Goal: Transaction & Acquisition: Download file/media

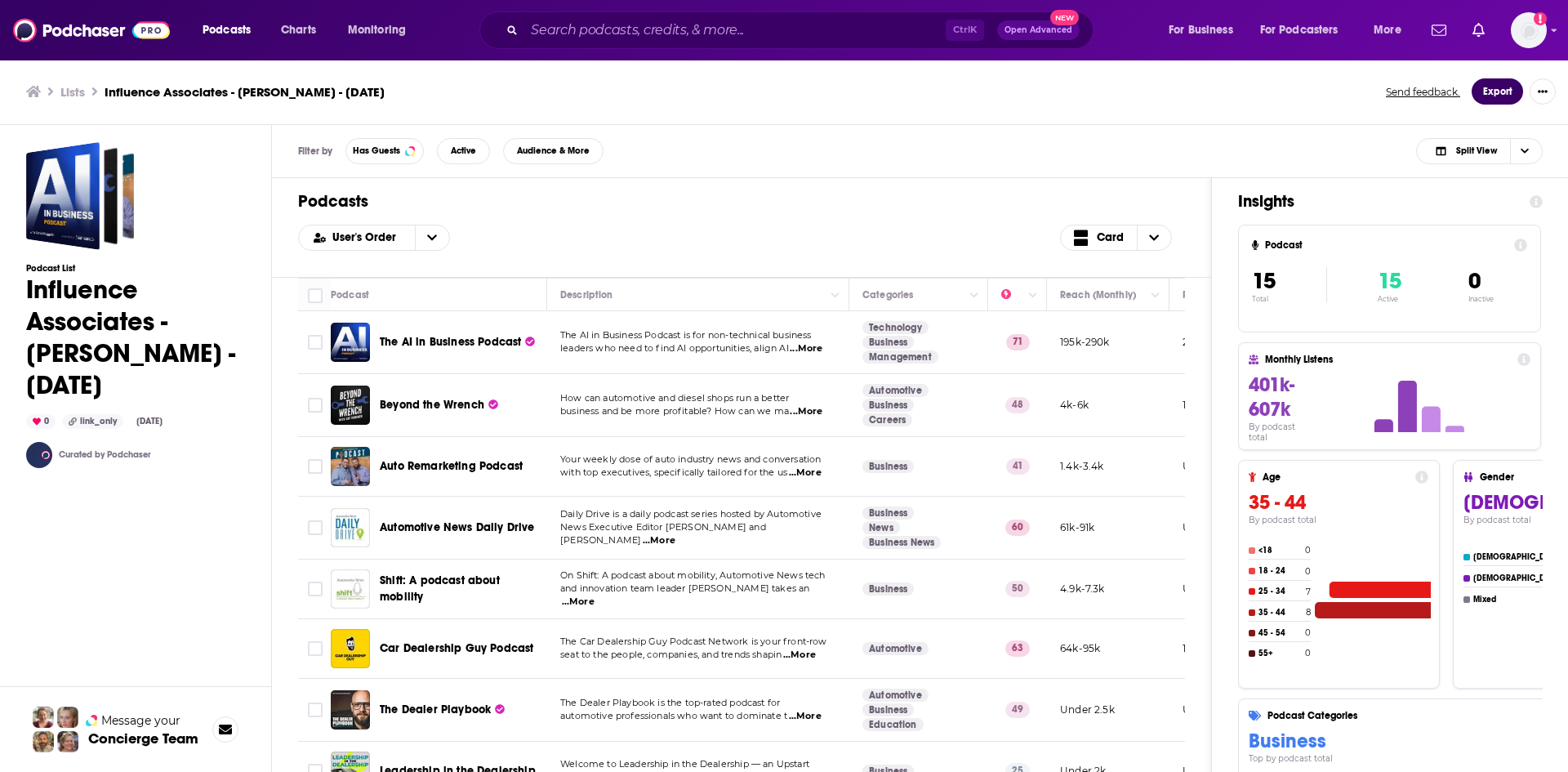
click at [1492, 81] on button "Export" at bounding box center [1497, 91] width 52 height 26
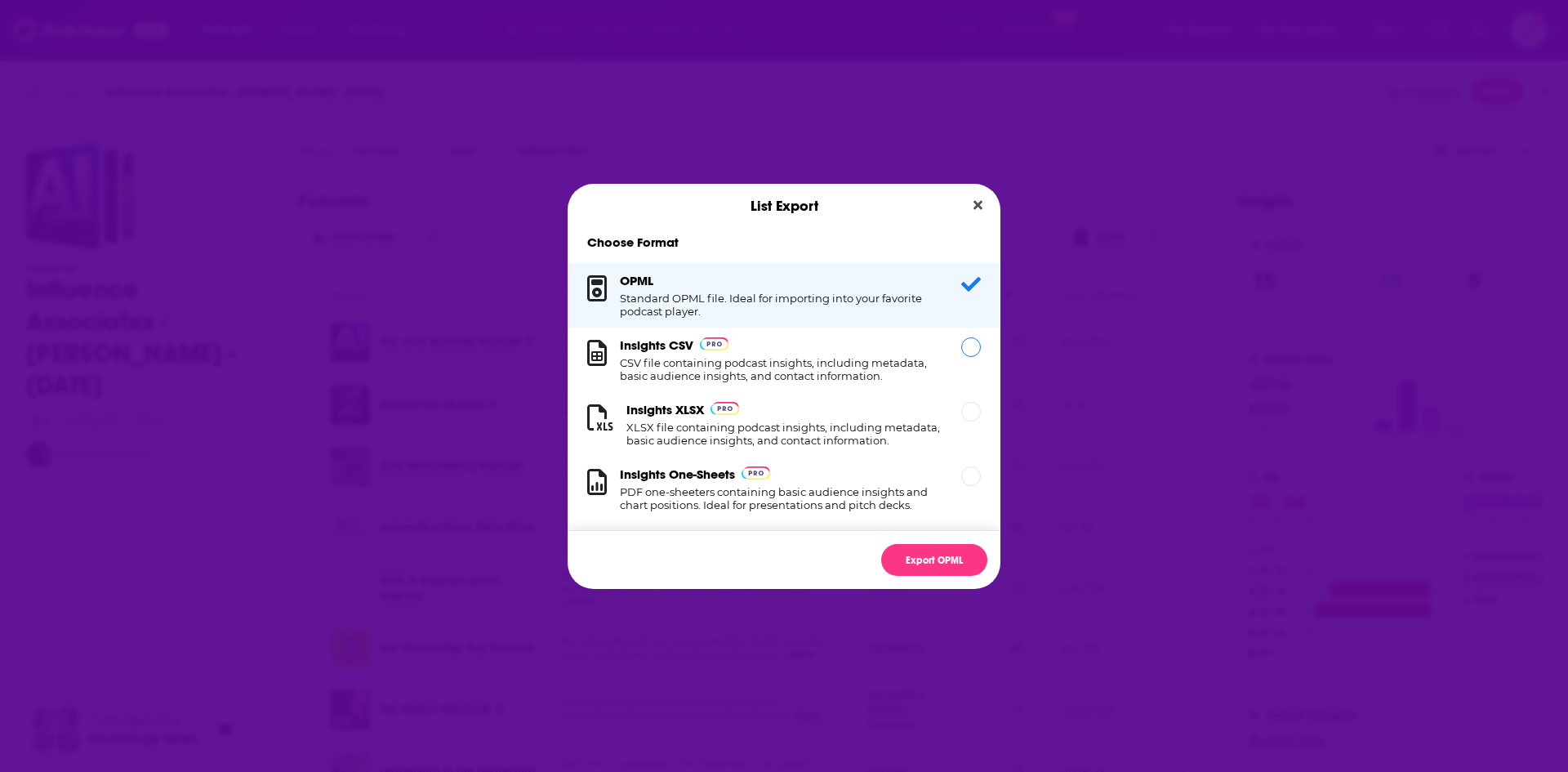
click at [799, 357] on h1 "CSV file containing podcast insights, including metadata, basic audience insigh…" at bounding box center [780, 368] width 322 height 26
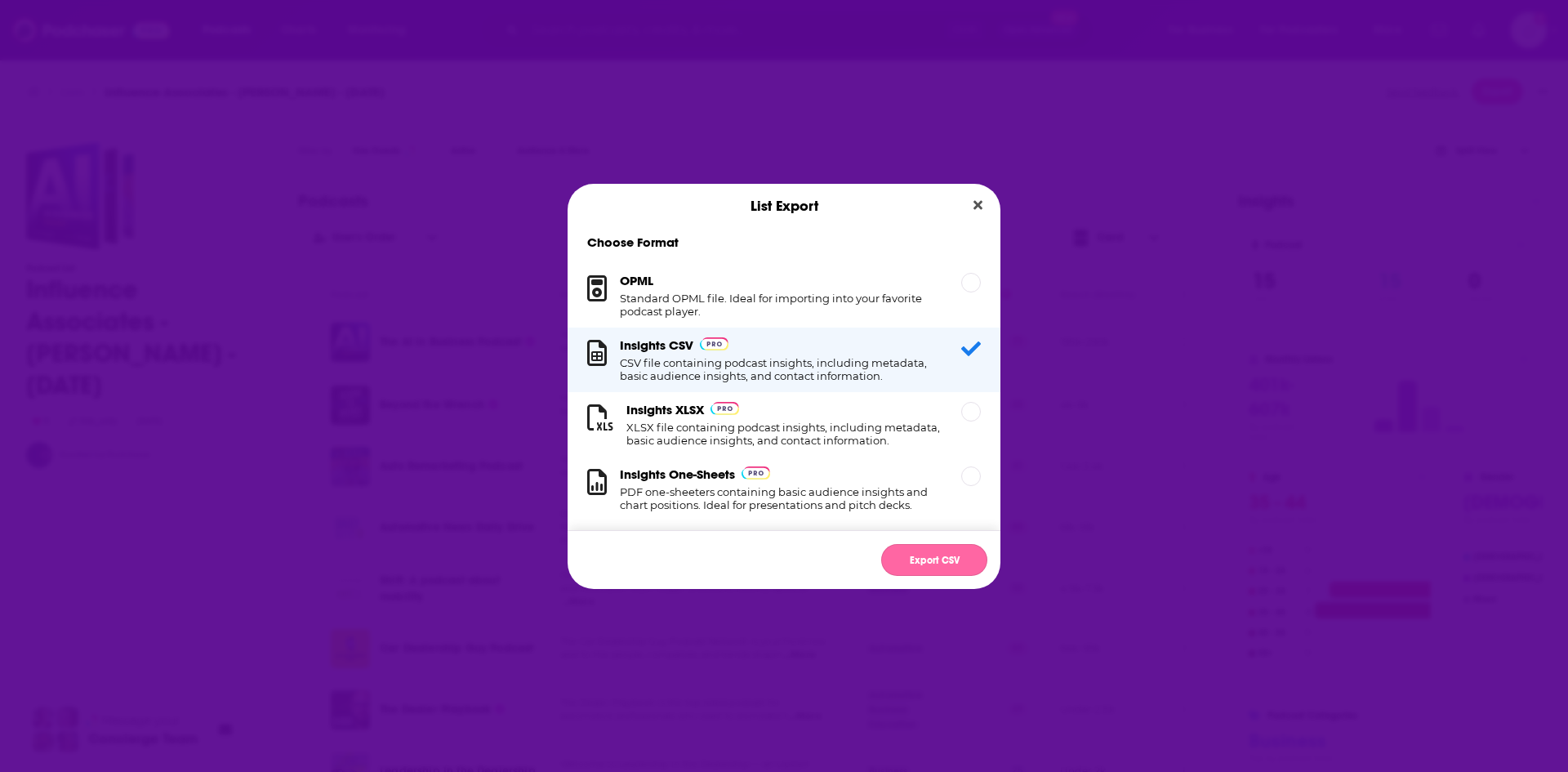
click at [948, 560] on button "Export CSV" at bounding box center [934, 560] width 106 height 32
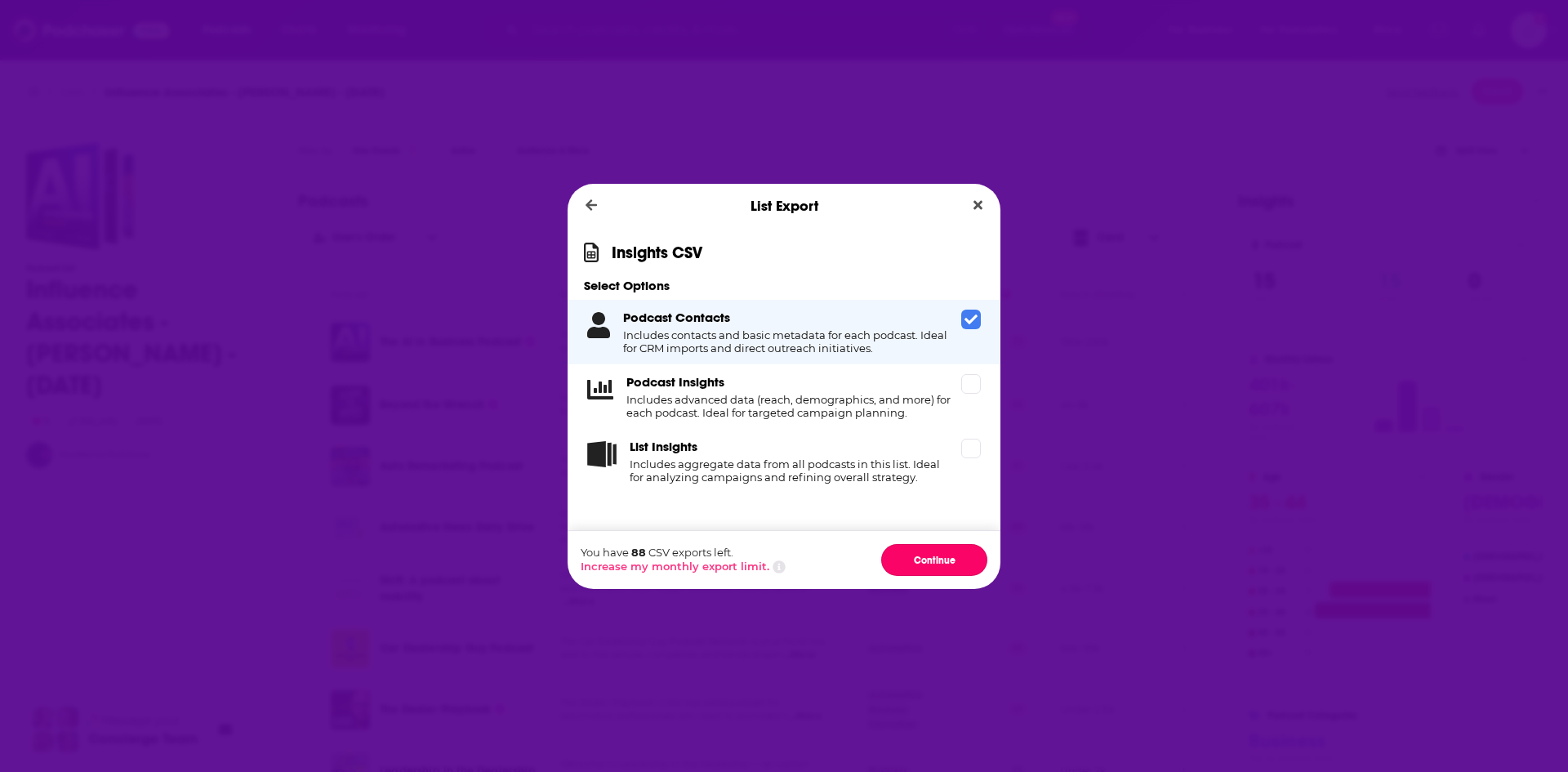
click at [948, 560] on button "Continue" at bounding box center [934, 560] width 106 height 32
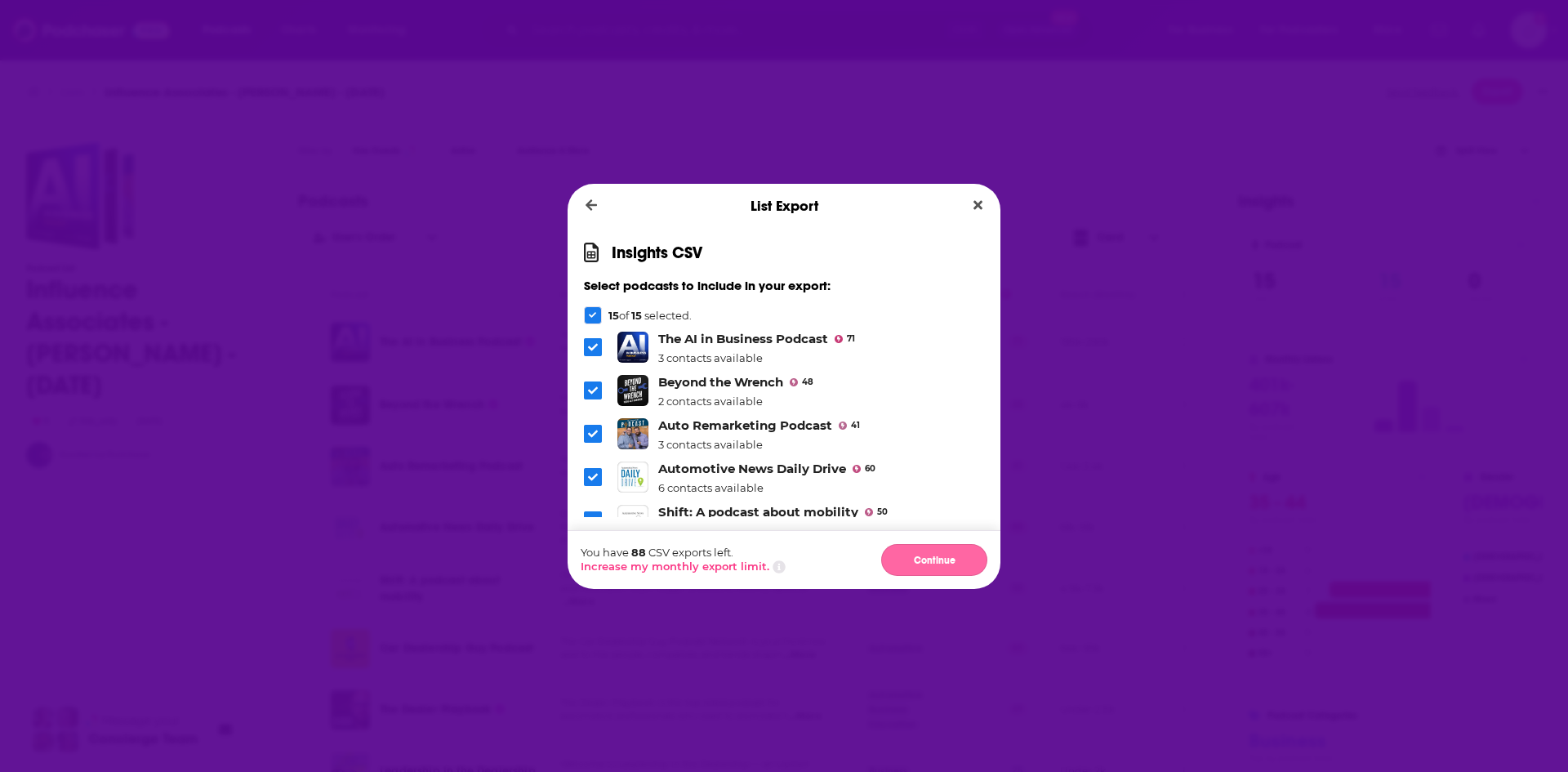
click at [933, 561] on button "Continue" at bounding box center [934, 560] width 106 height 32
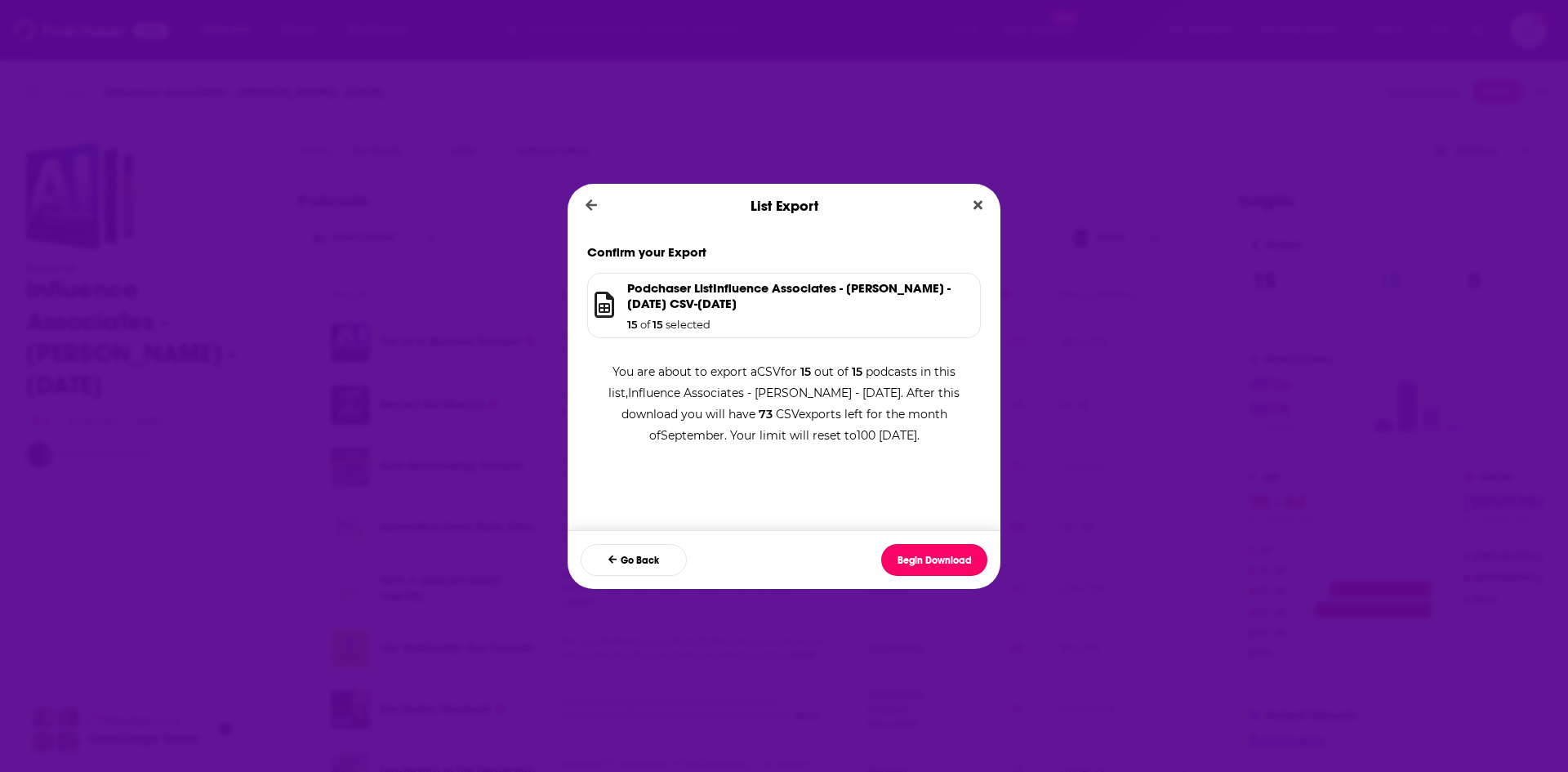
click at [933, 561] on button "Begin Download" at bounding box center [934, 560] width 106 height 32
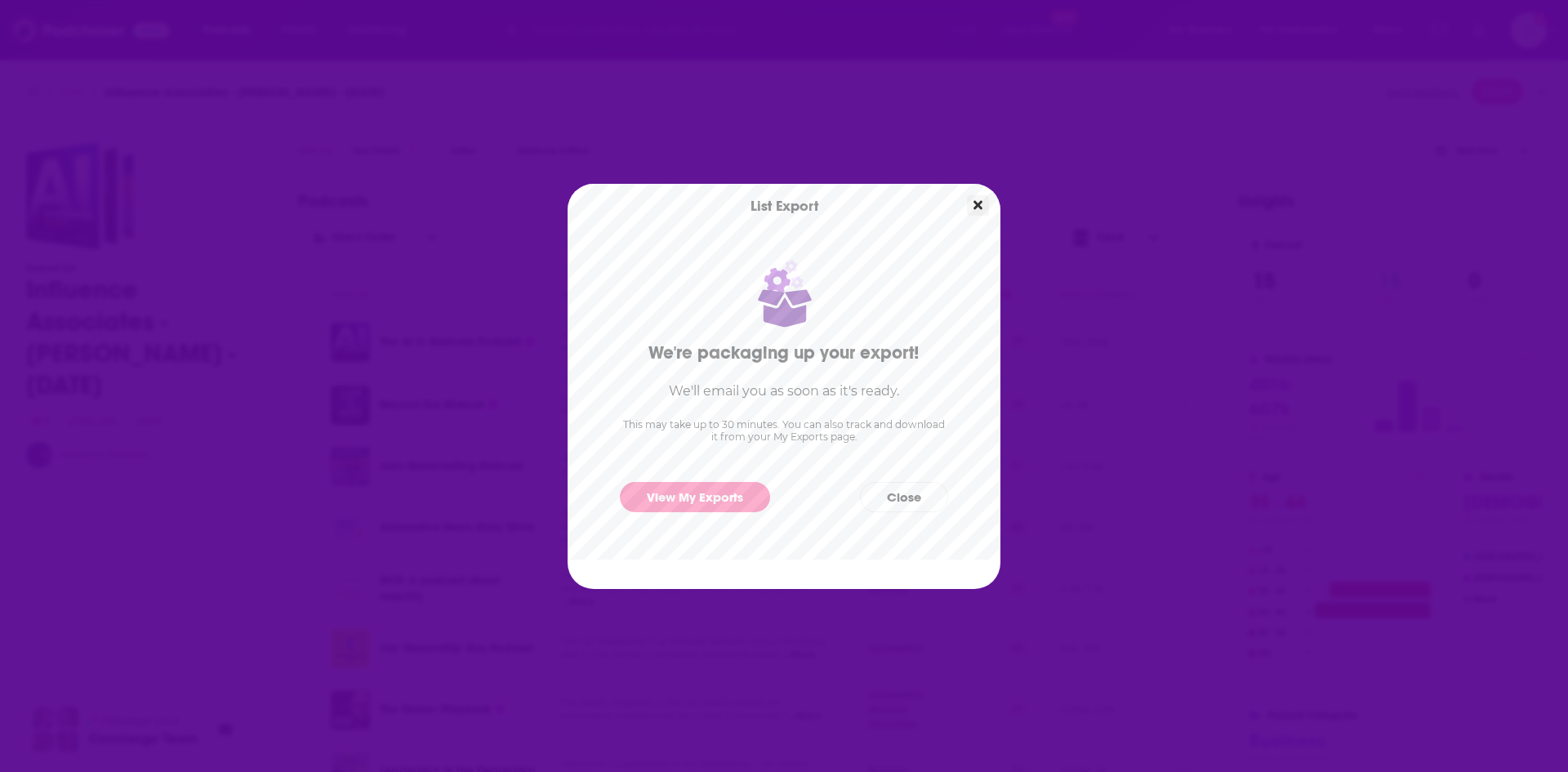
click at [974, 205] on icon "Close" at bounding box center [977, 206] width 9 height 13
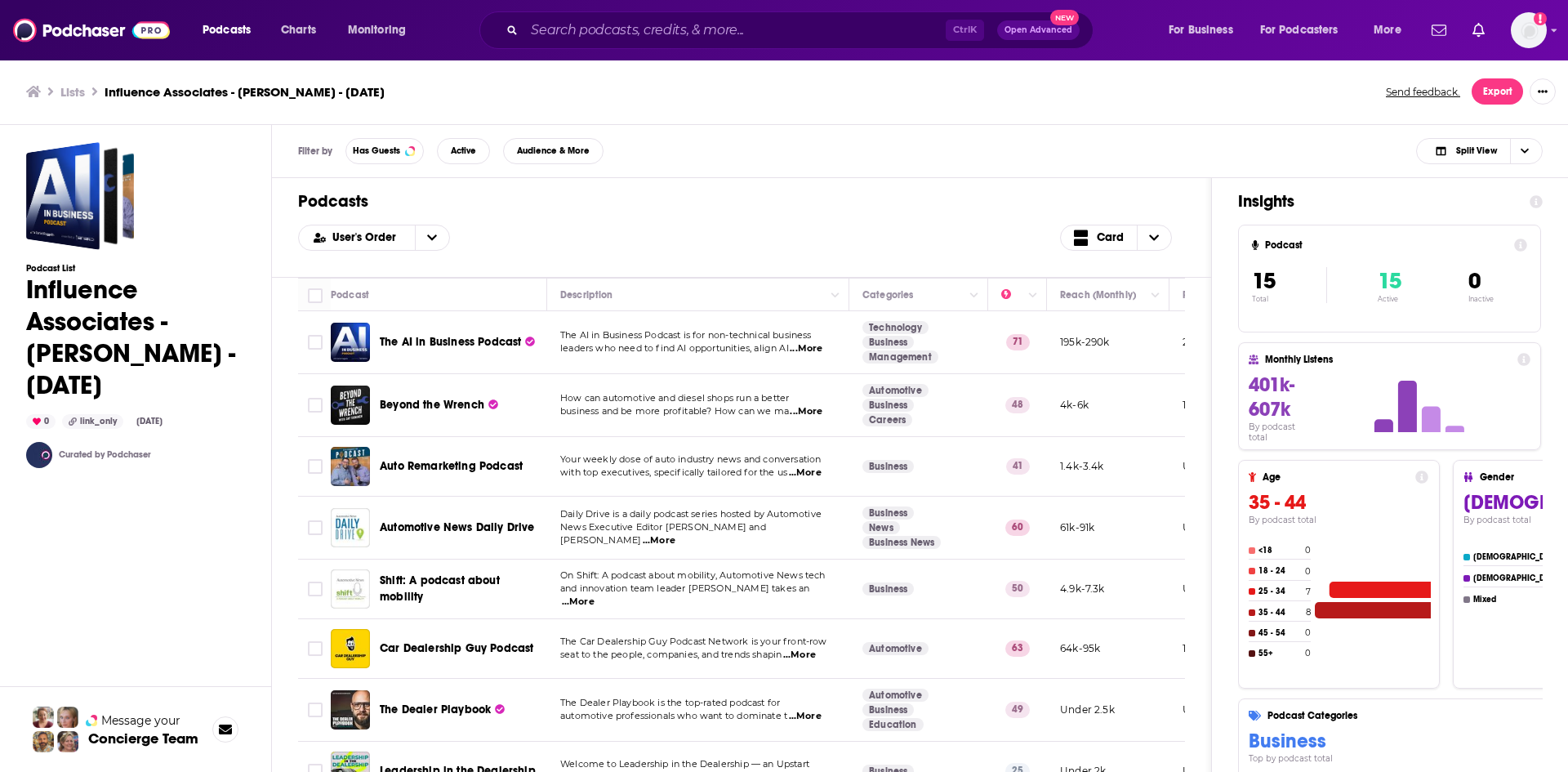
click at [601, 350] on span "leaders who need to find AI opportunities, align AI" at bounding box center [674, 348] width 229 height 11
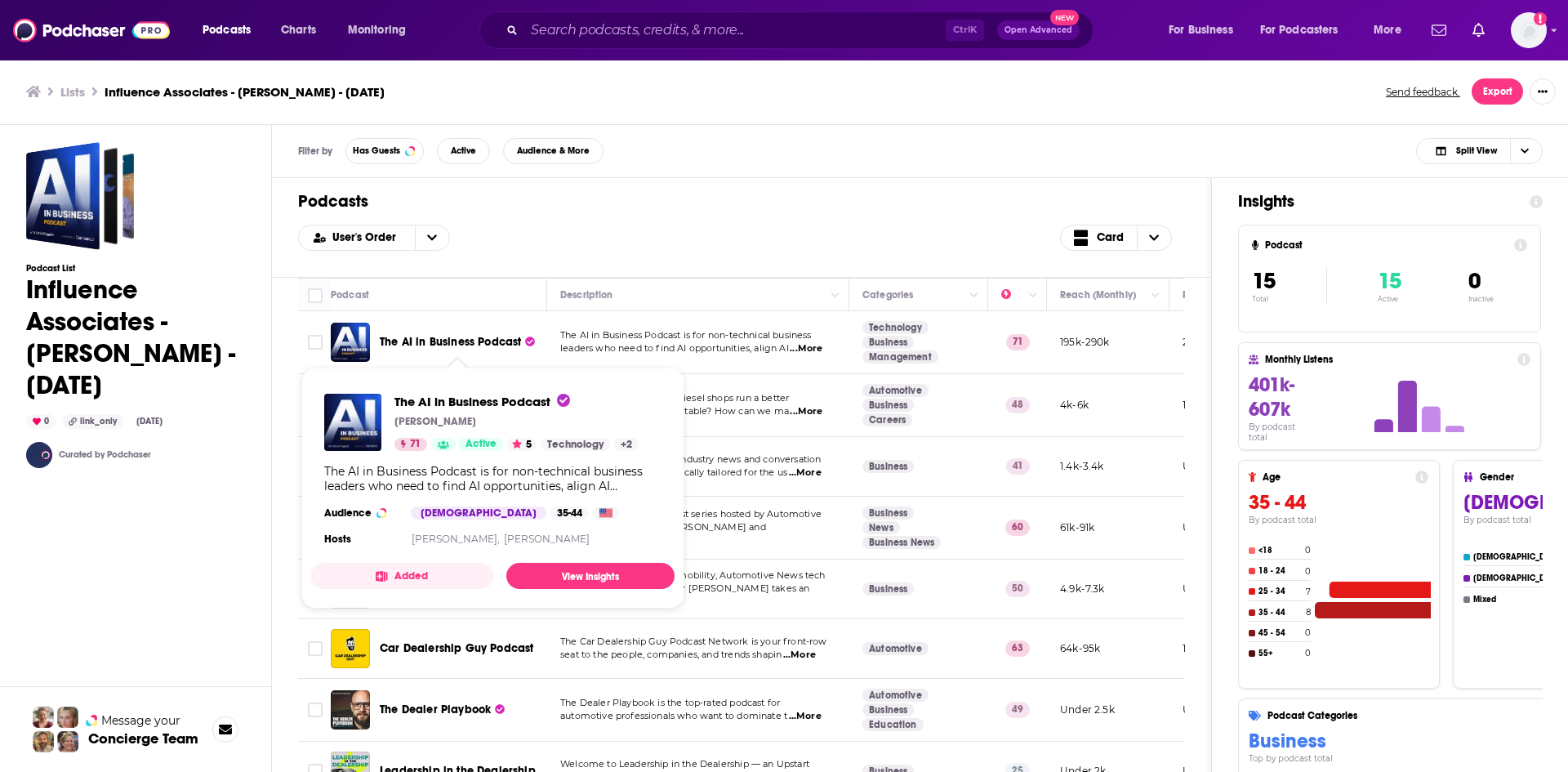
click at [471, 336] on span "The AI in Business Podcast" at bounding box center [450, 342] width 142 height 14
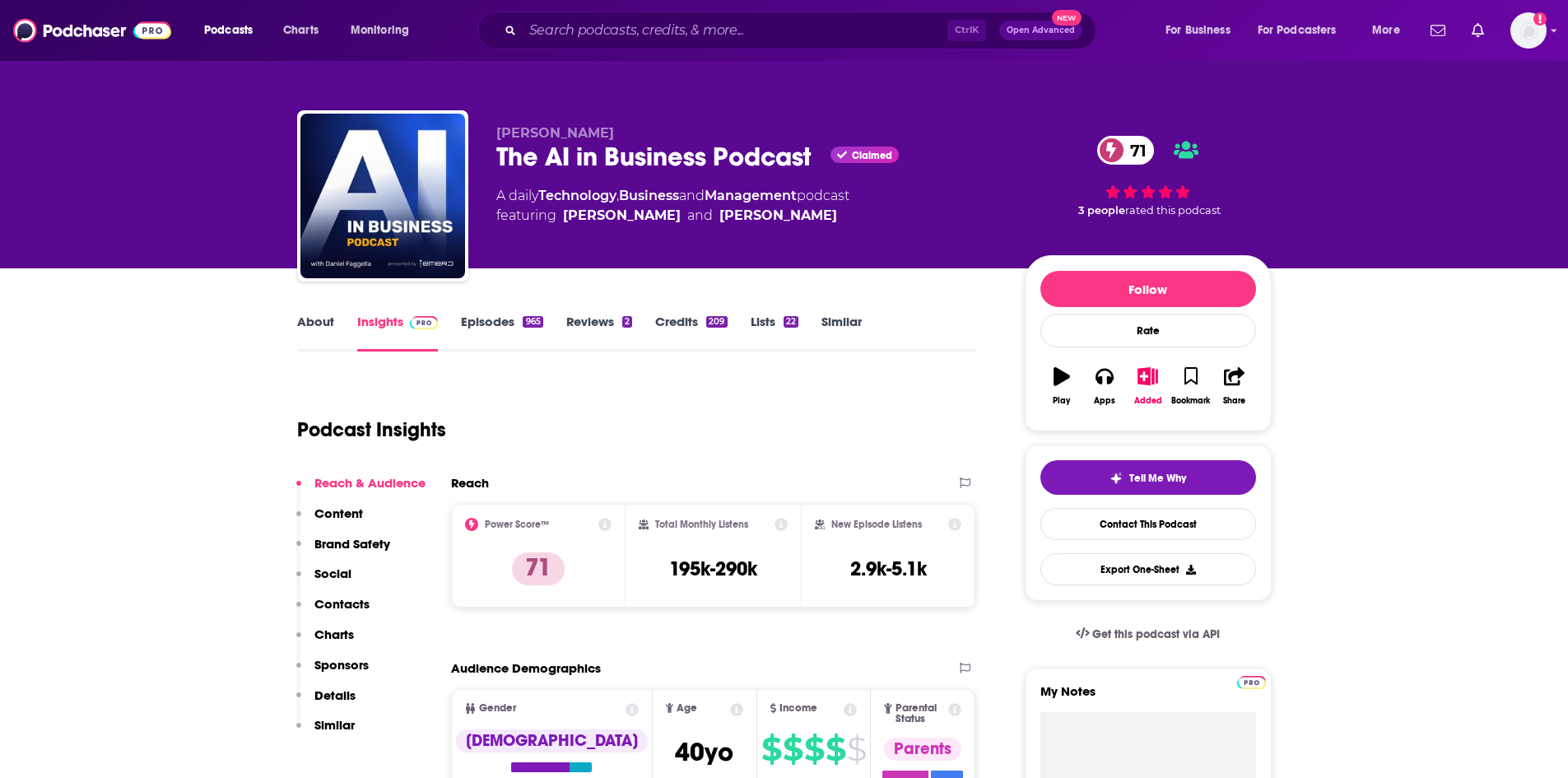
click at [376, 319] on link "Insights" at bounding box center [398, 332] width 82 height 38
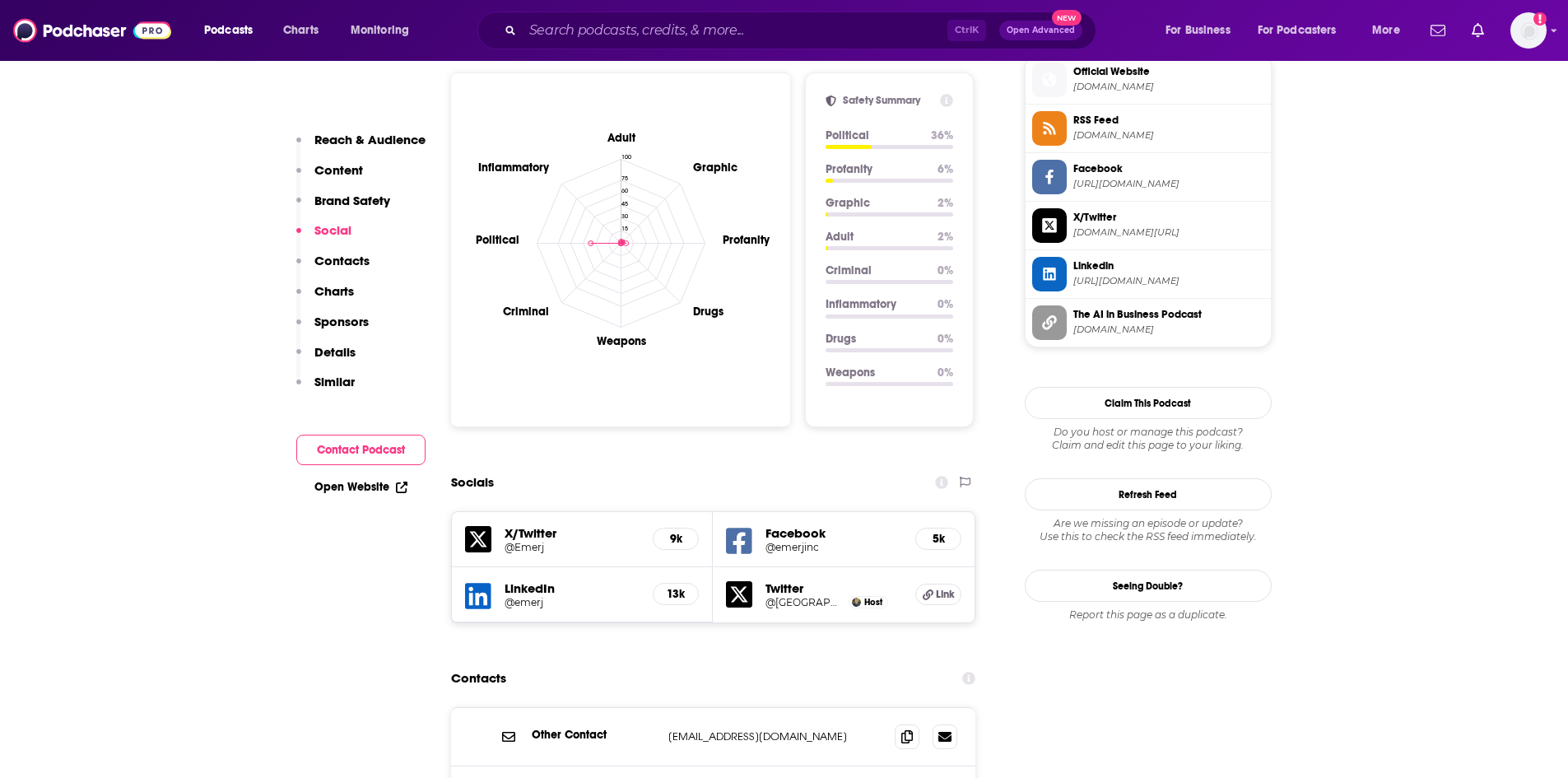
scroll to position [1400, 0]
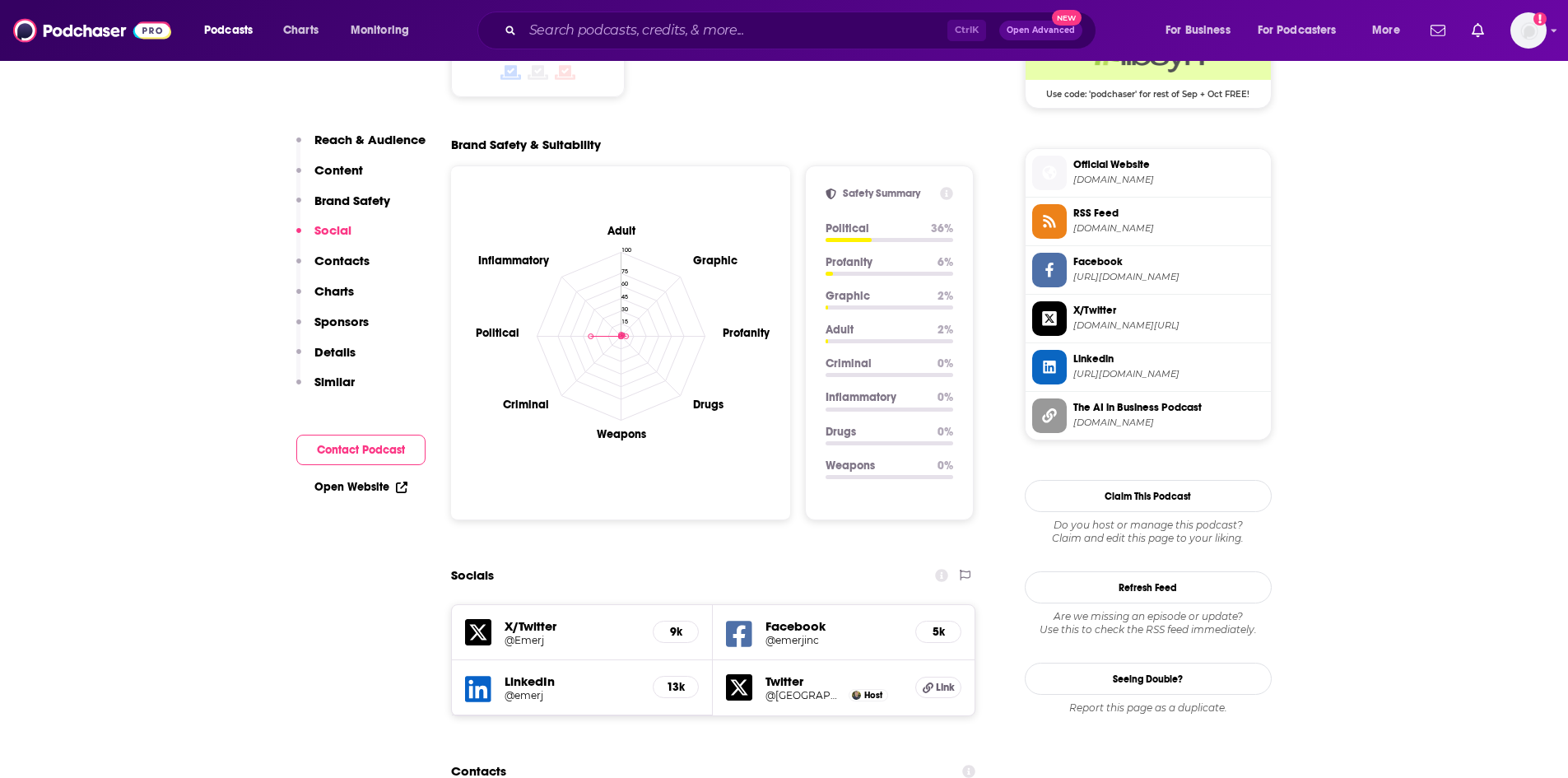
click at [347, 444] on button "Contact Podcast" at bounding box center [361, 450] width 129 height 31
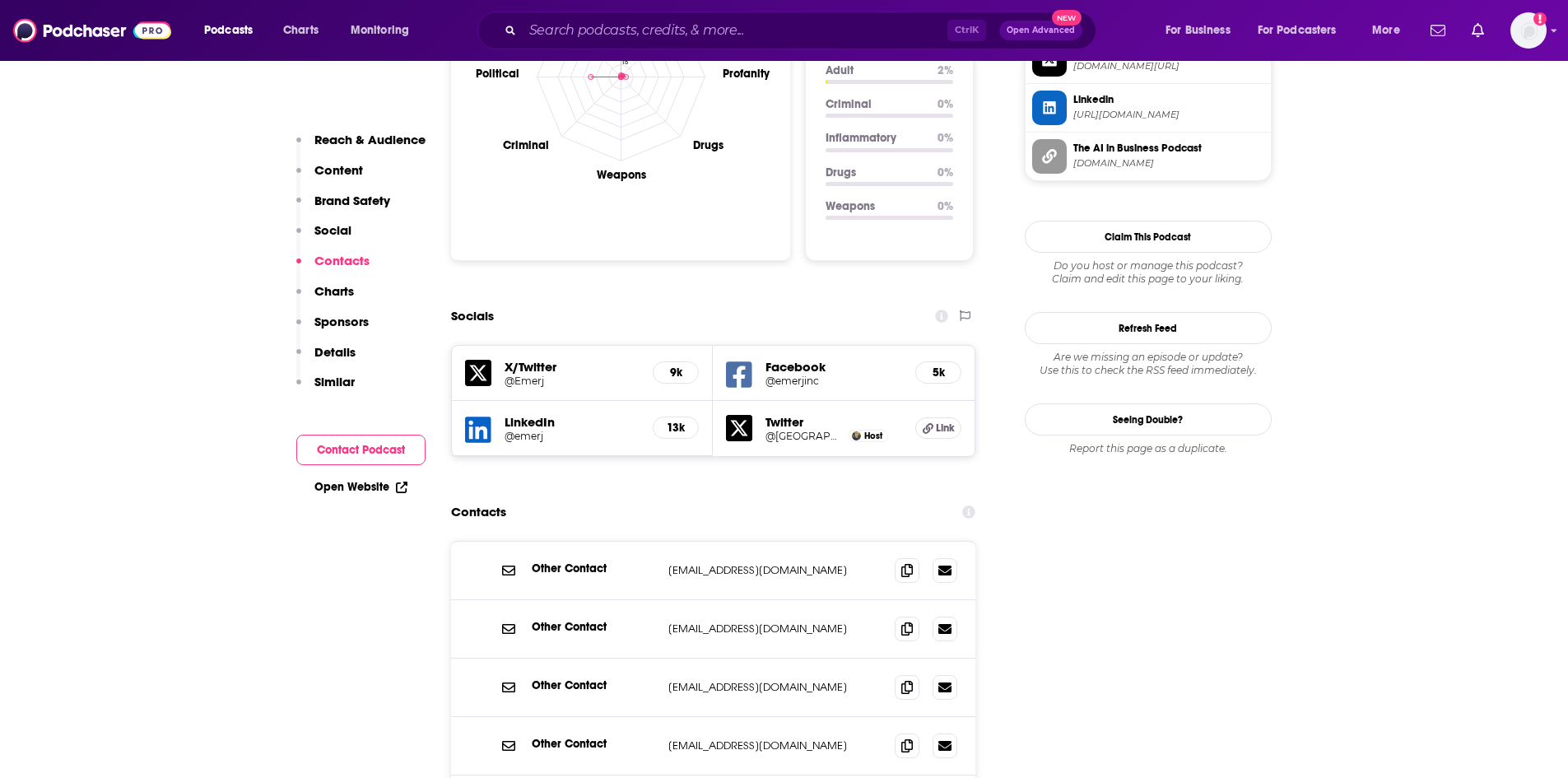
scroll to position [1824, 0]
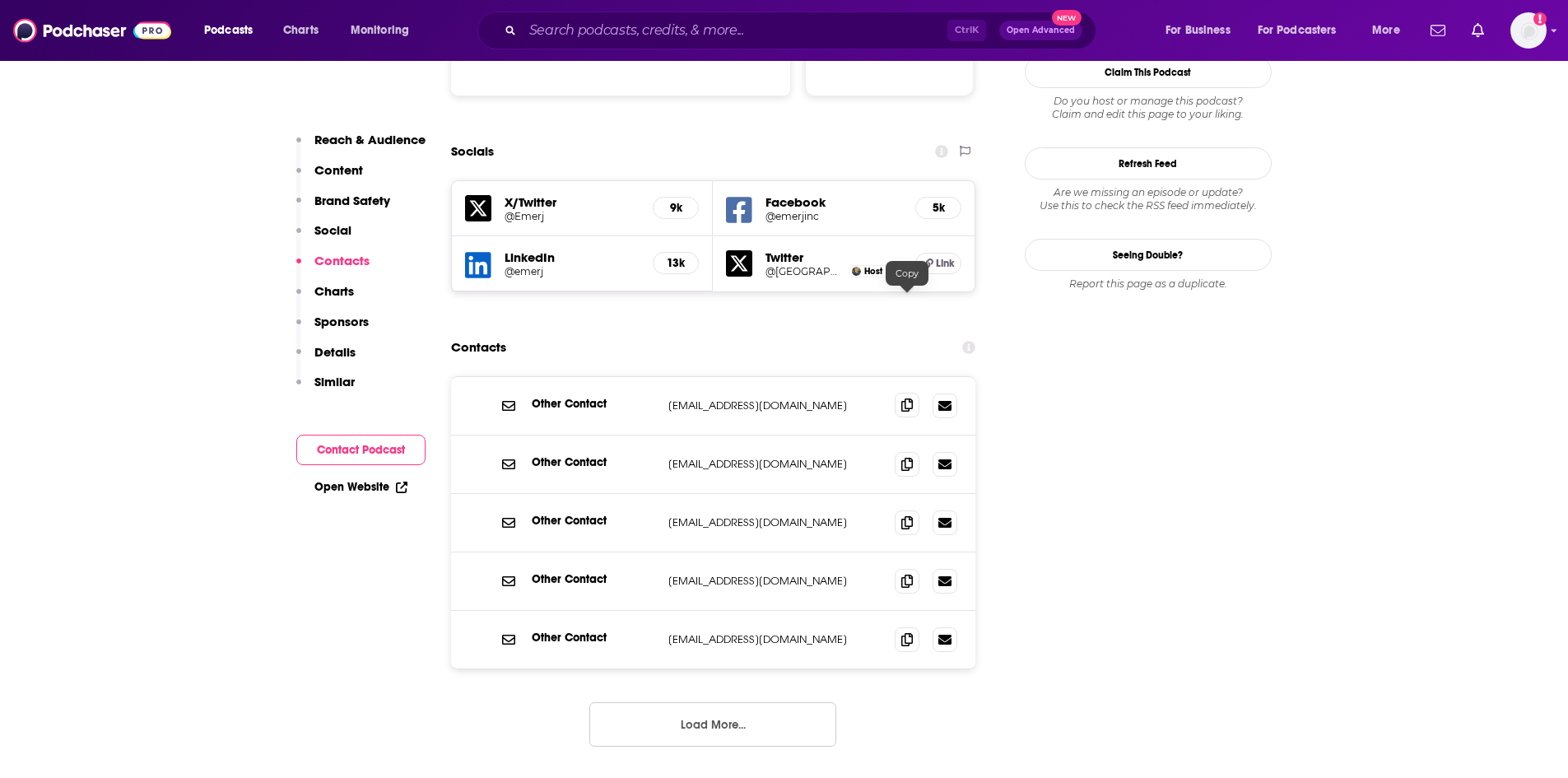
click at [914, 392] on span at bounding box center [908, 405] width 25 height 25
click at [901, 451] on span at bounding box center [908, 464] width 25 height 25
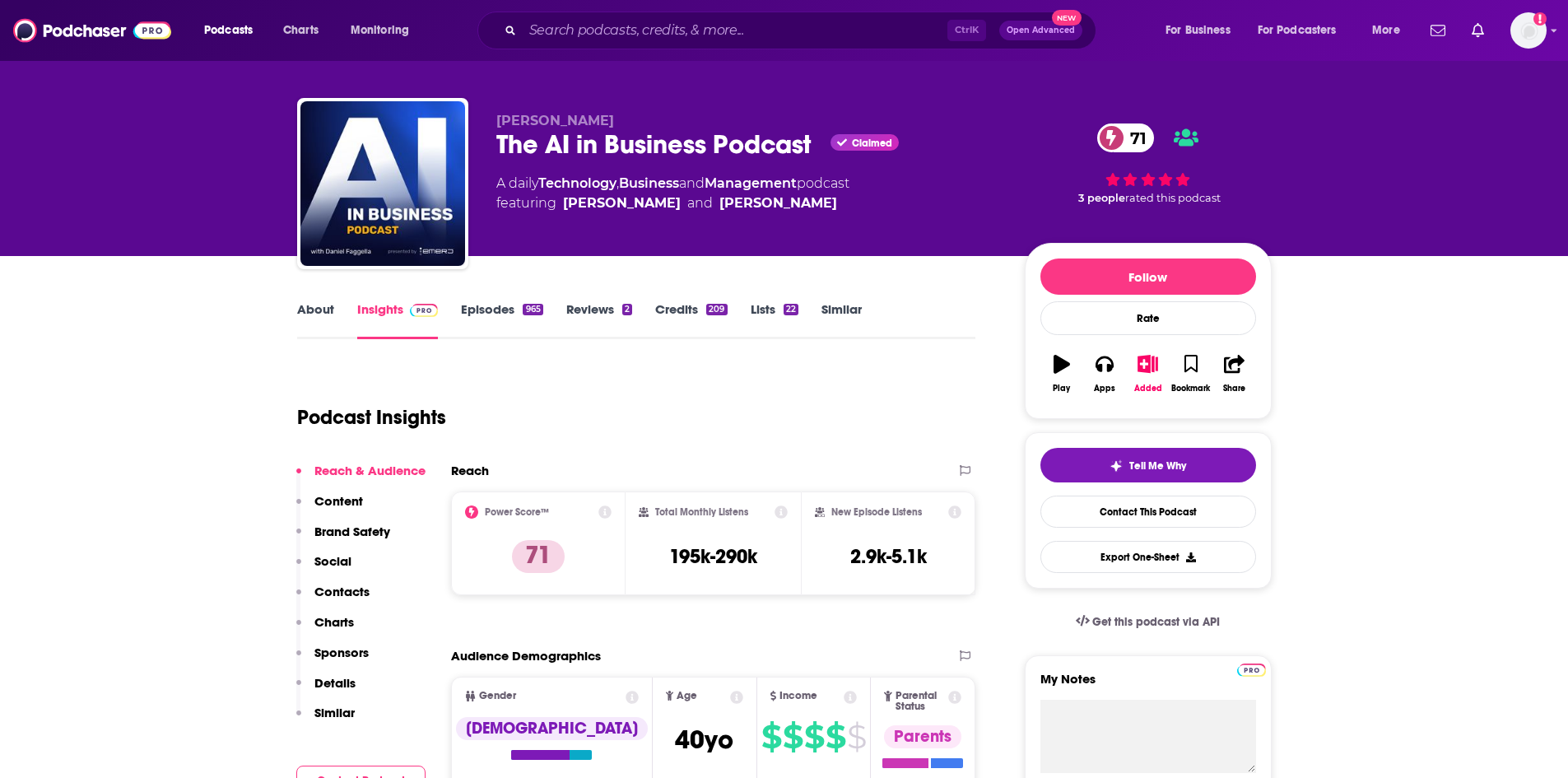
scroll to position [0, 0]
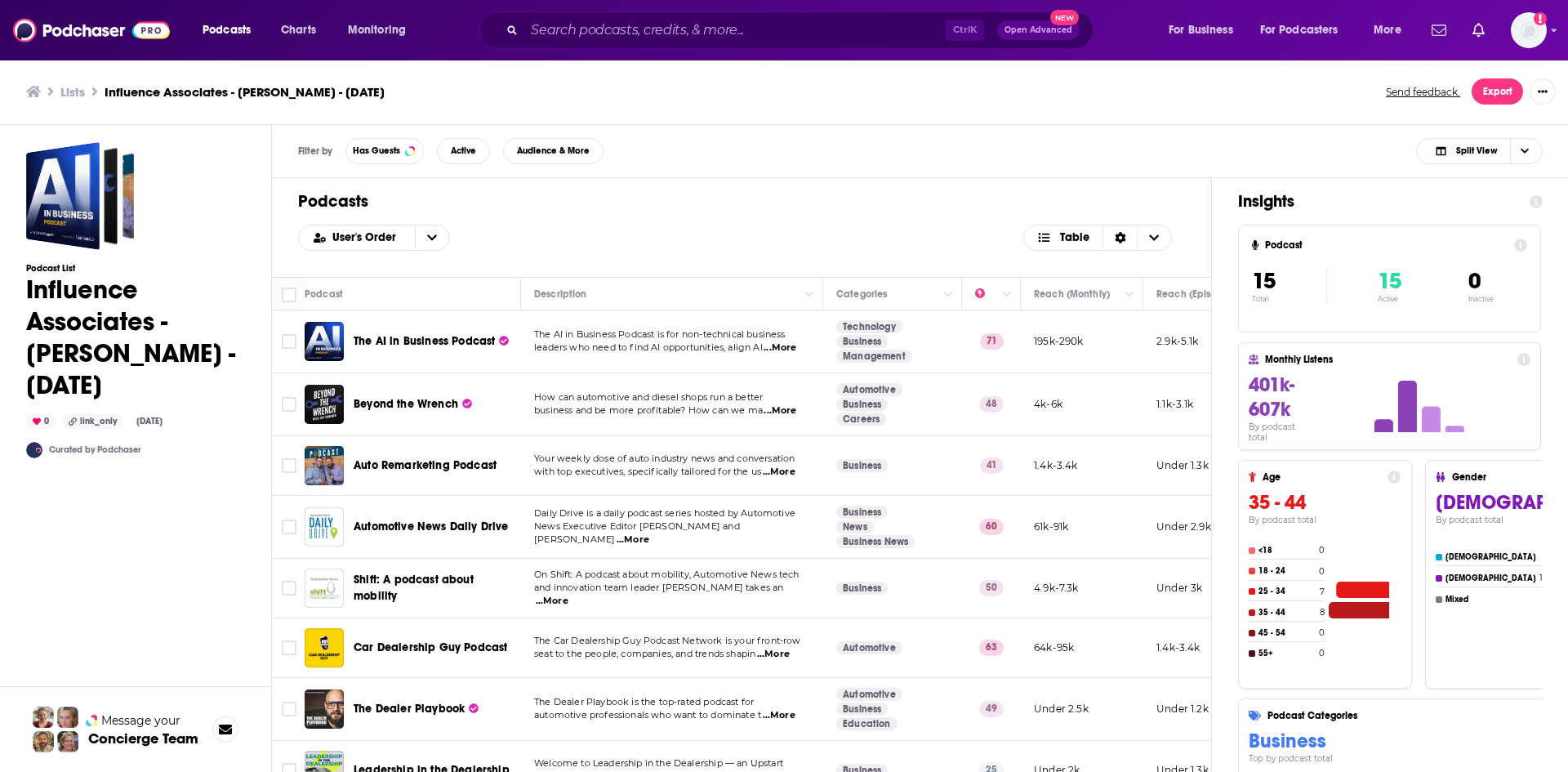
click at [785, 407] on span "...More" at bounding box center [780, 411] width 33 height 13
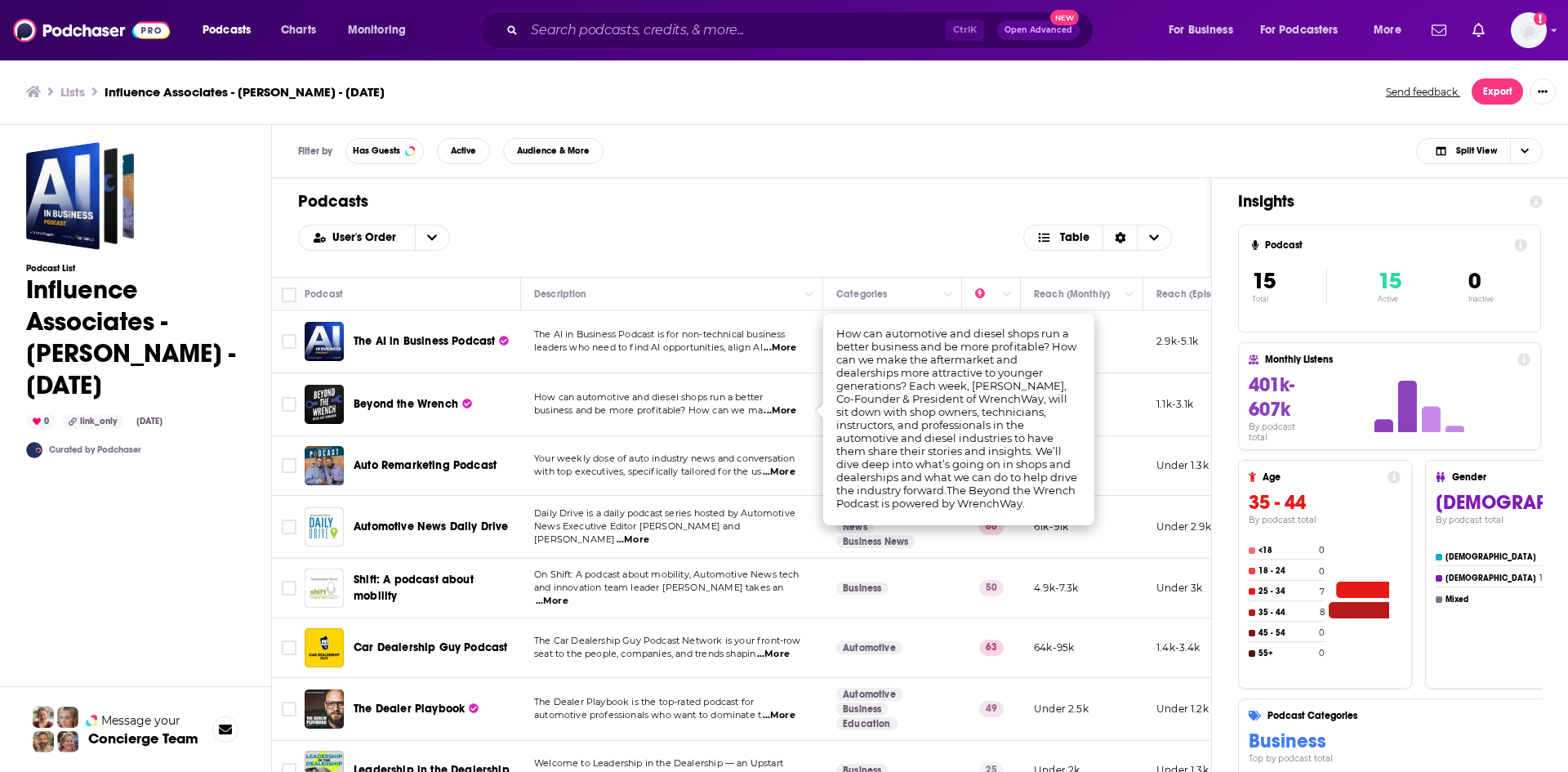
click at [775, 468] on span "...More" at bounding box center [779, 473] width 33 height 13
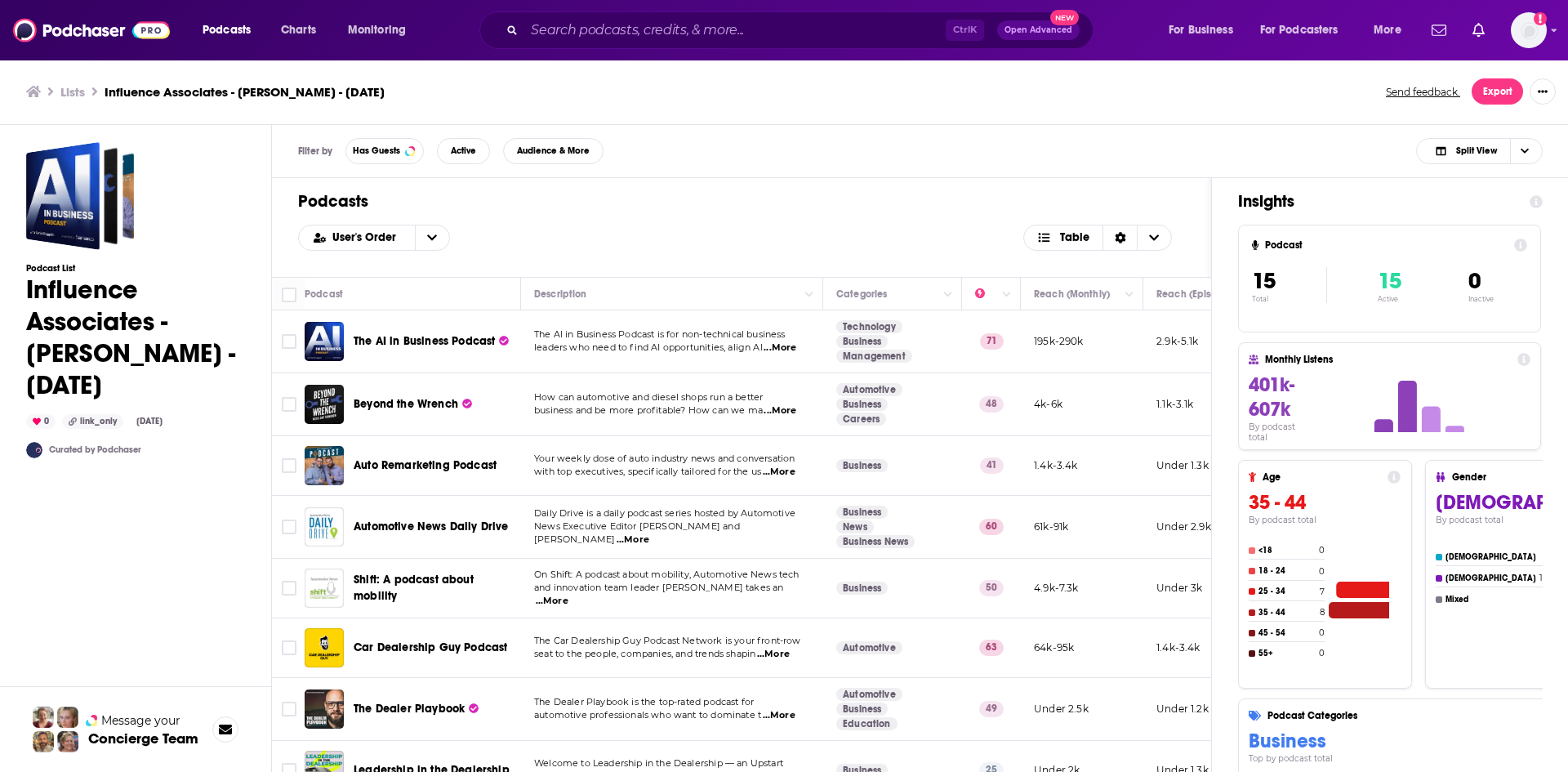
click at [726, 463] on span "Your weekly dose of auto industry news and conversation" at bounding box center [664, 458] width 261 height 11
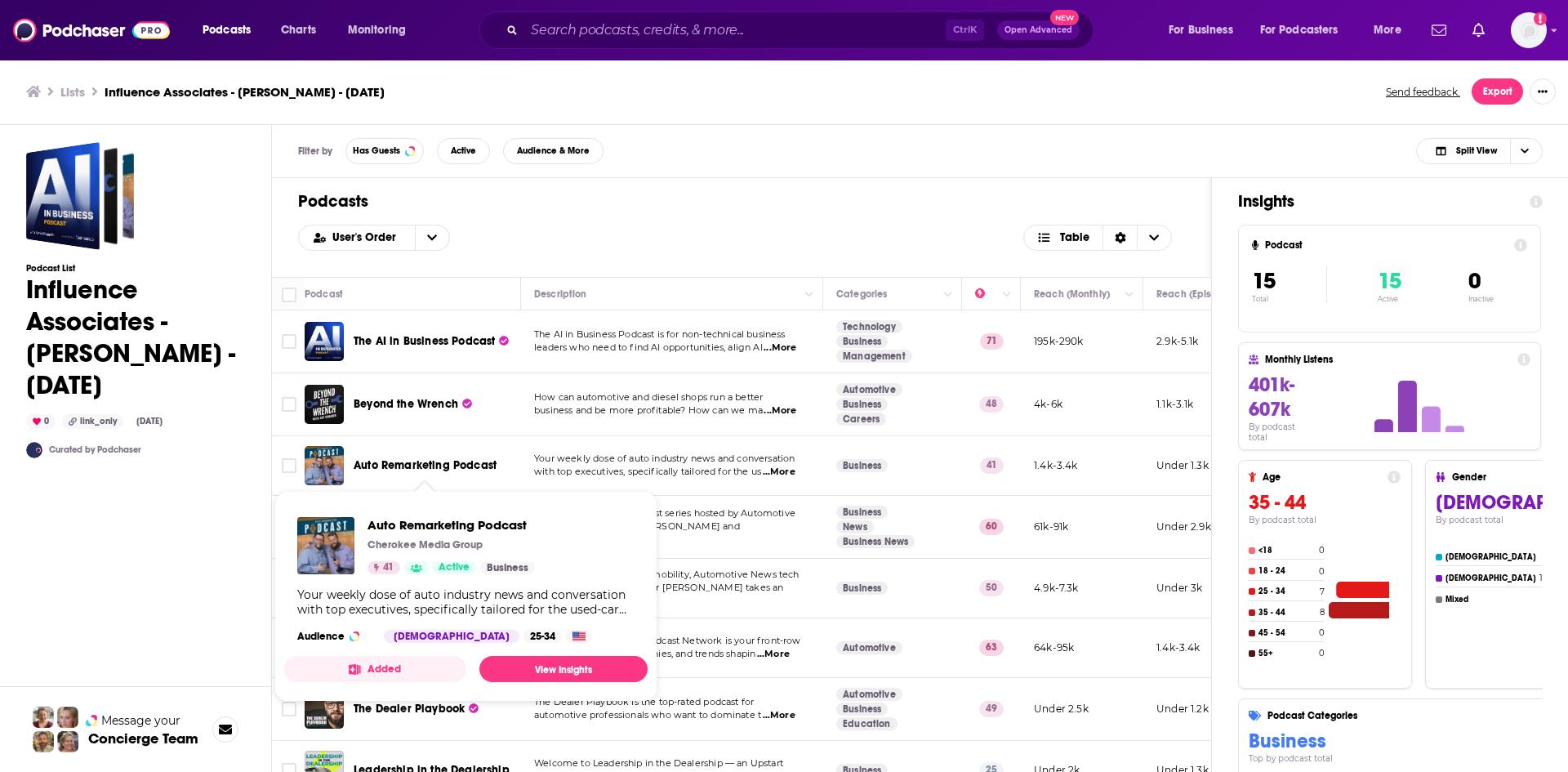
click at [409, 460] on span "Auto Remarketing Podcast" at bounding box center [425, 465] width 142 height 14
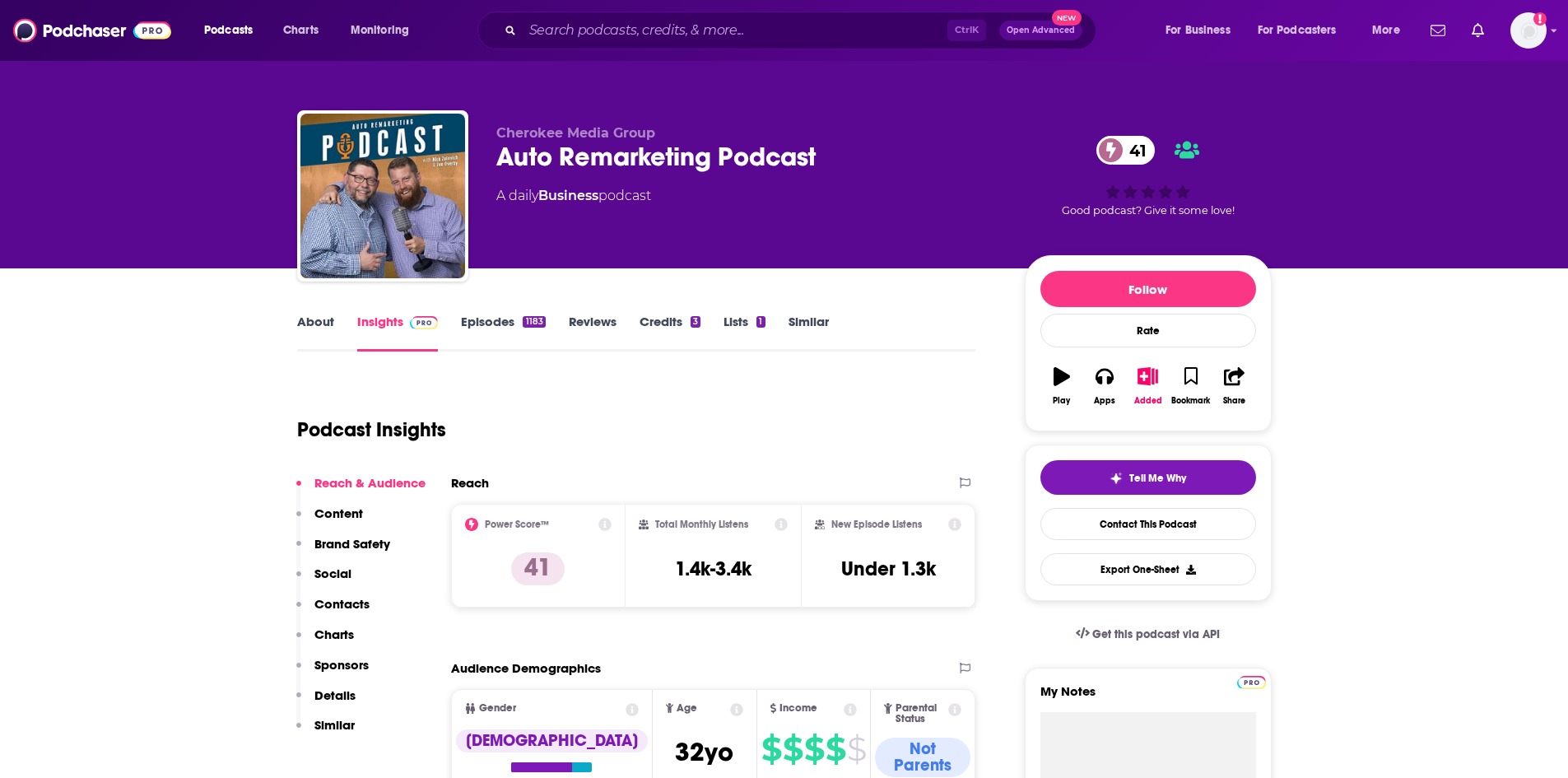
click at [504, 321] on link "Episodes 1183" at bounding box center [502, 332] width 84 height 38
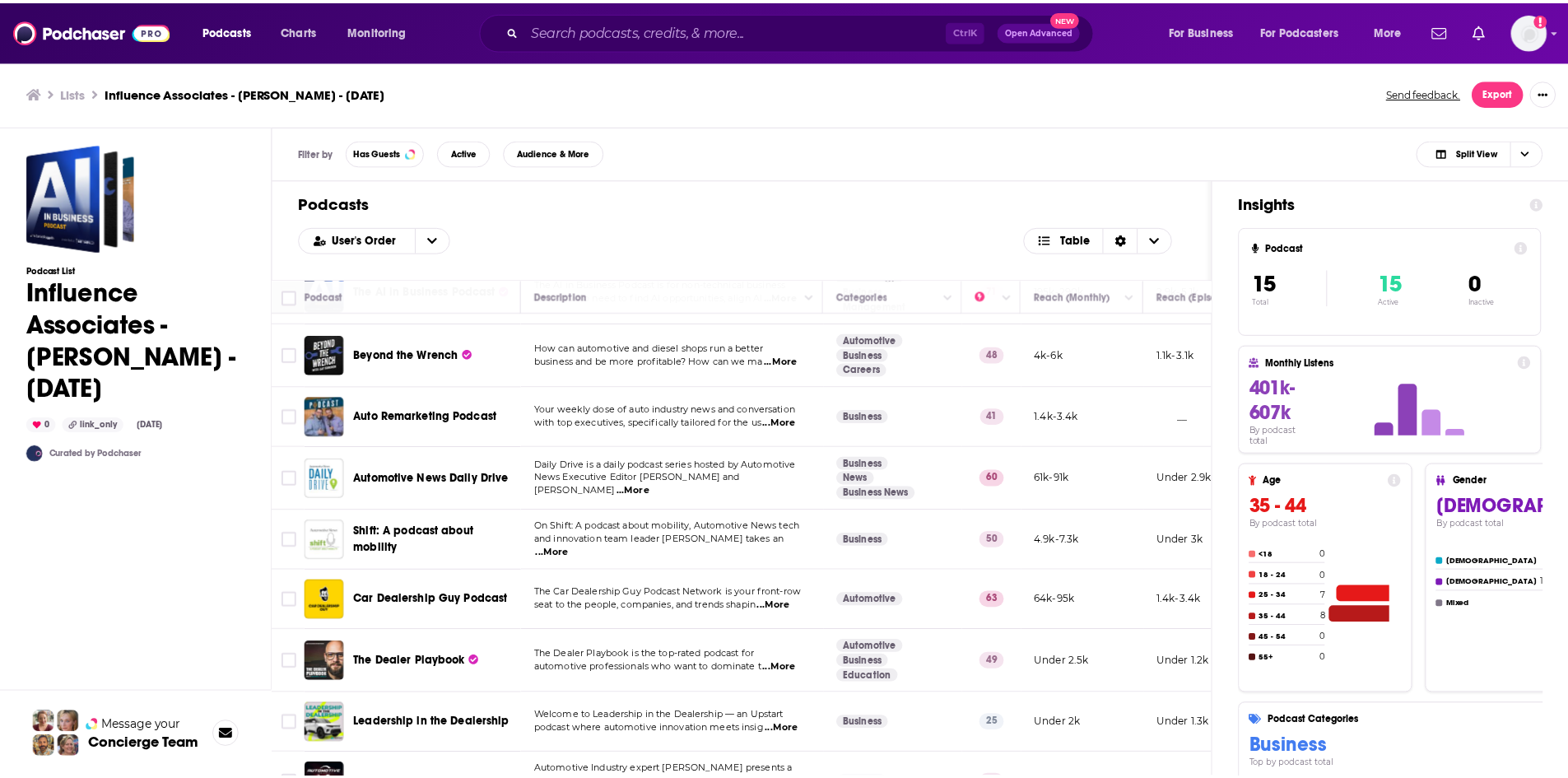
scroll to position [82, 0]
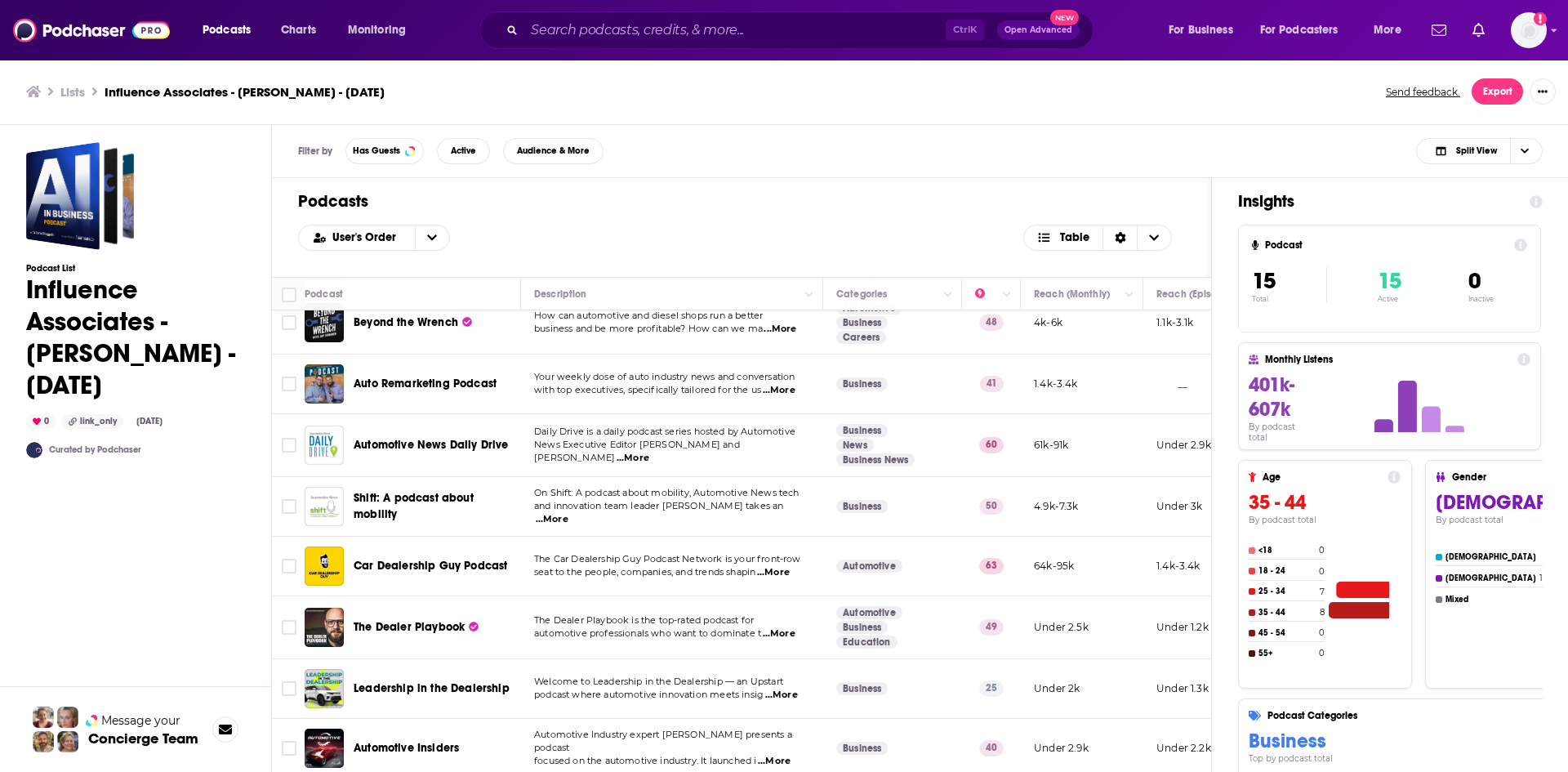
click at [785, 571] on span "...More" at bounding box center [773, 573] width 33 height 13
click at [726, 569] on span "seat to the people, companies, and trends shapin" at bounding box center [645, 572] width 222 height 11
click at [386, 562] on span "Car Dealership Guy Podcast" at bounding box center [430, 565] width 154 height 14
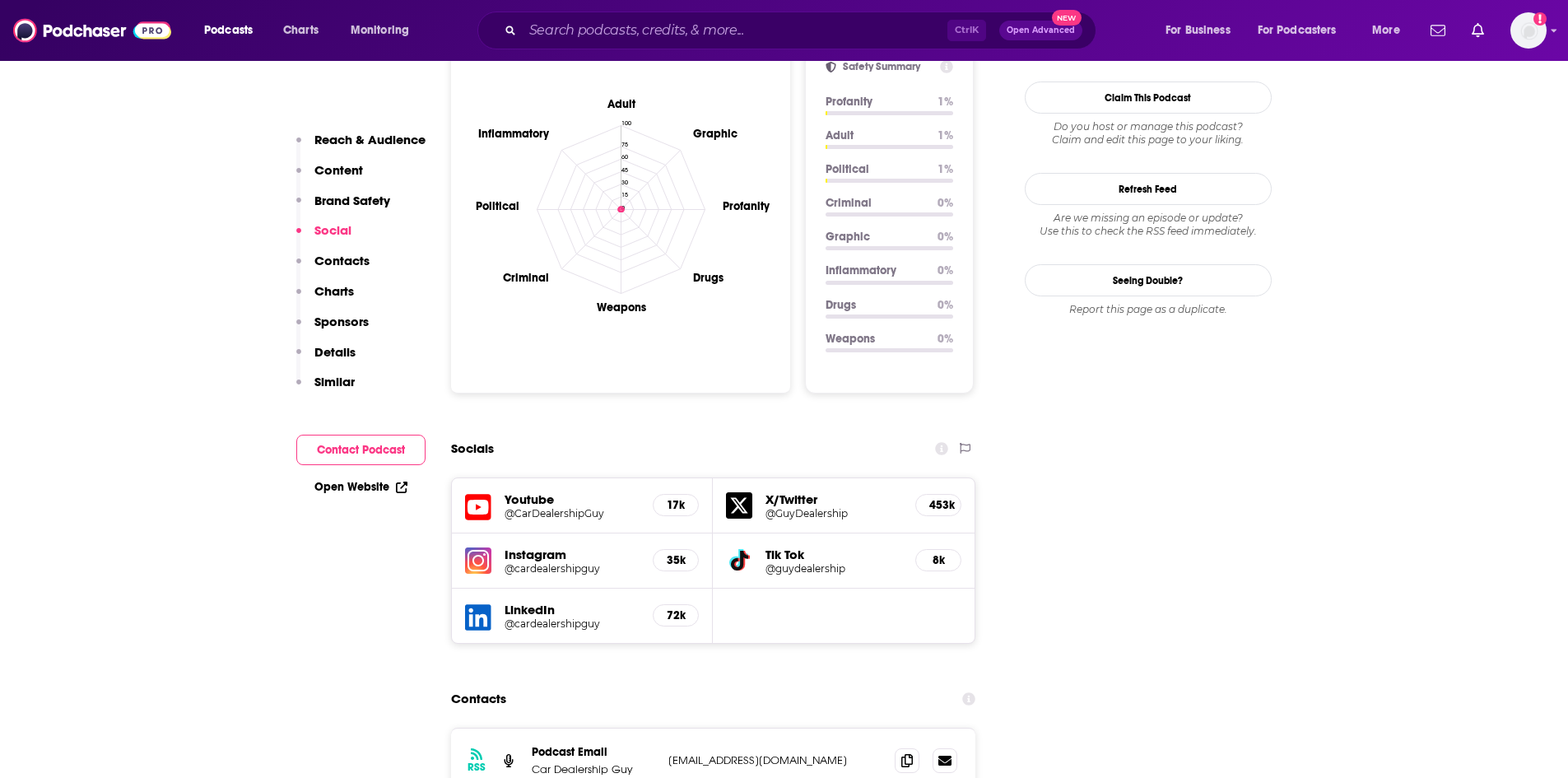
scroll to position [1976, 0]
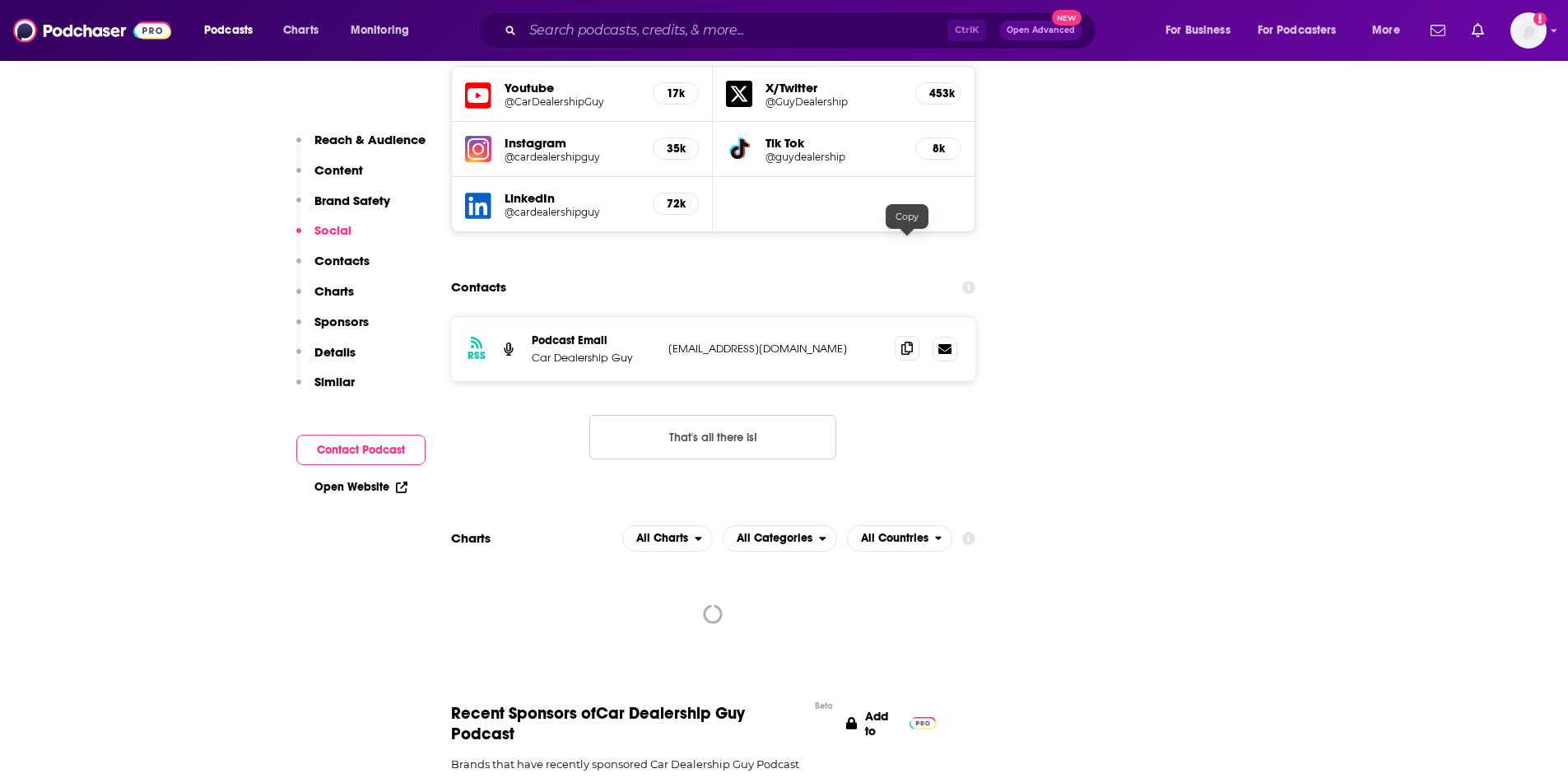
click at [905, 342] on icon at bounding box center [907, 349] width 12 height 13
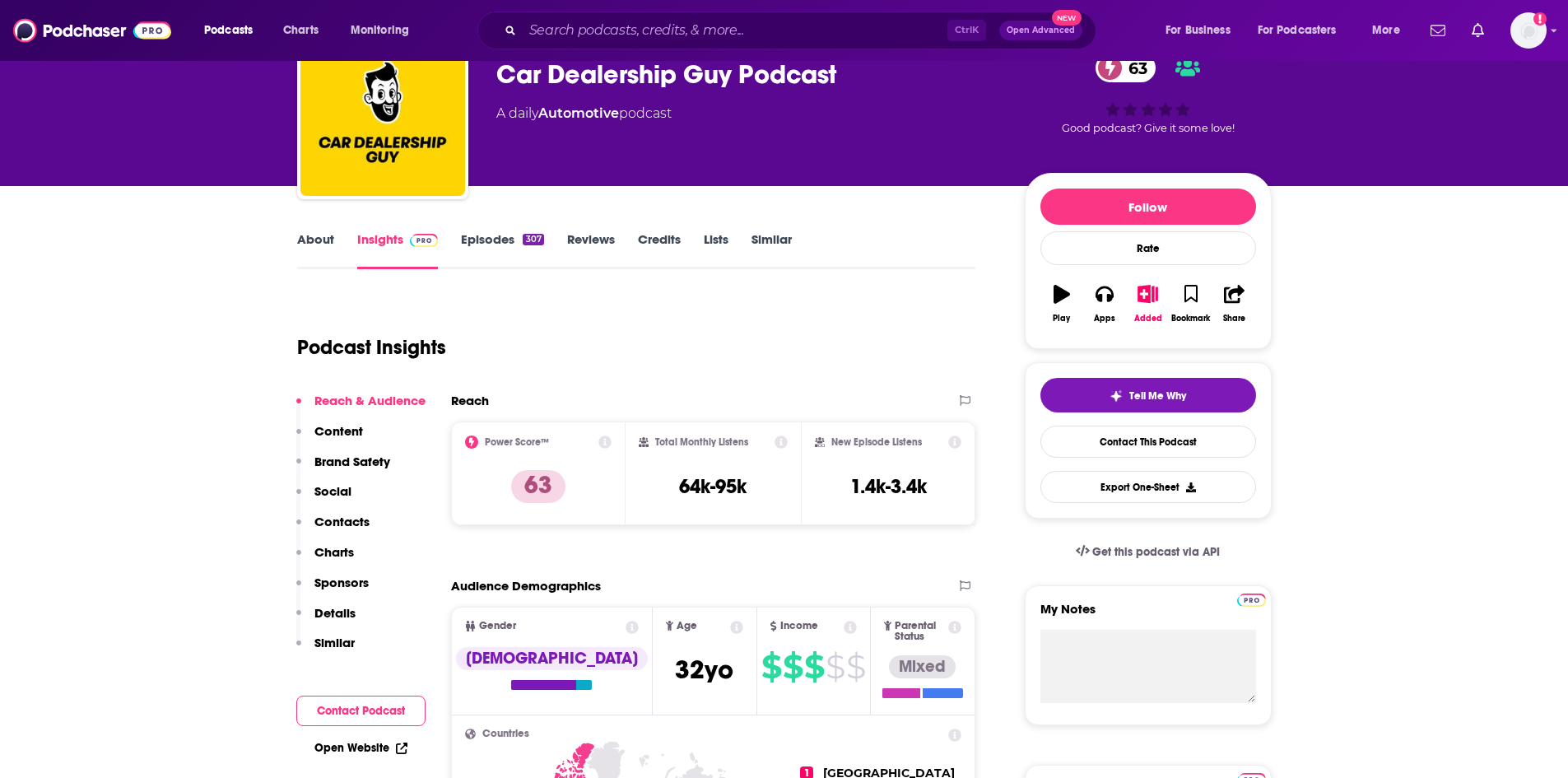
scroll to position [0, 0]
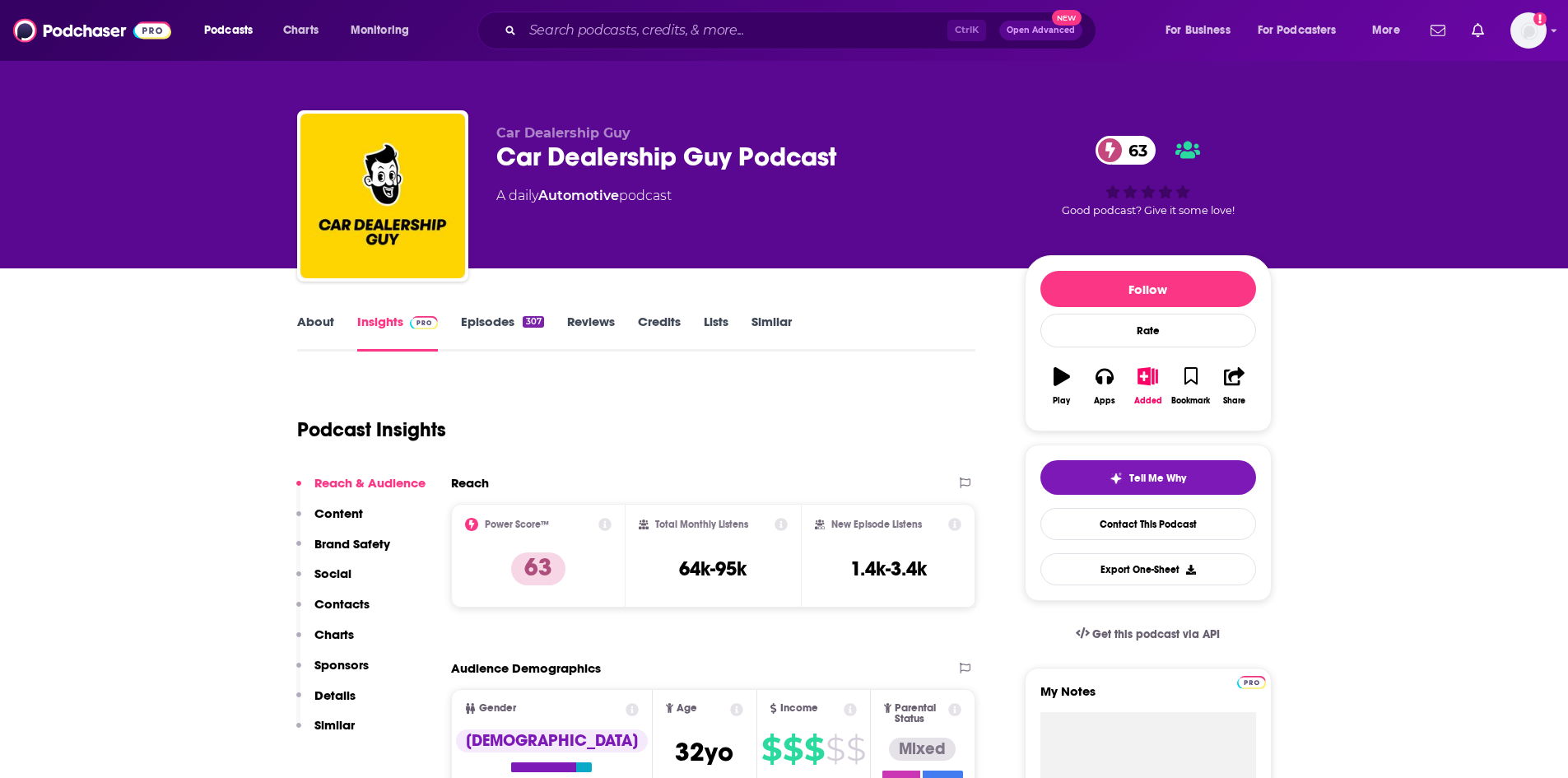
click at [502, 319] on link "Episodes 307" at bounding box center [501, 332] width 82 height 38
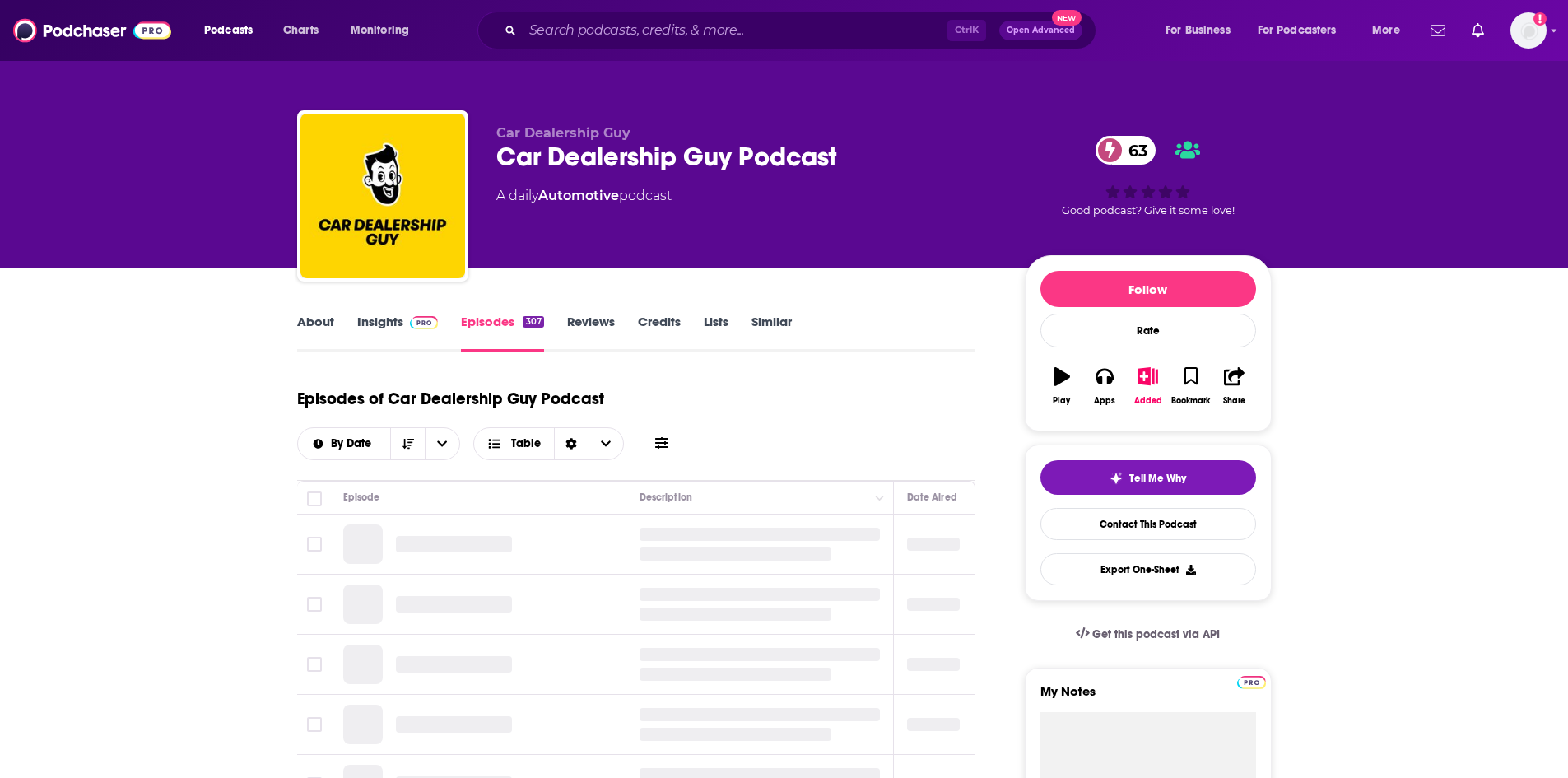
scroll to position [165, 0]
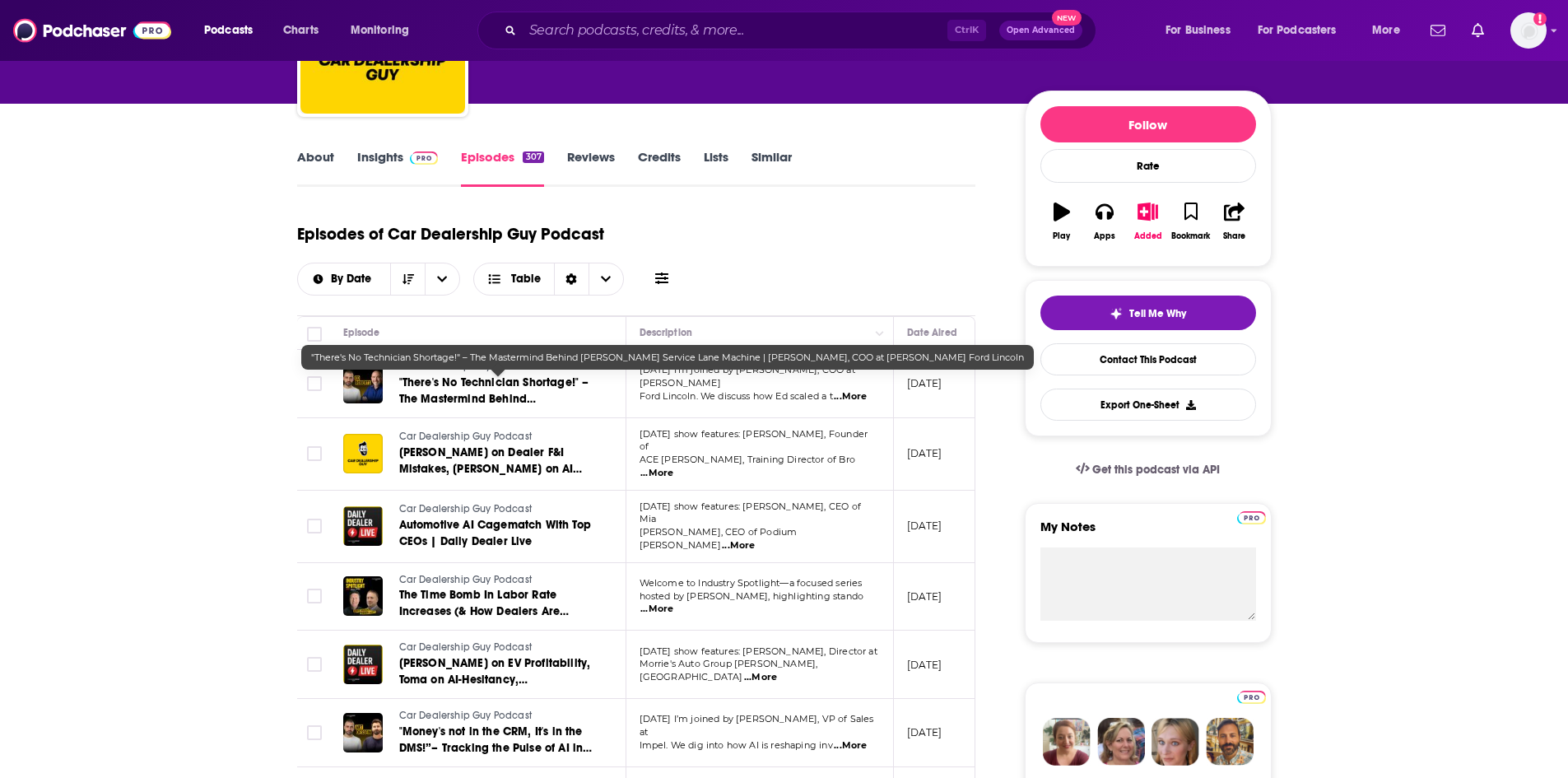
click at [535, 383] on span ""There's No Technician Shortage!" – The Mastermind Behind Bozard's Service Lane…" at bounding box center [493, 416] width 190 height 80
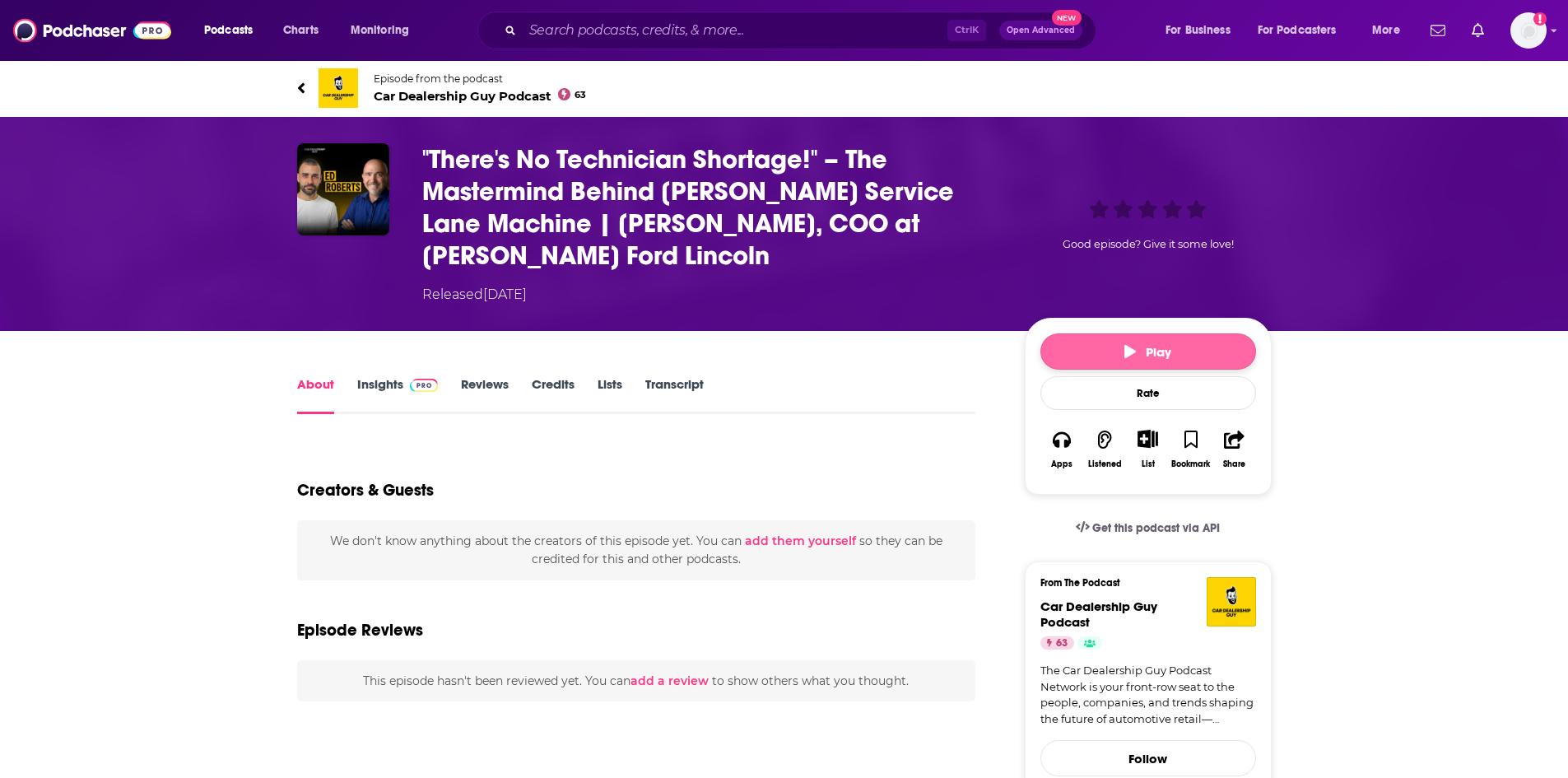
click at [1155, 346] on span "Play" at bounding box center [1148, 352] width 47 height 15
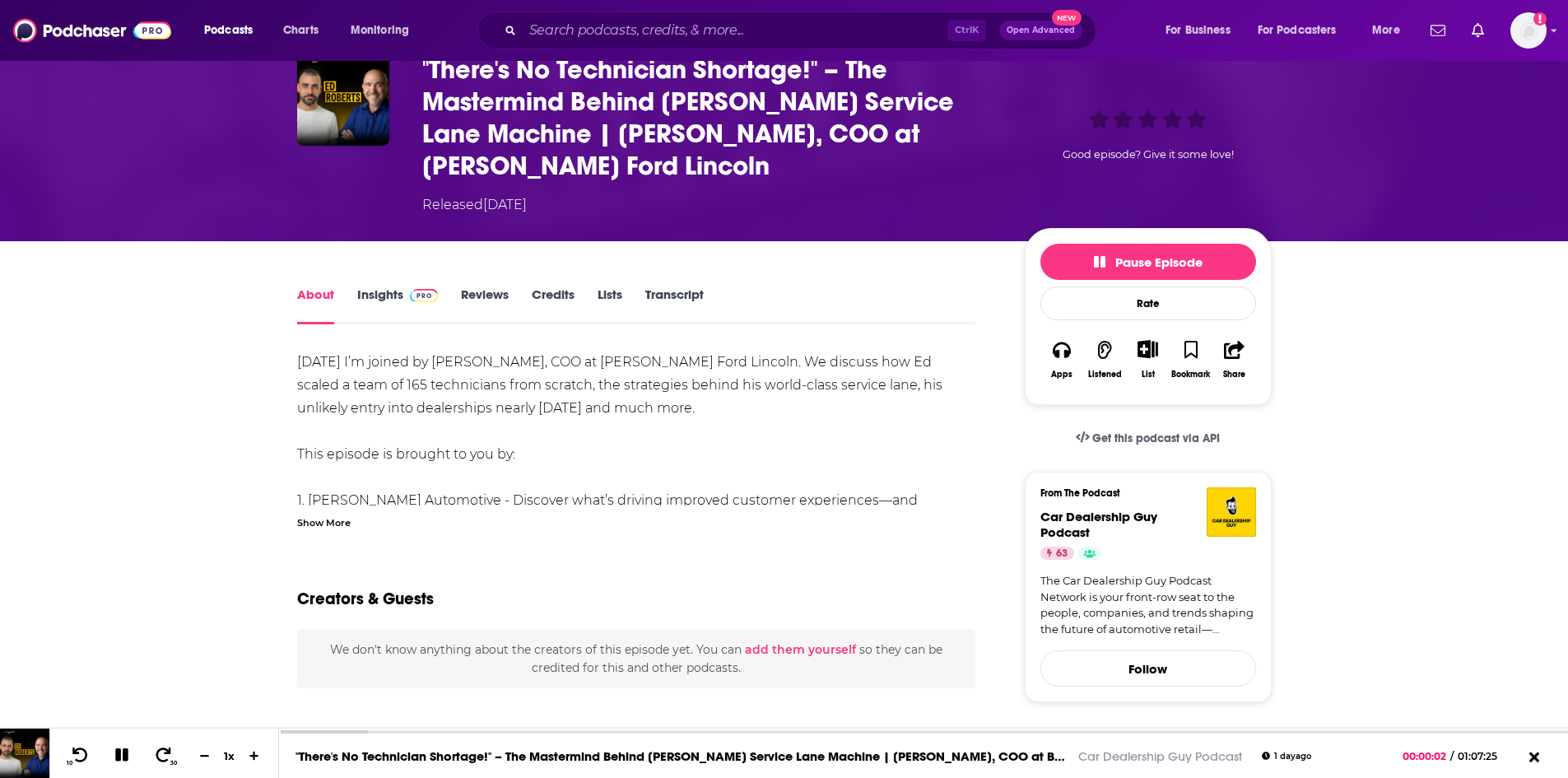
scroll to position [82, 0]
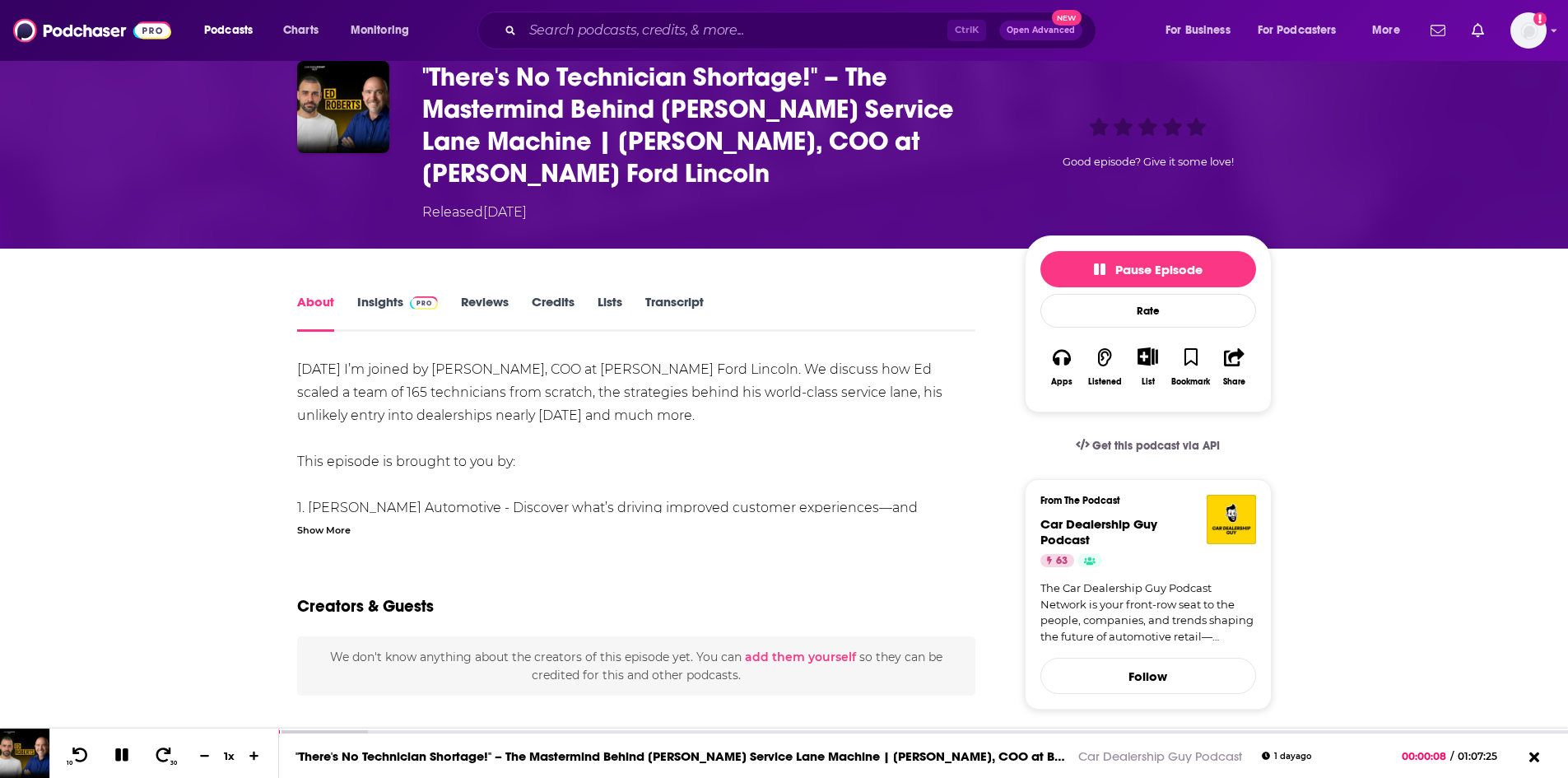
click at [333, 523] on div "Show More" at bounding box center [324, 529] width 54 height 15
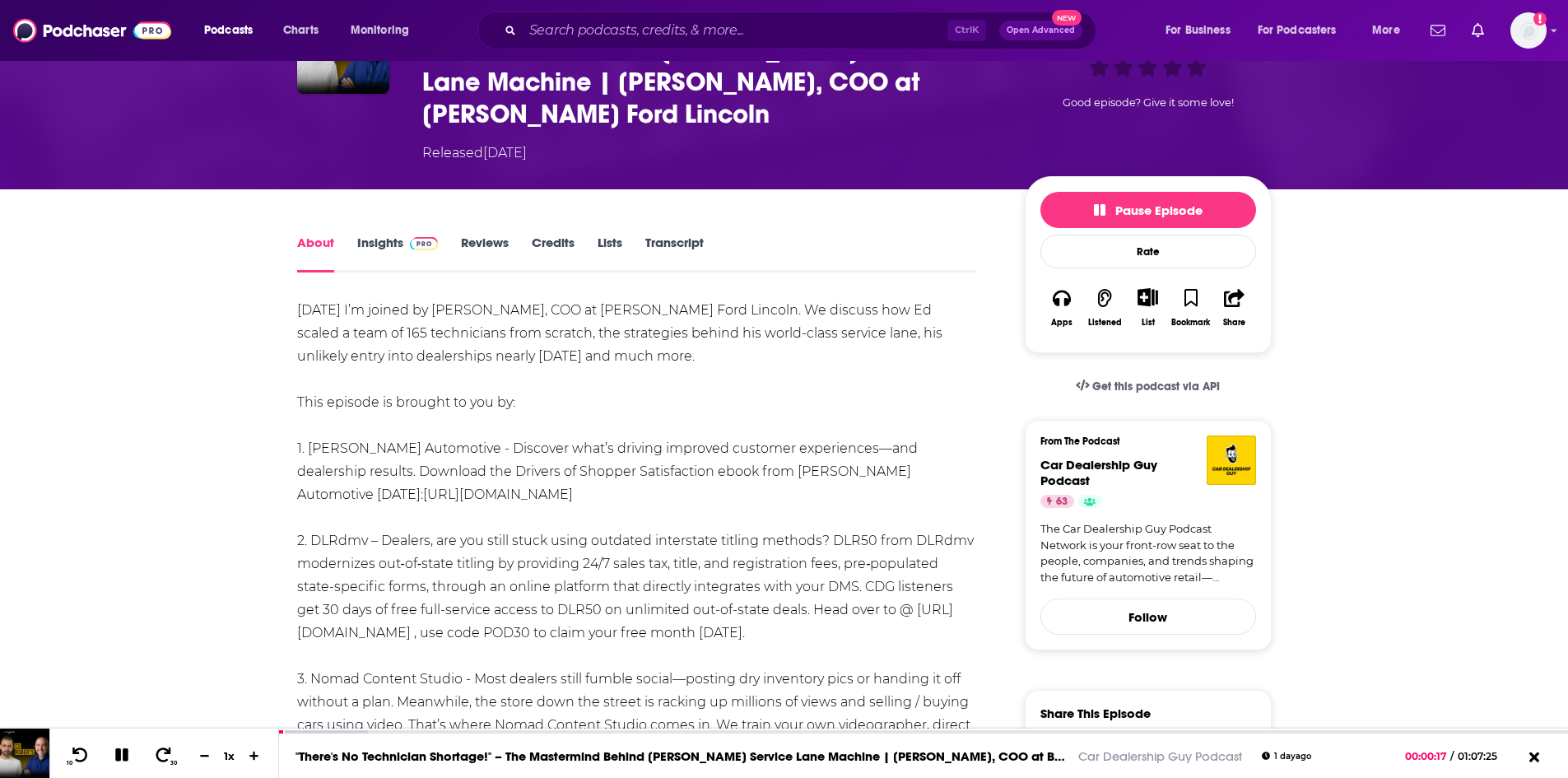
scroll to position [0, 0]
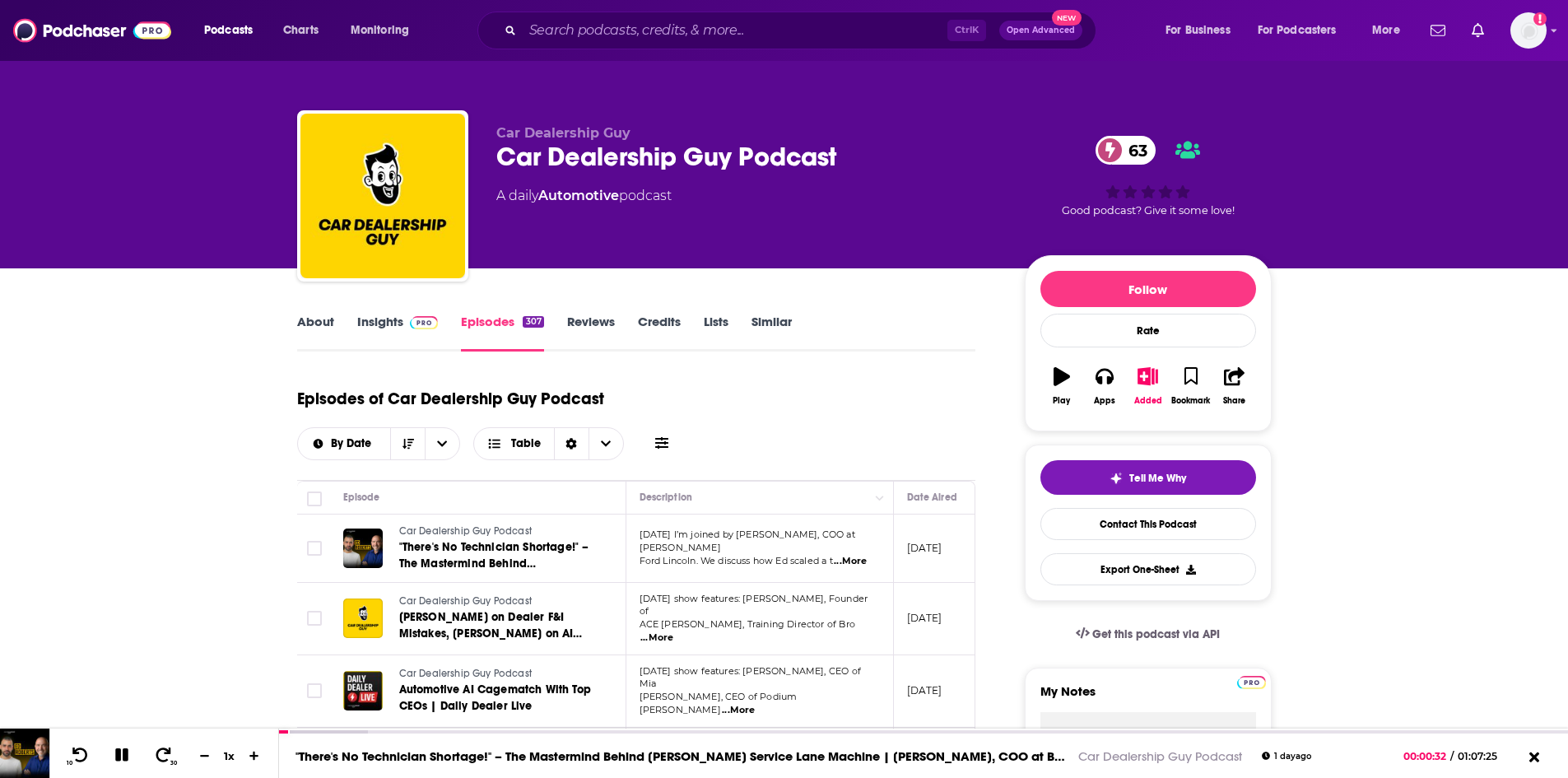
click at [658, 325] on link "Credits" at bounding box center [659, 332] width 42 height 38
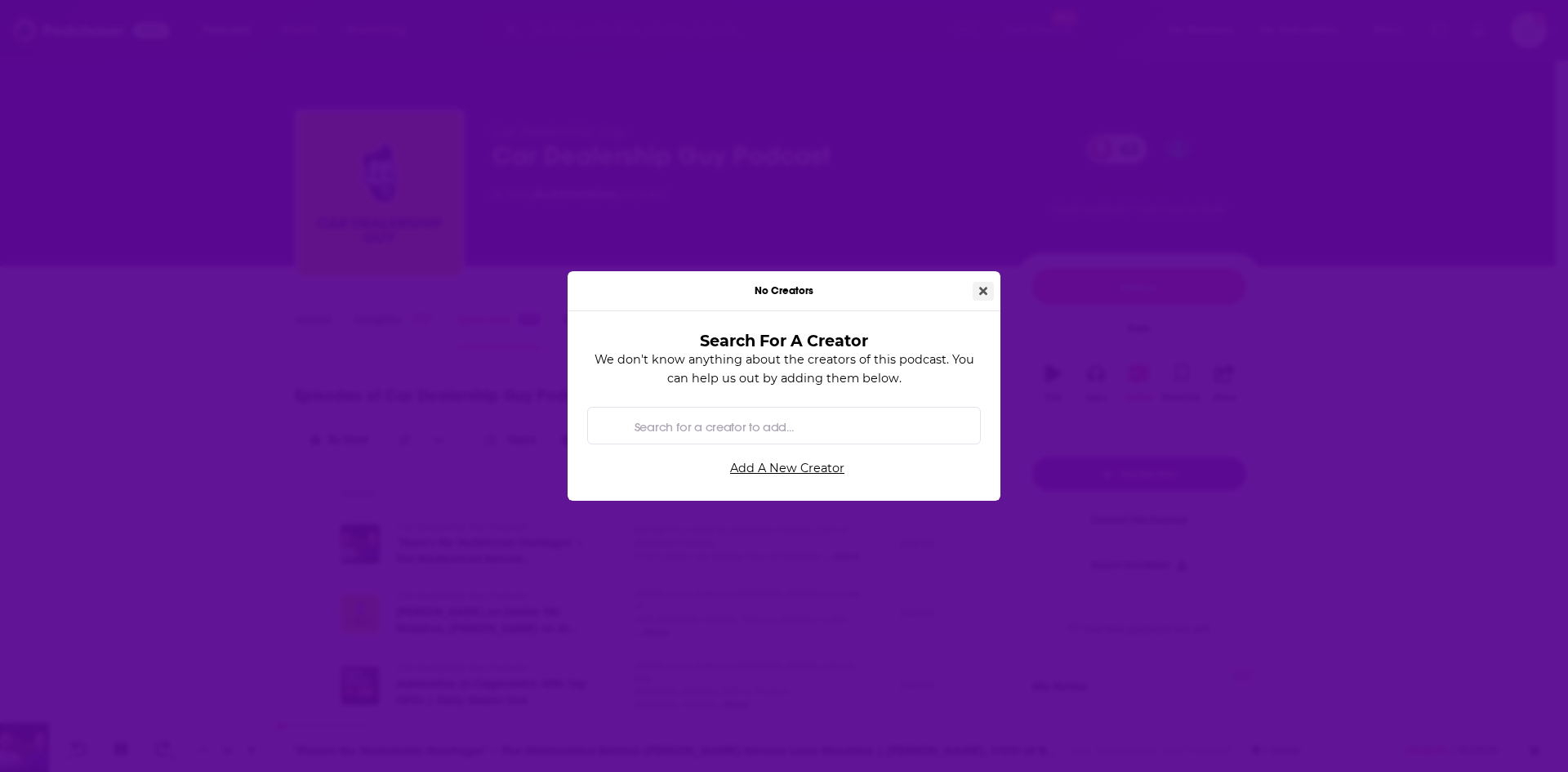
click at [980, 294] on icon "Close" at bounding box center [983, 291] width 9 height 9
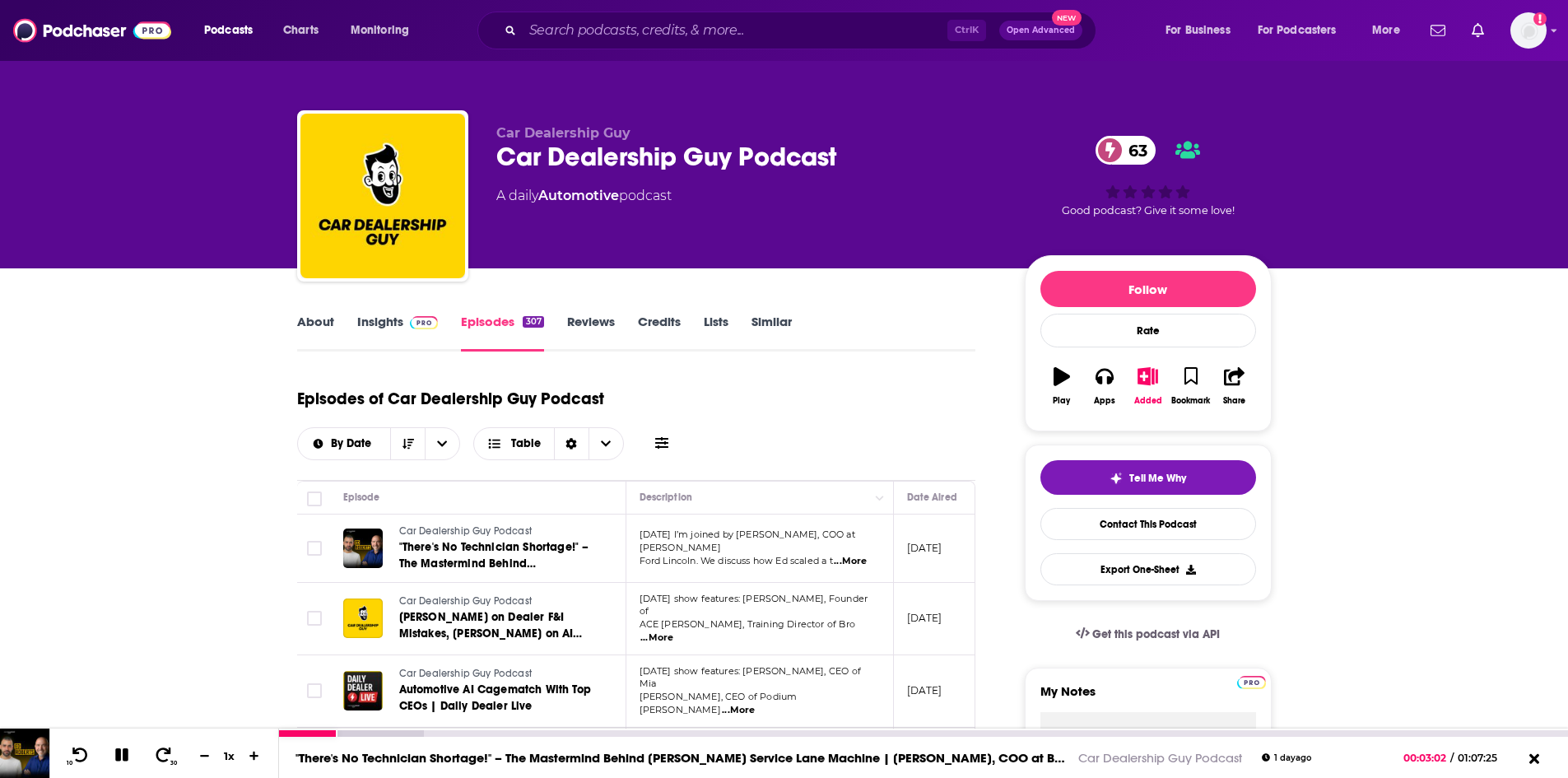
click at [118, 752] on icon at bounding box center [122, 756] width 13 height 13
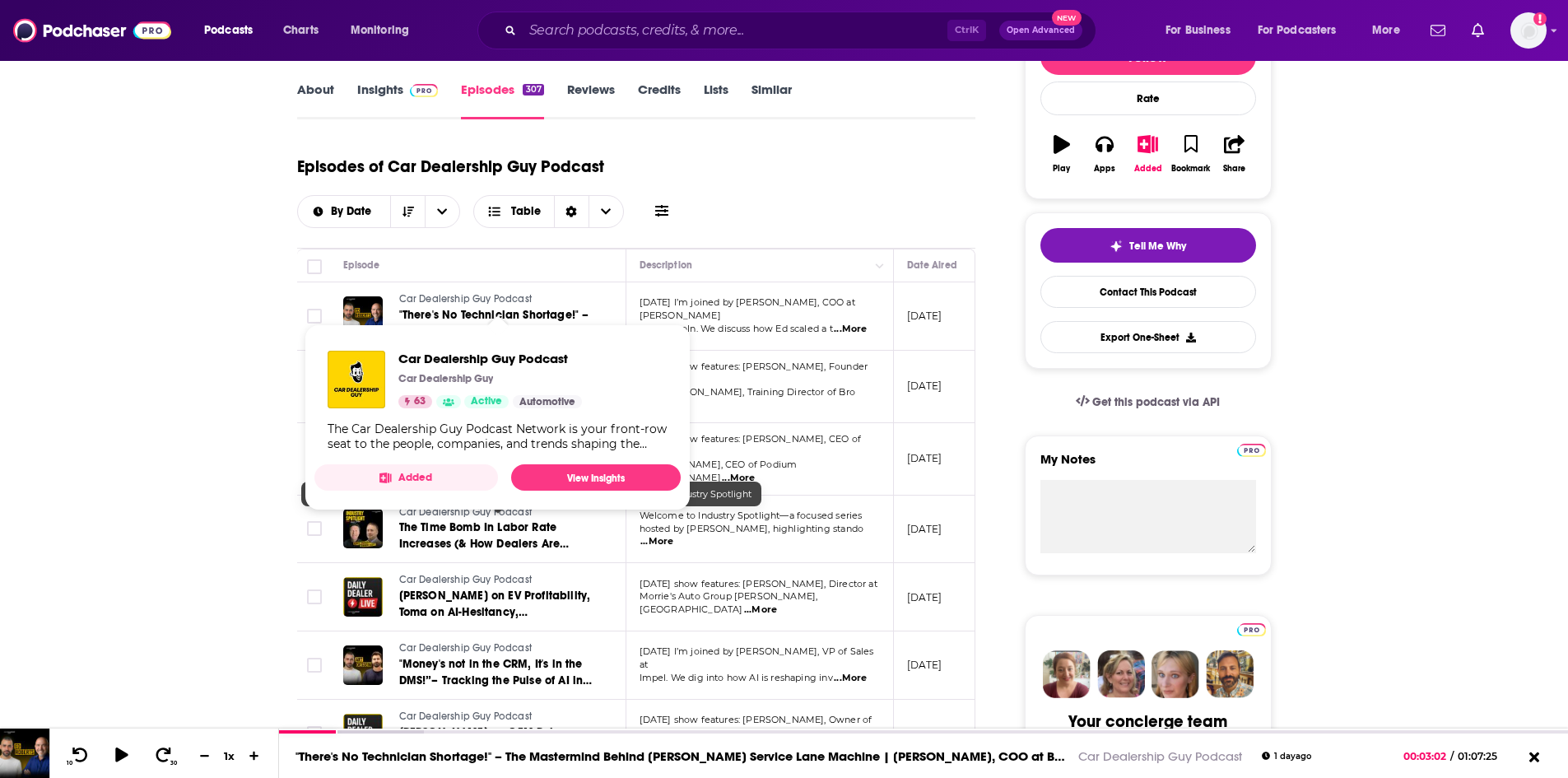
scroll to position [247, 0]
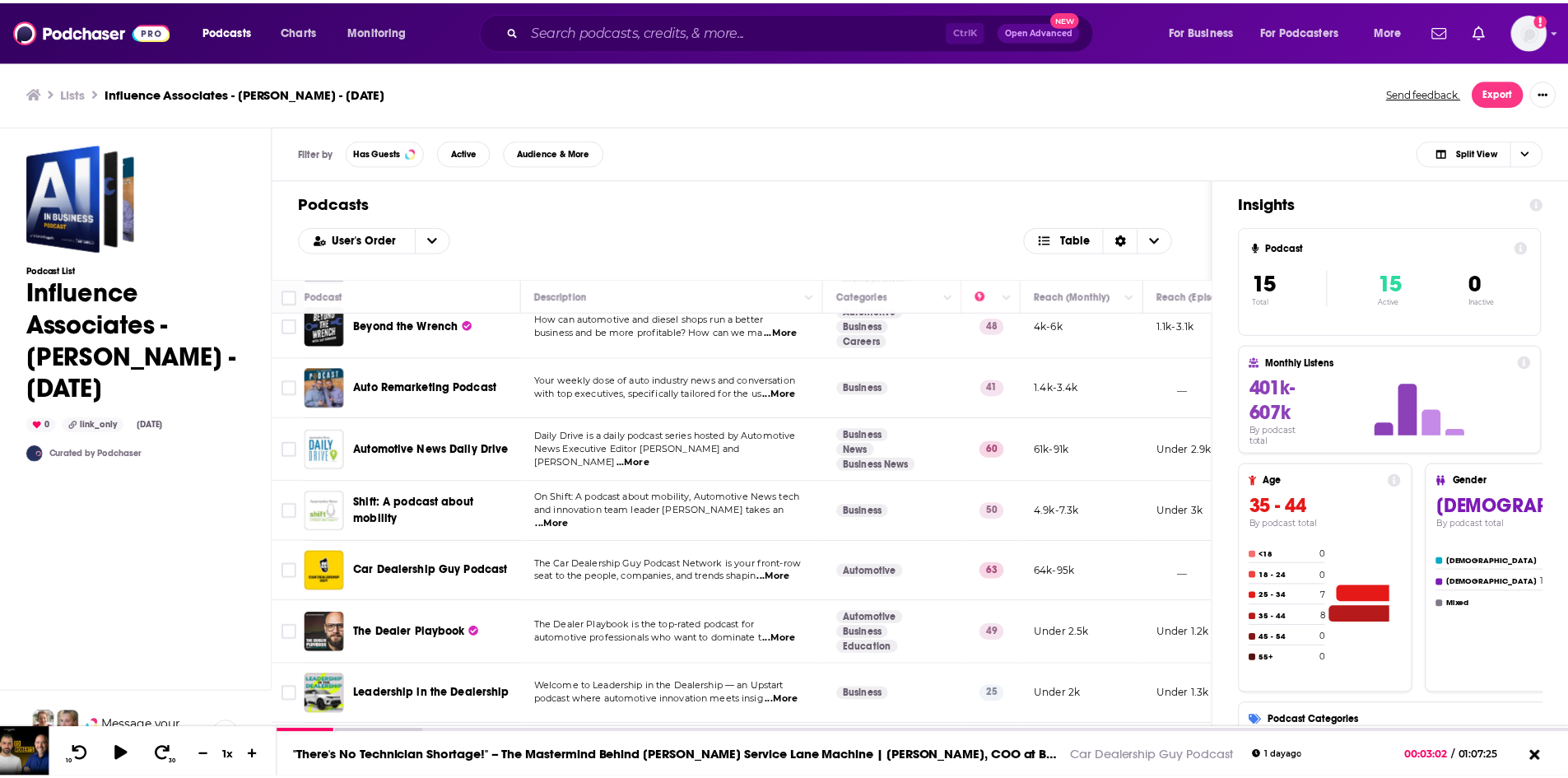
scroll to position [82, 0]
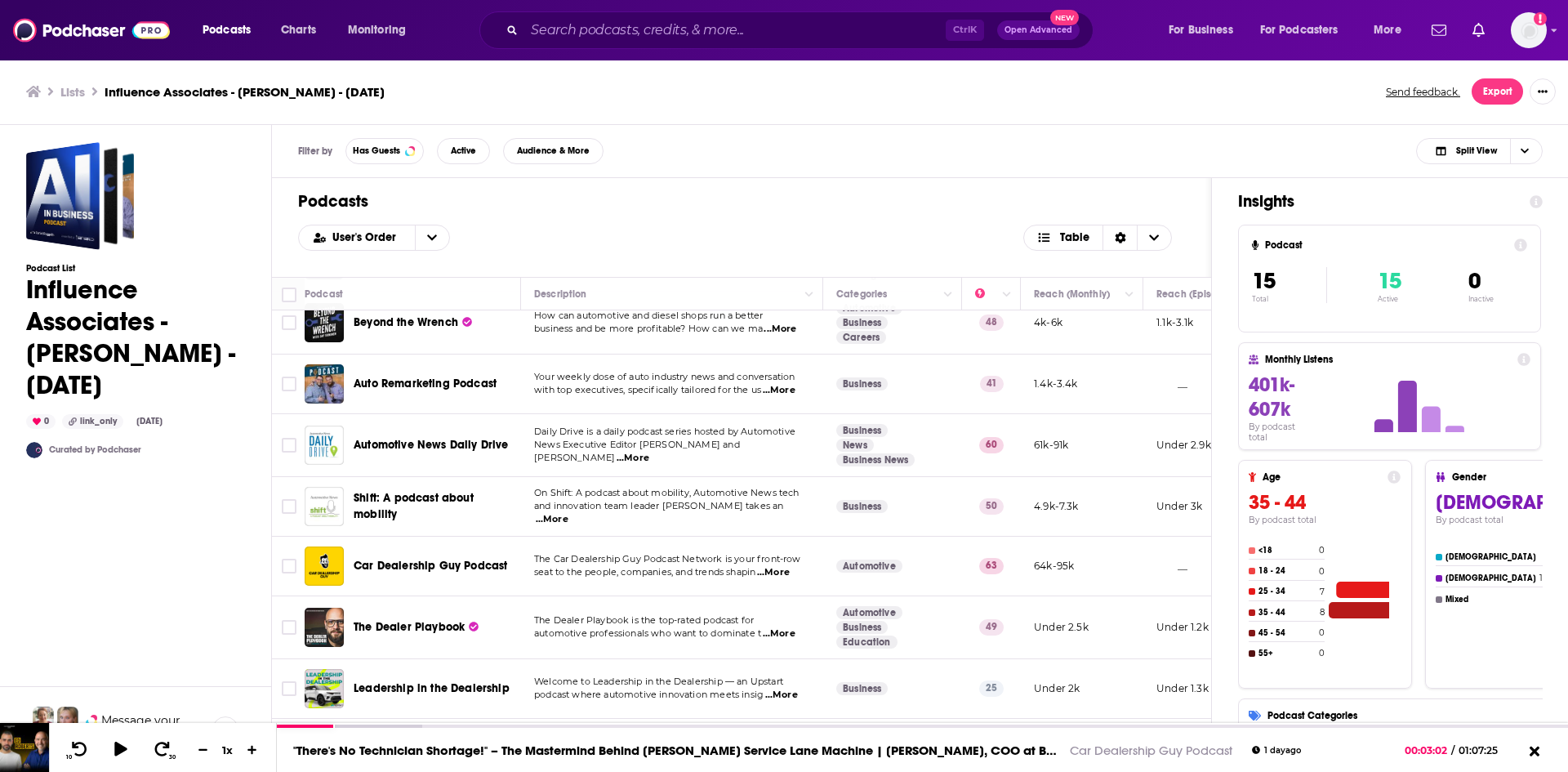
click at [784, 634] on span "...More" at bounding box center [779, 634] width 33 height 13
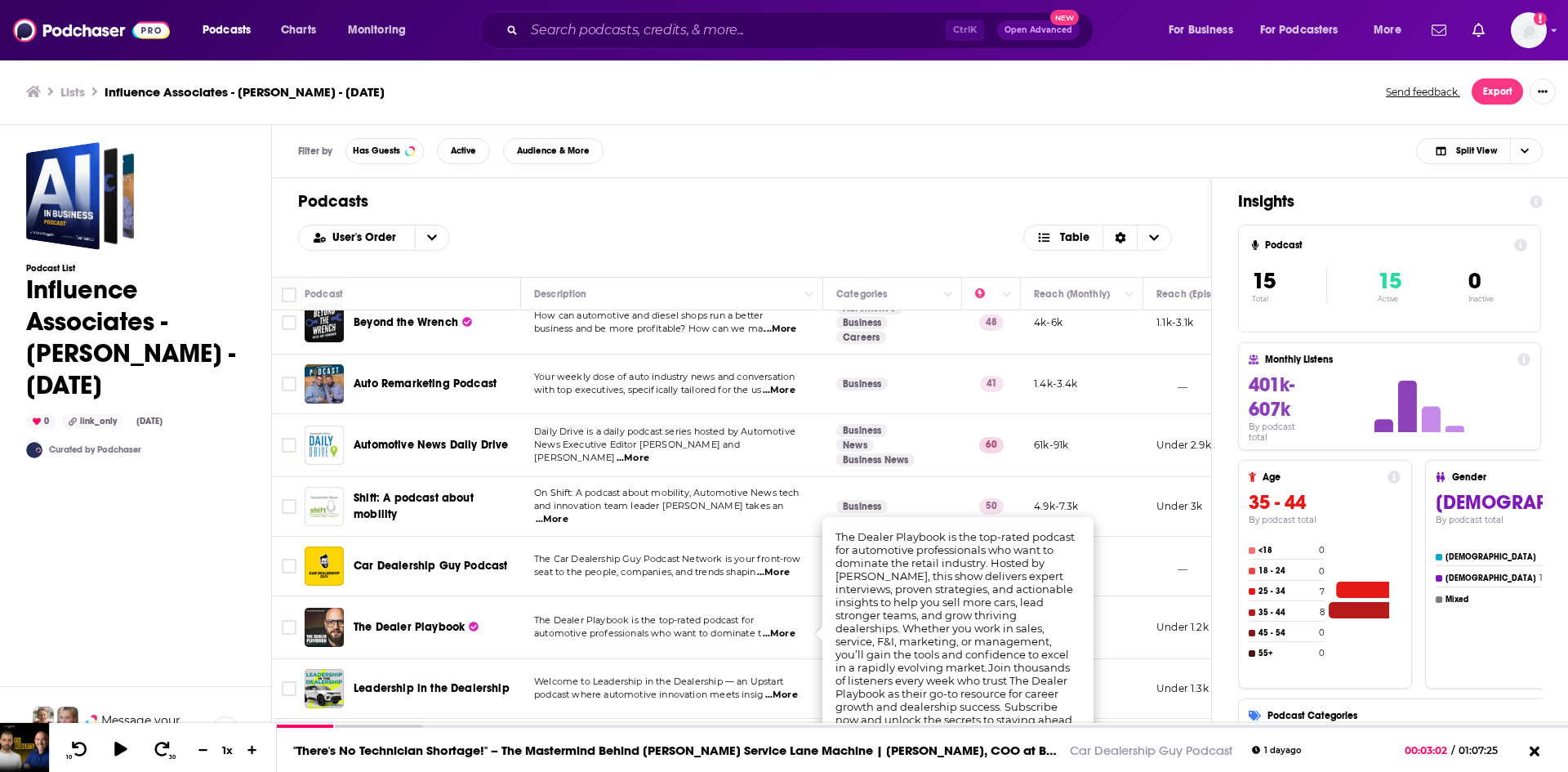
click at [624, 627] on p "The Dealer Playbook is the top-rated podcast for" at bounding box center [672, 621] width 275 height 13
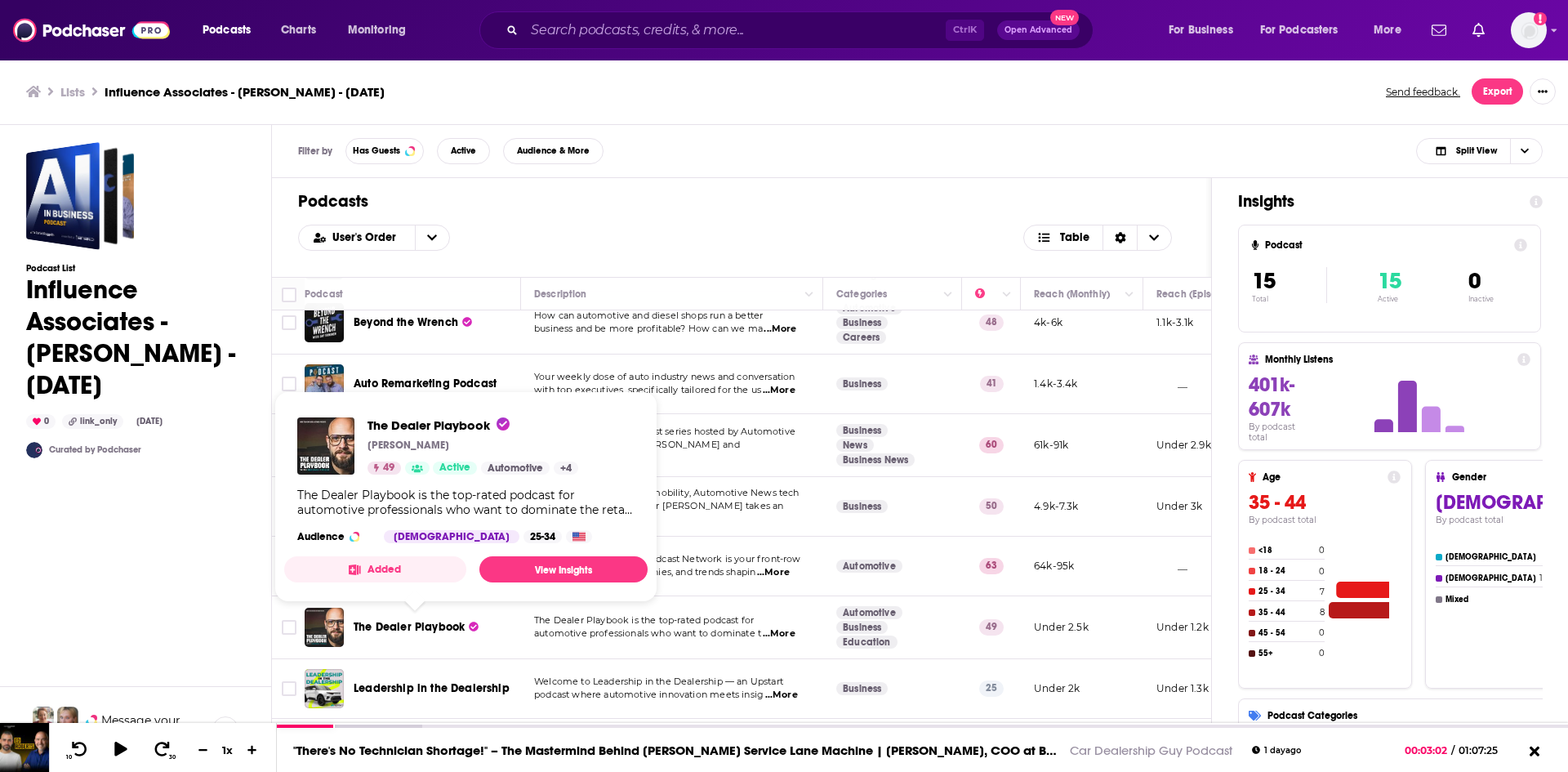
click at [414, 622] on span "The Dealer Playbook" at bounding box center [409, 627] width 111 height 14
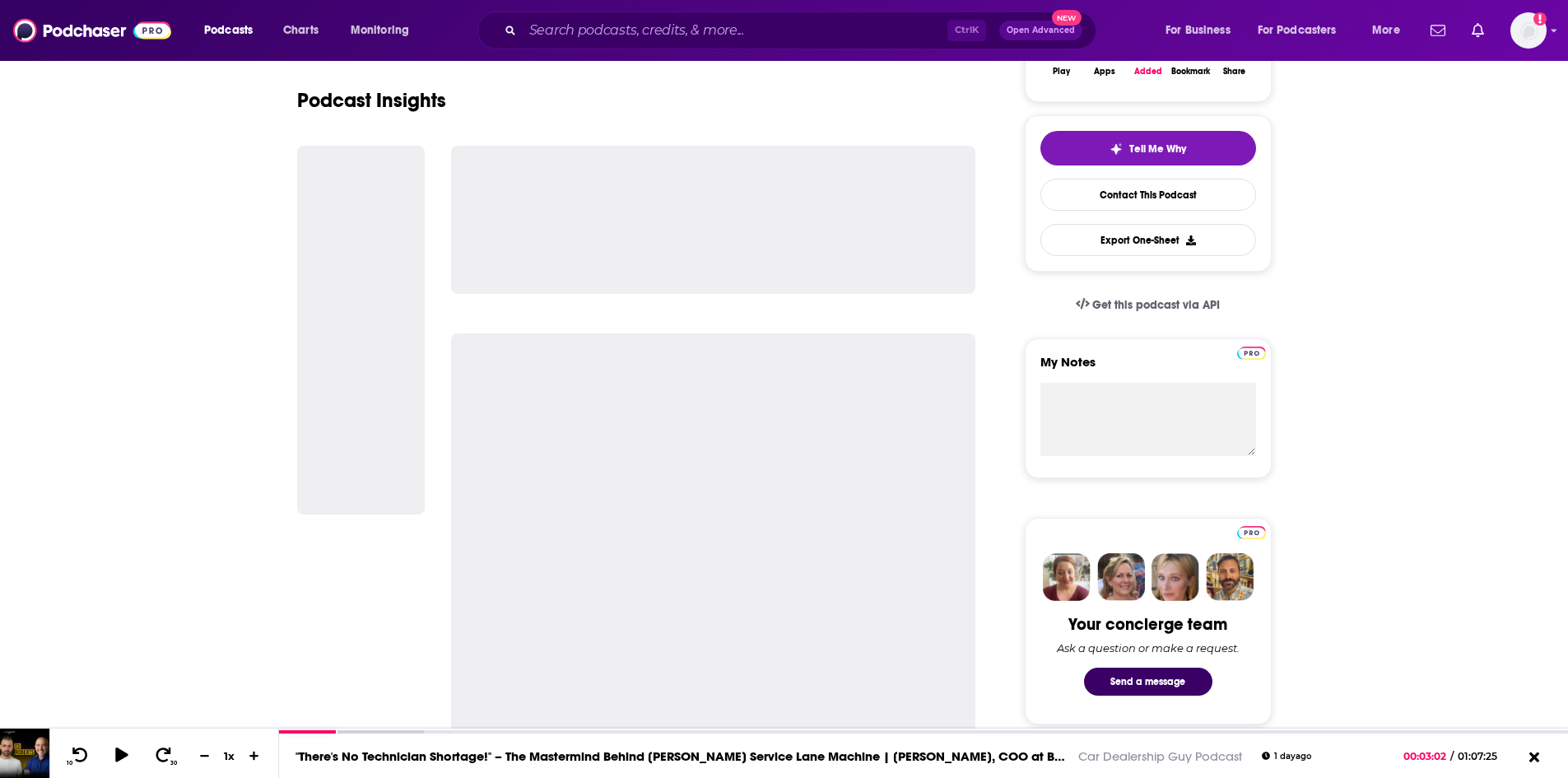
scroll to position [82, 0]
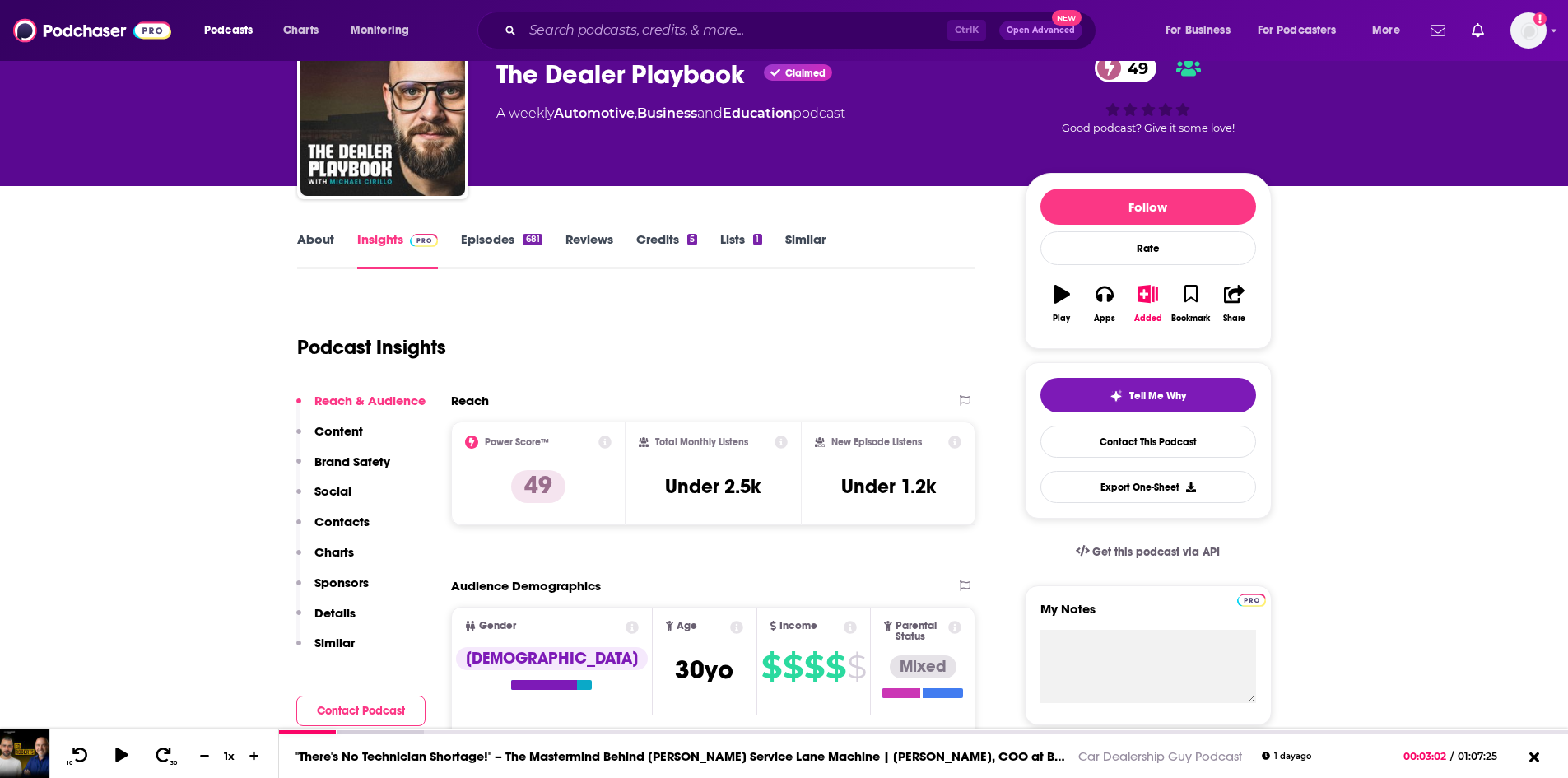
click at [493, 238] on link "Episodes 681" at bounding box center [501, 250] width 81 height 38
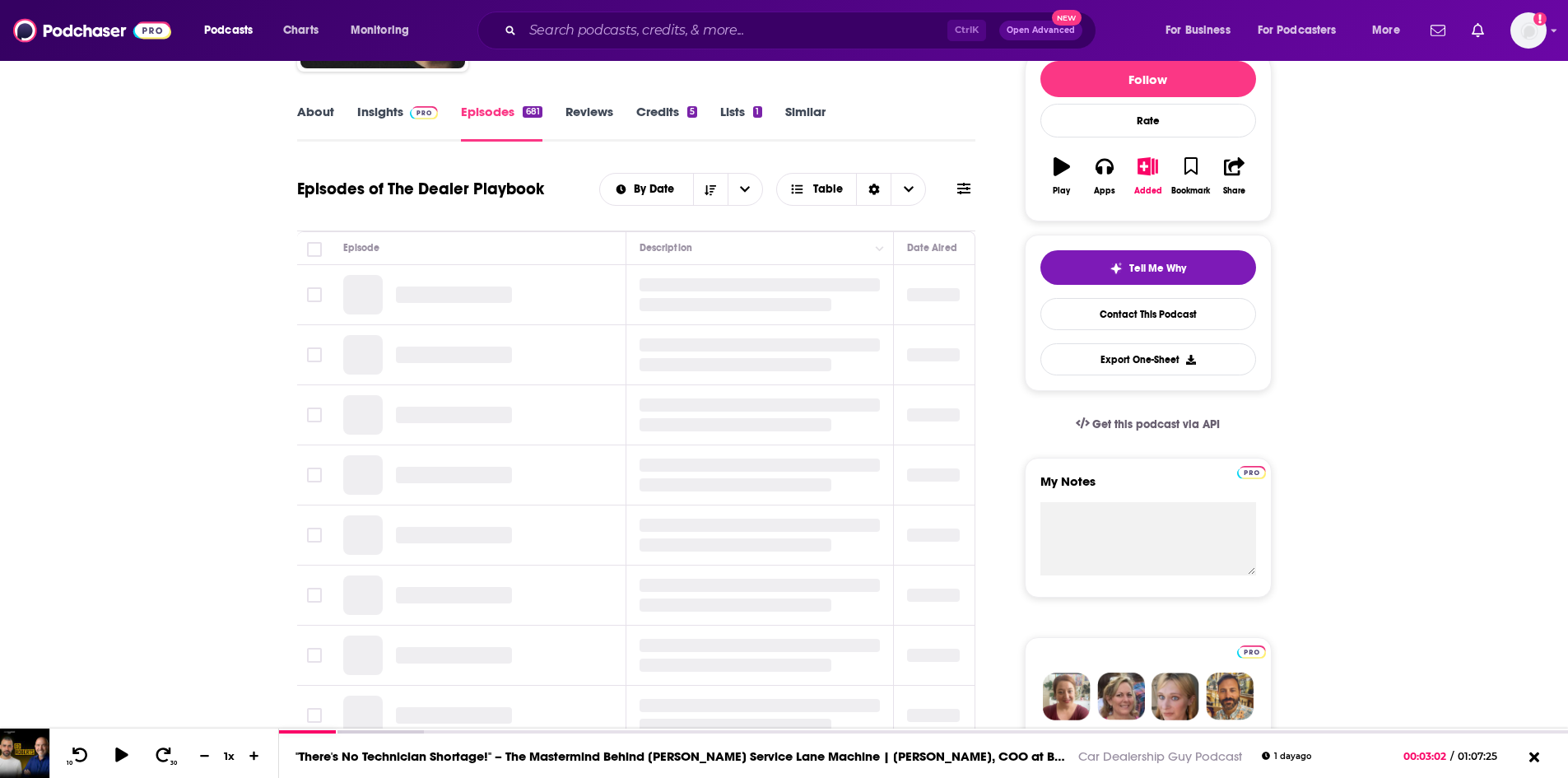
scroll to position [82, 0]
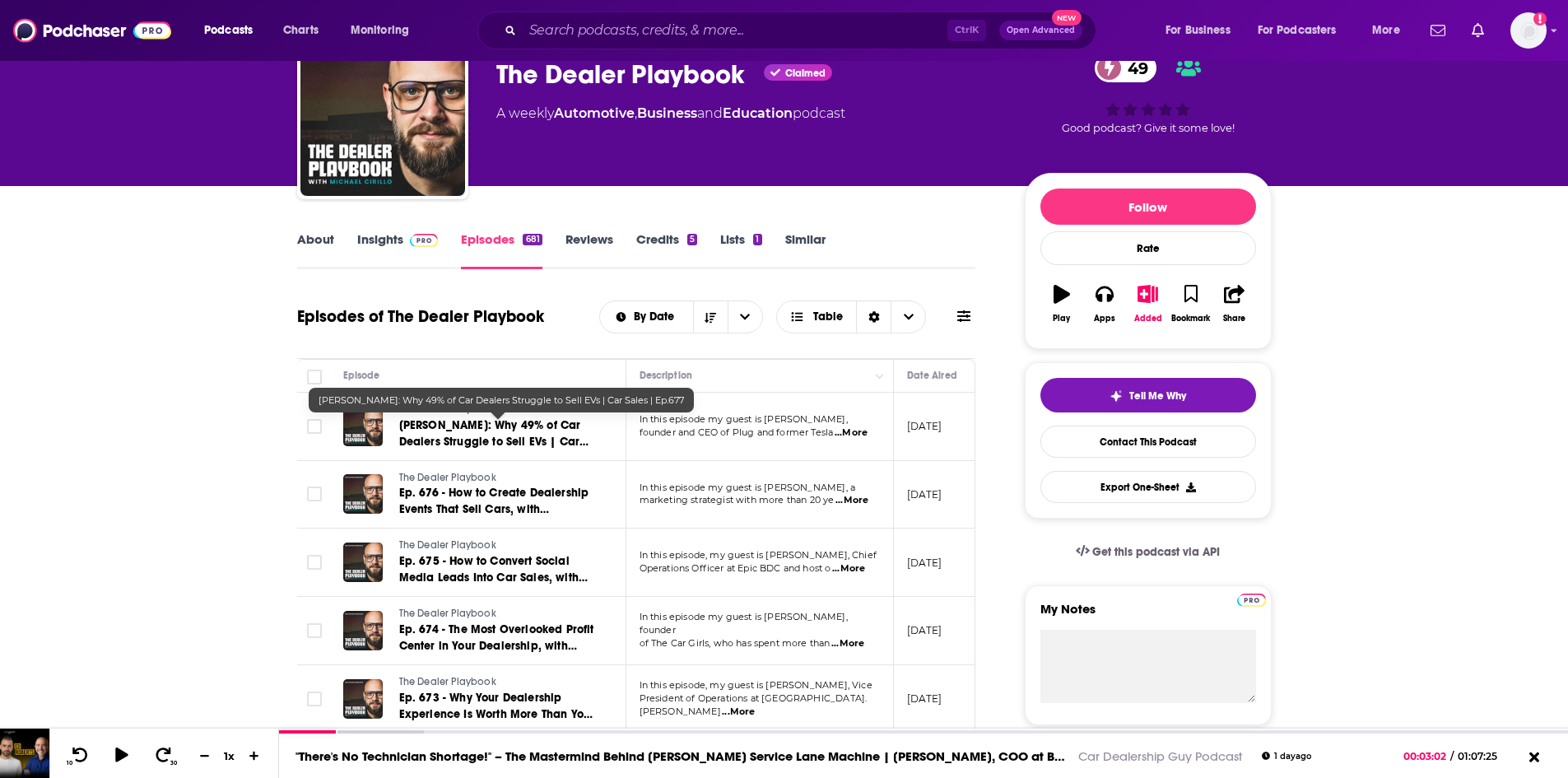
click at [507, 427] on span "Jimmy Douglas: Why 49% of Car Dealers Struggle to Sell EVs | Car Sales | Ep.677" at bounding box center [493, 442] width 190 height 47
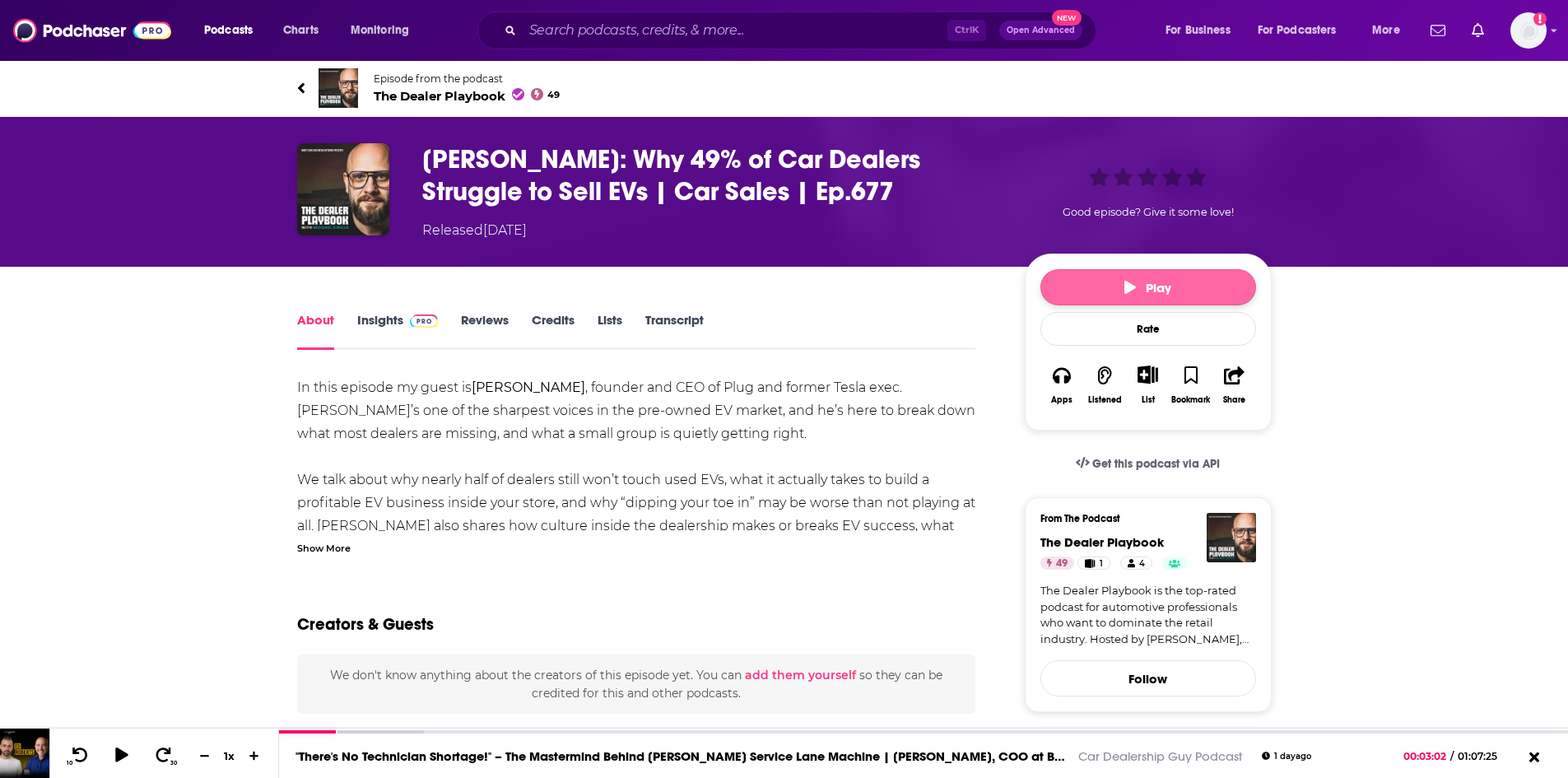
click at [1097, 292] on button "Play" at bounding box center [1149, 287] width 216 height 37
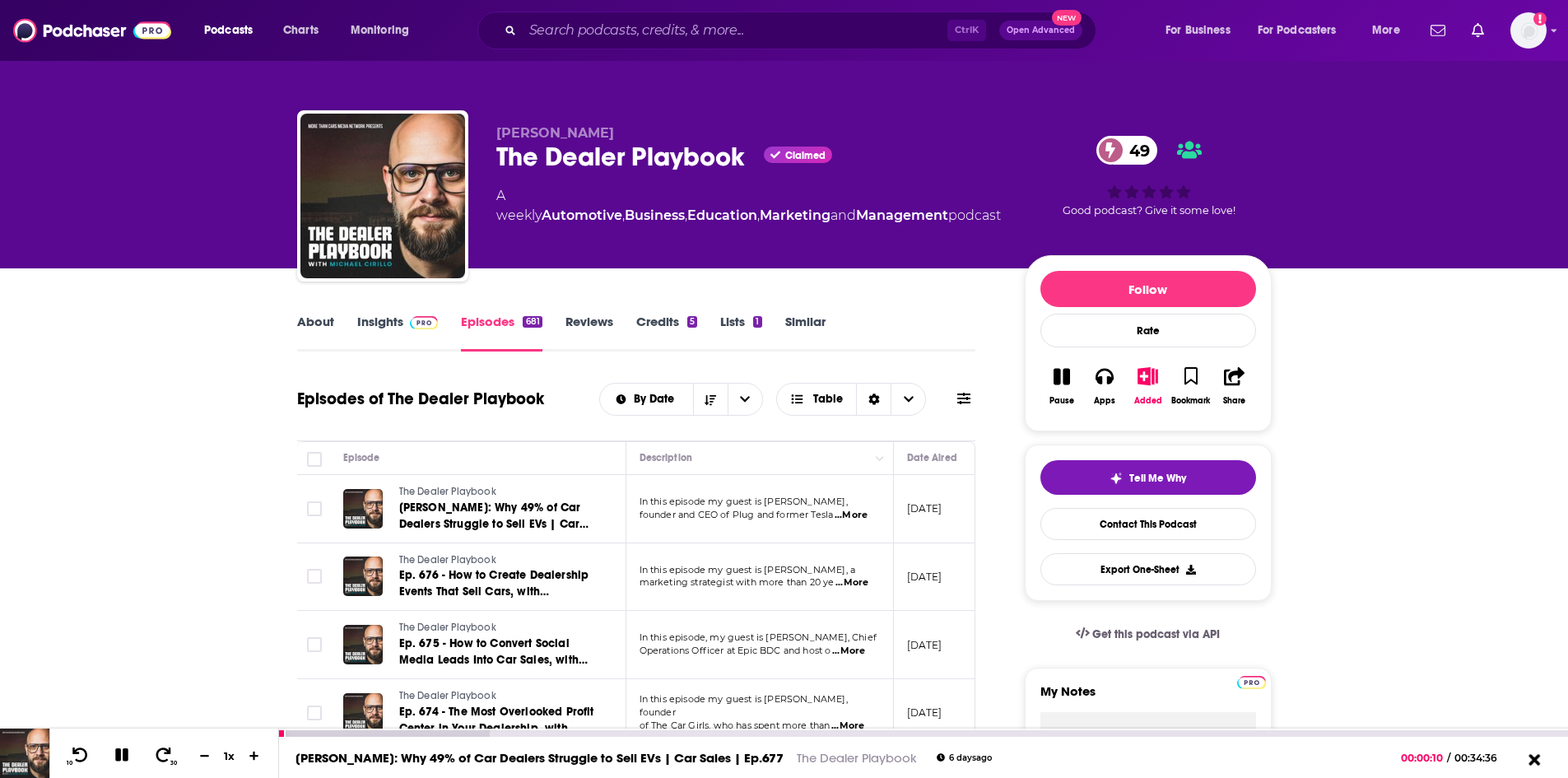
click at [1536, 758] on icon at bounding box center [1534, 760] width 12 height 12
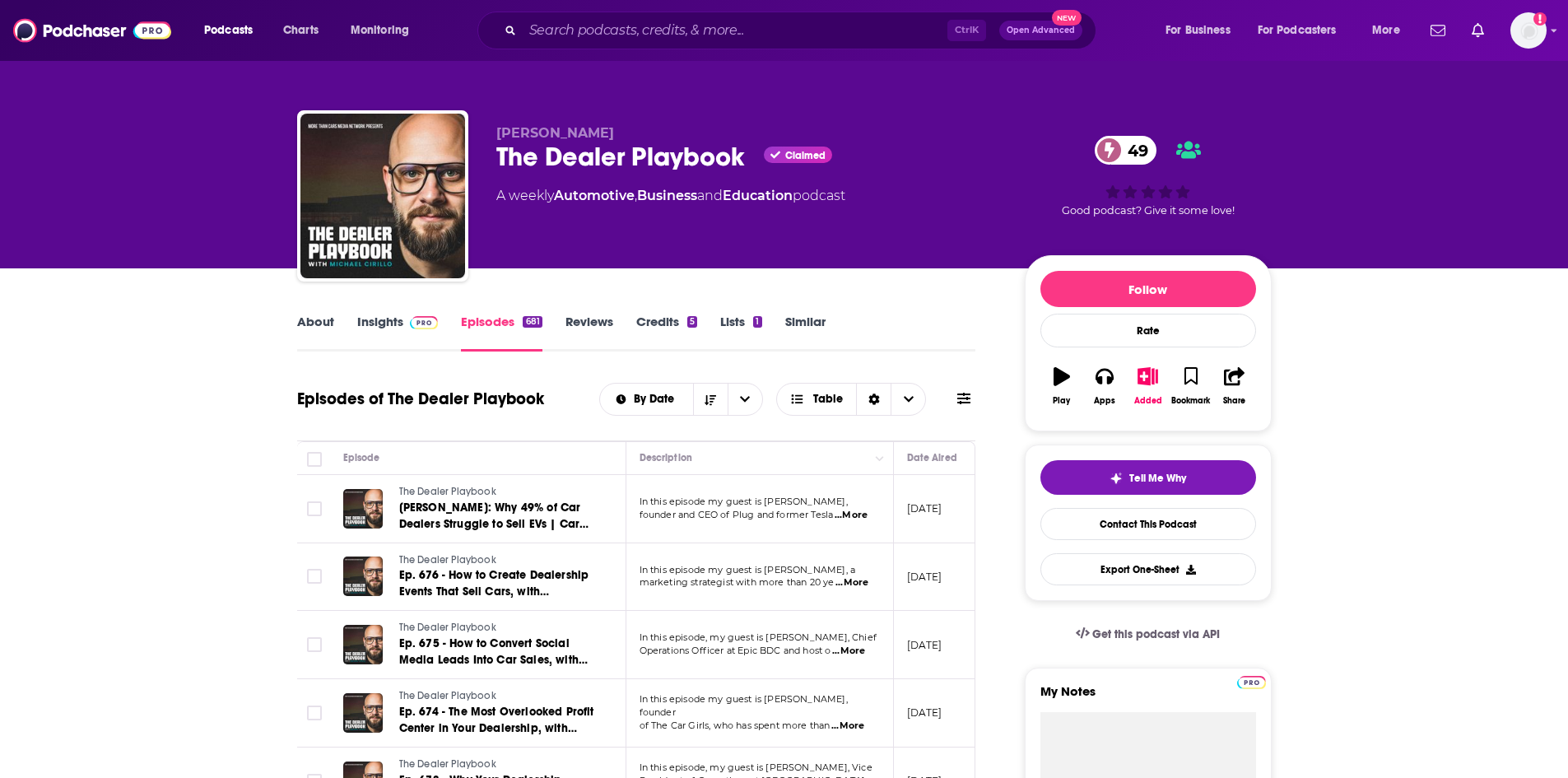
click at [398, 323] on link "Insights" at bounding box center [398, 332] width 82 height 38
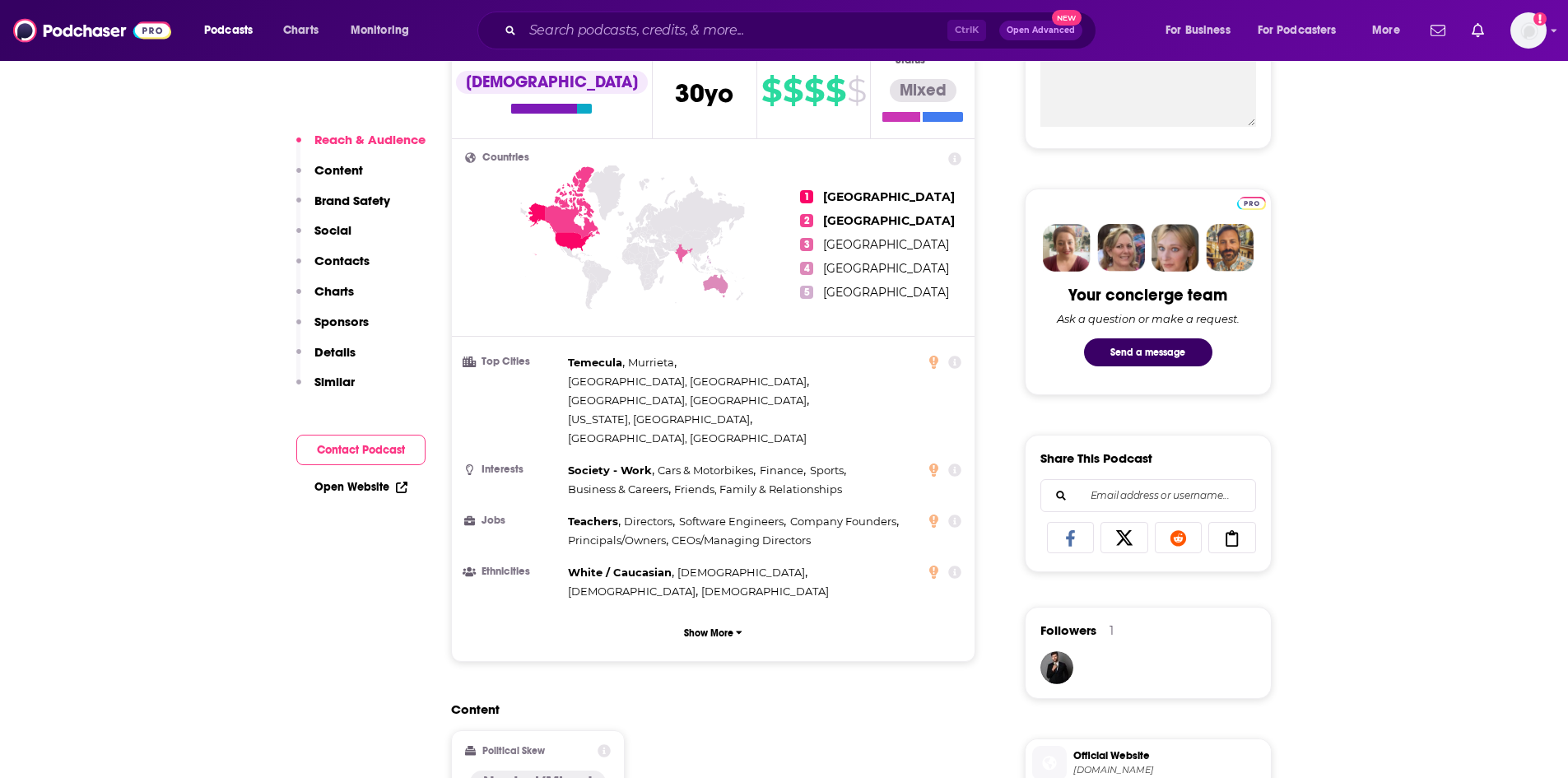
scroll to position [1153, 0]
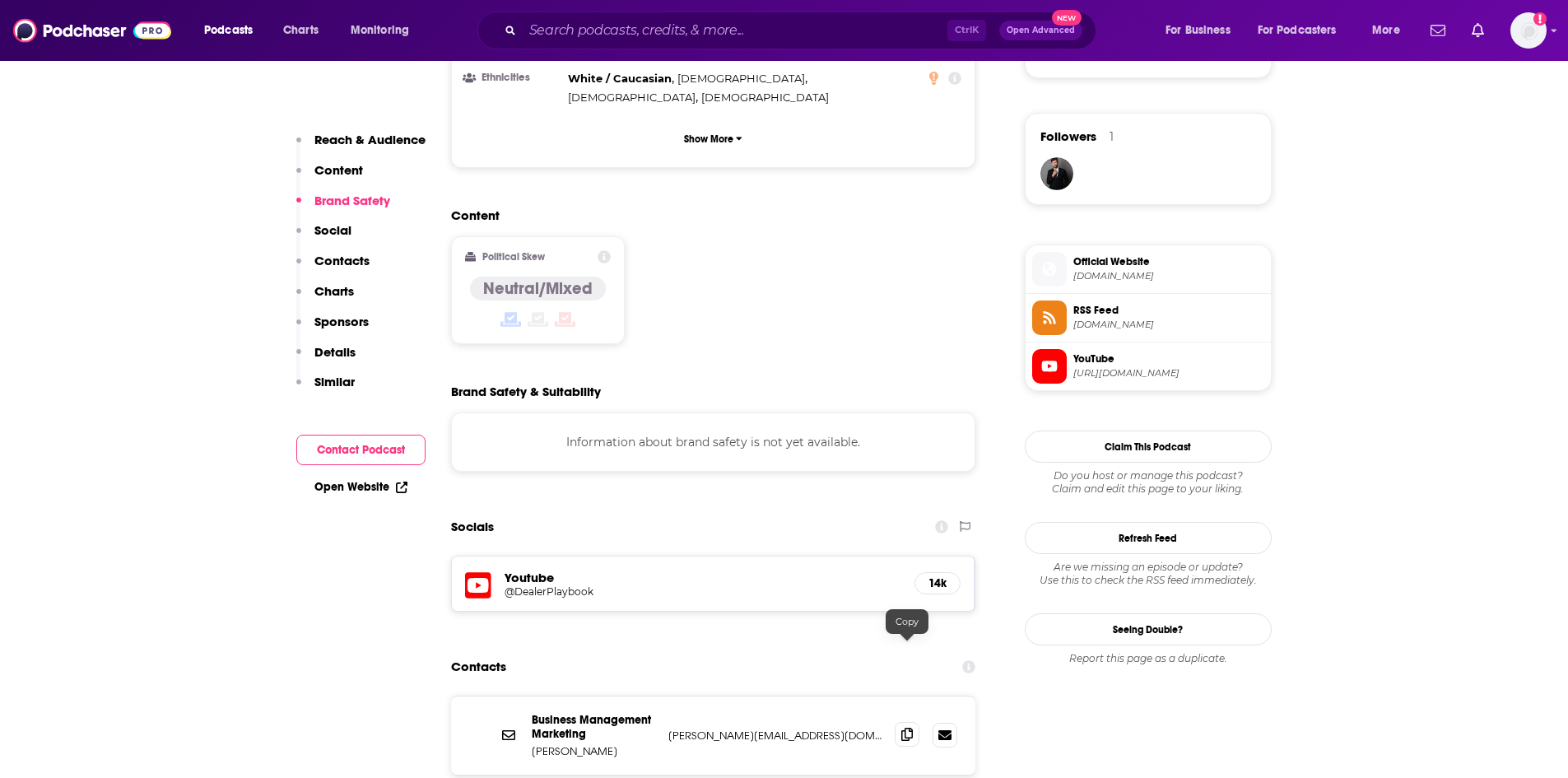
click at [905, 728] on icon at bounding box center [907, 735] width 12 height 13
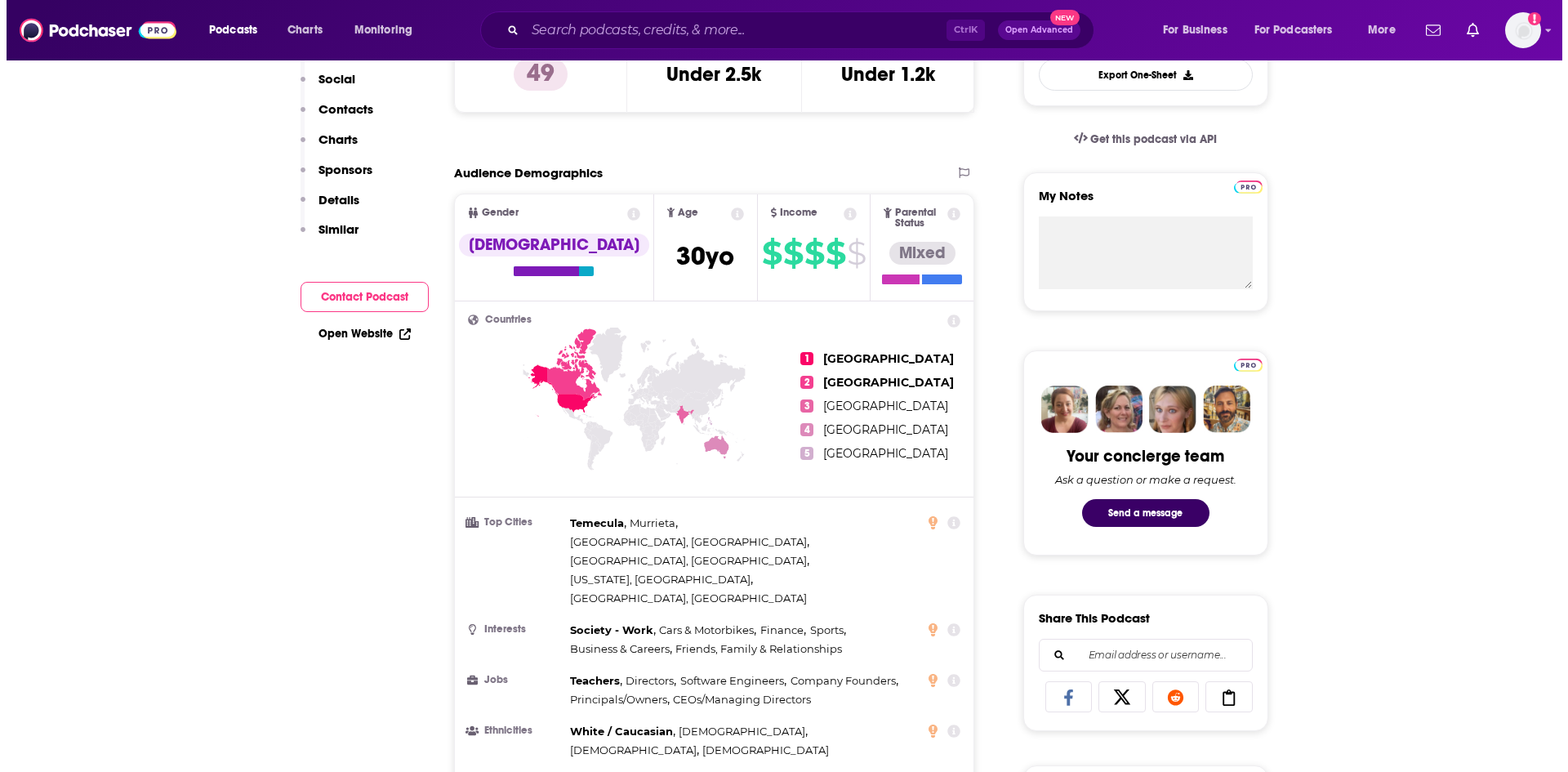
scroll to position [0, 0]
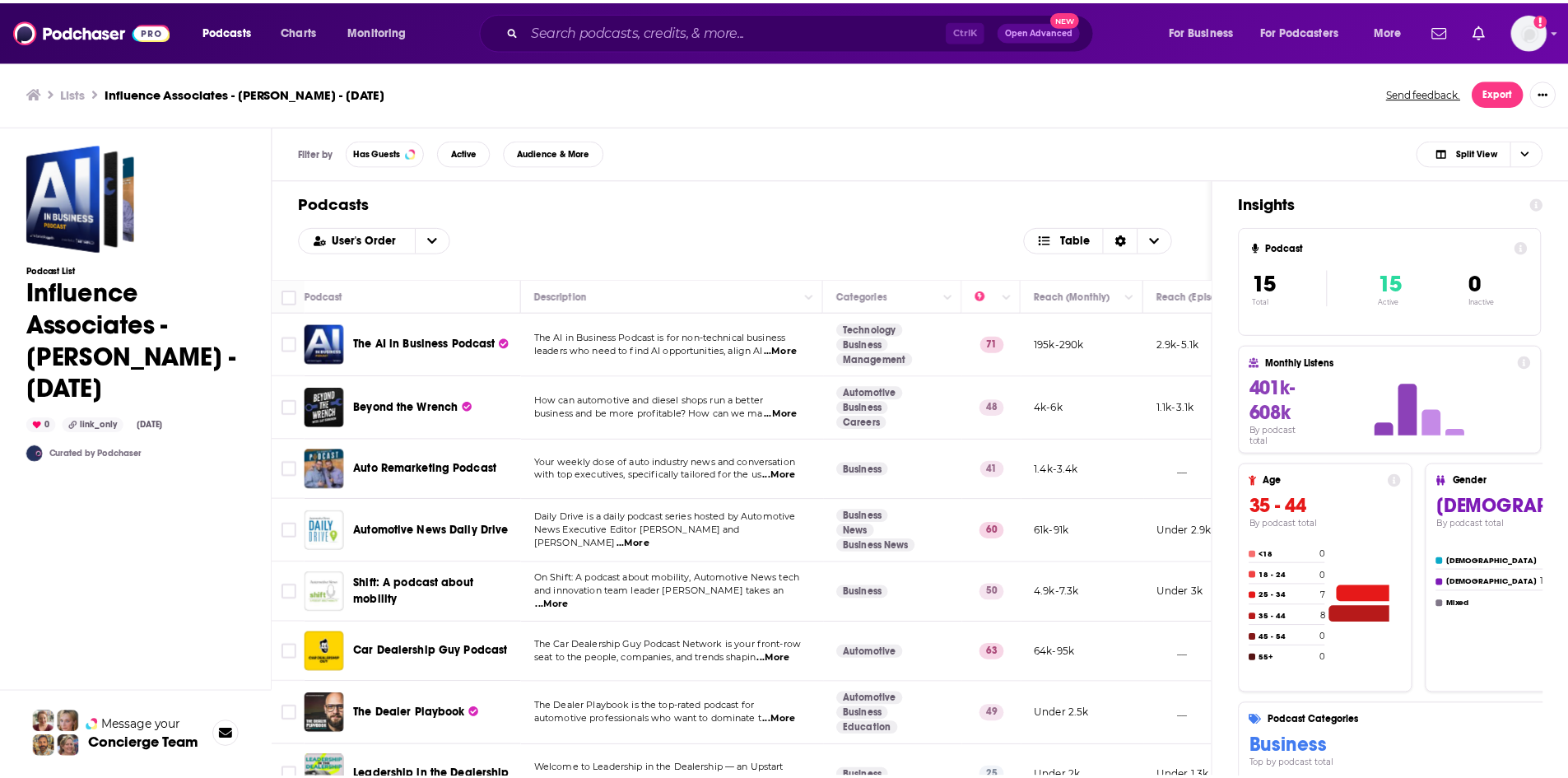
scroll to position [247, 0]
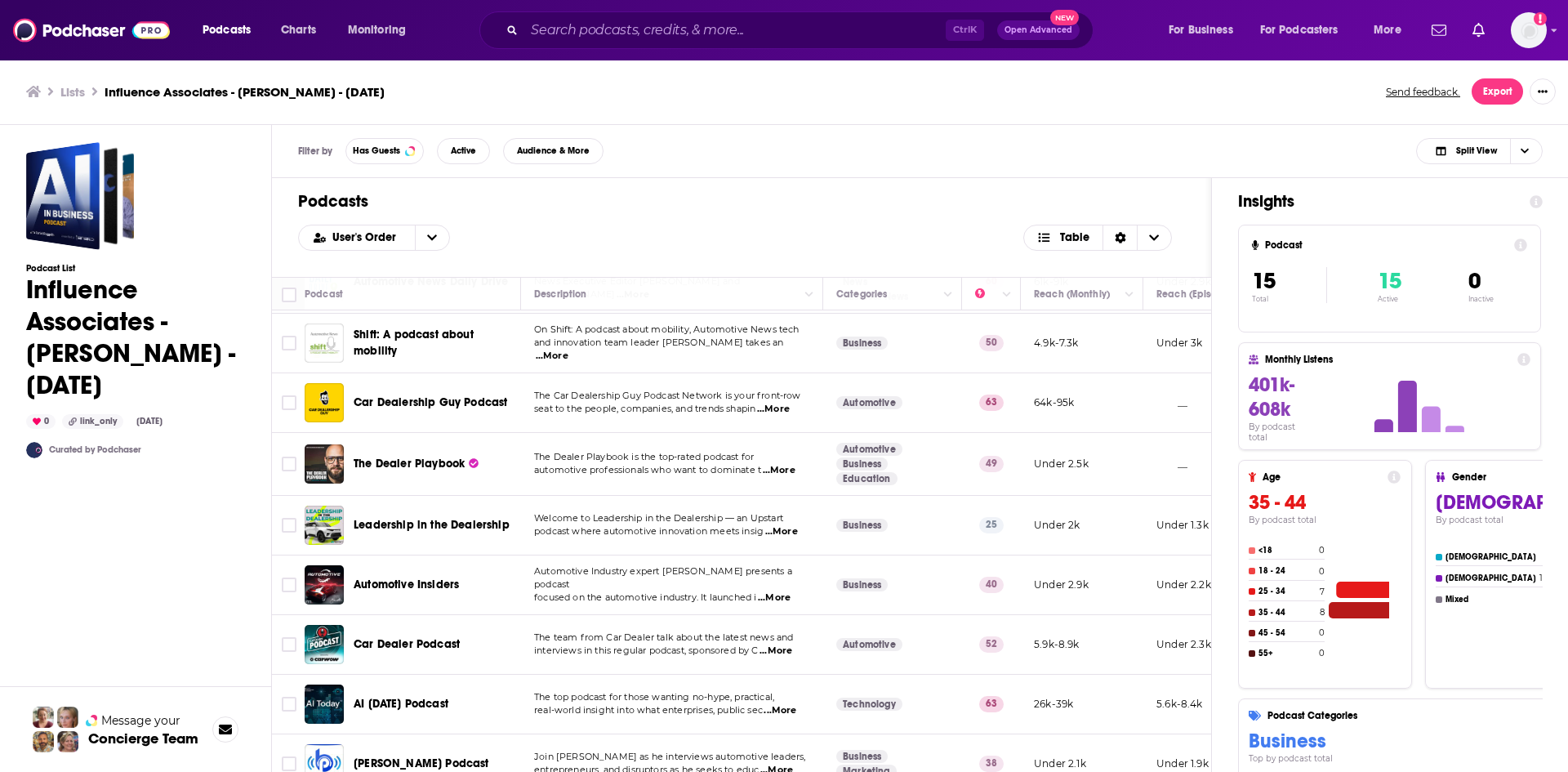
click at [780, 528] on span "...More" at bounding box center [781, 532] width 33 height 13
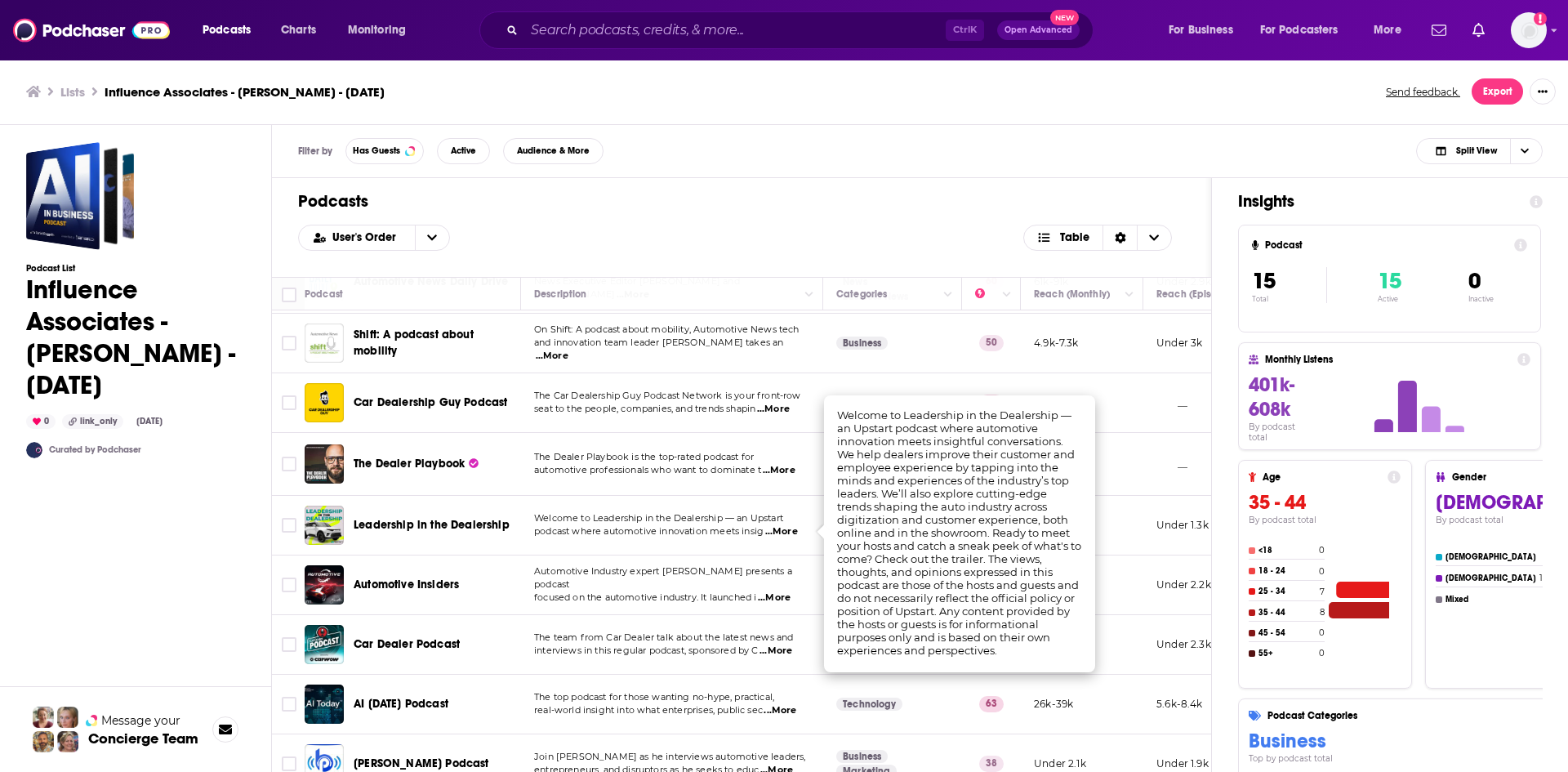
click at [689, 524] on span "Welcome to Leadership in the Dealership — an Upstart" at bounding box center [659, 518] width 250 height 11
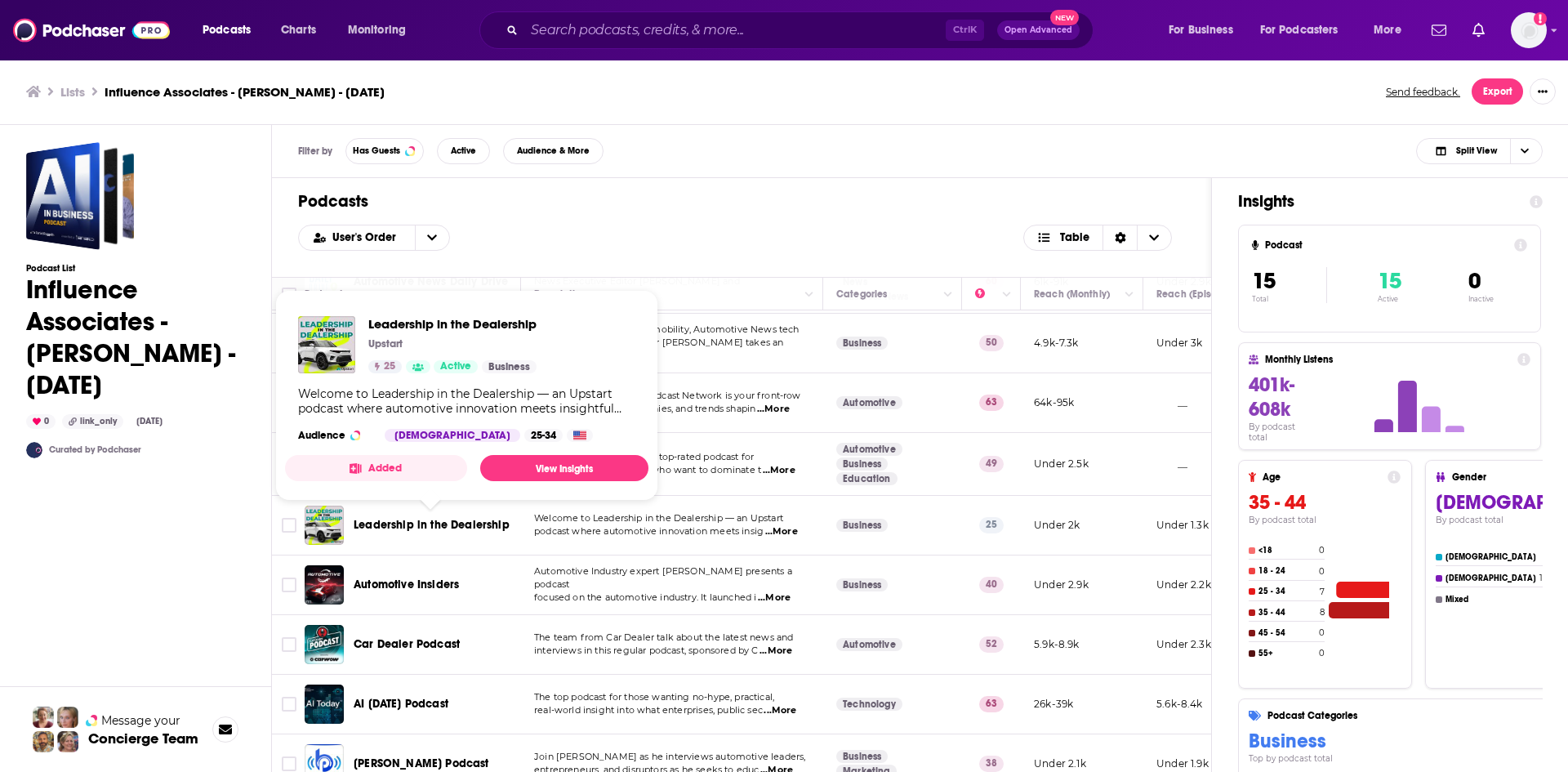
click at [451, 523] on span "Leadership in the Dealership" at bounding box center [431, 525] width 156 height 14
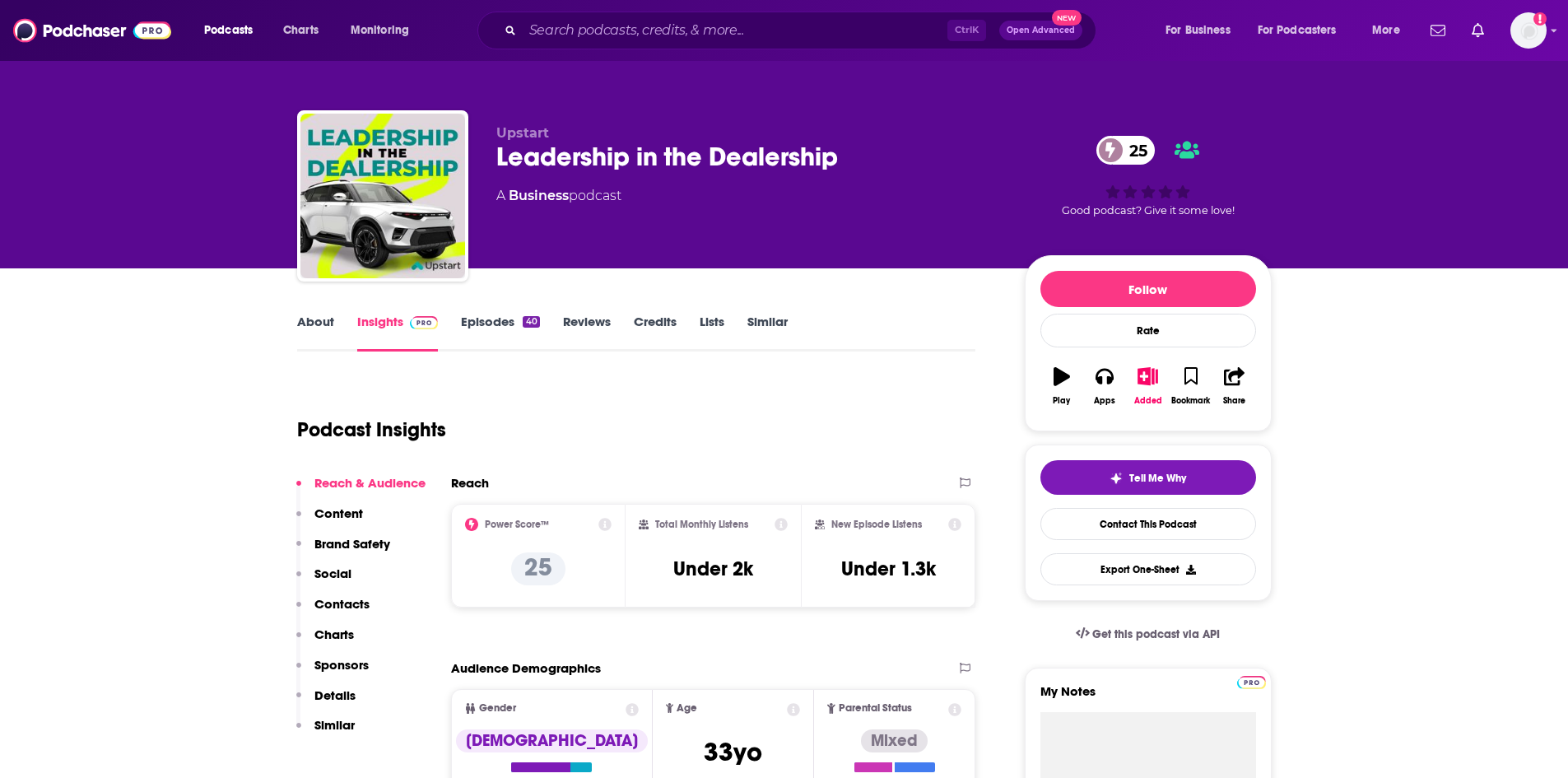
click at [505, 324] on link "Episodes 40" at bounding box center [499, 332] width 78 height 38
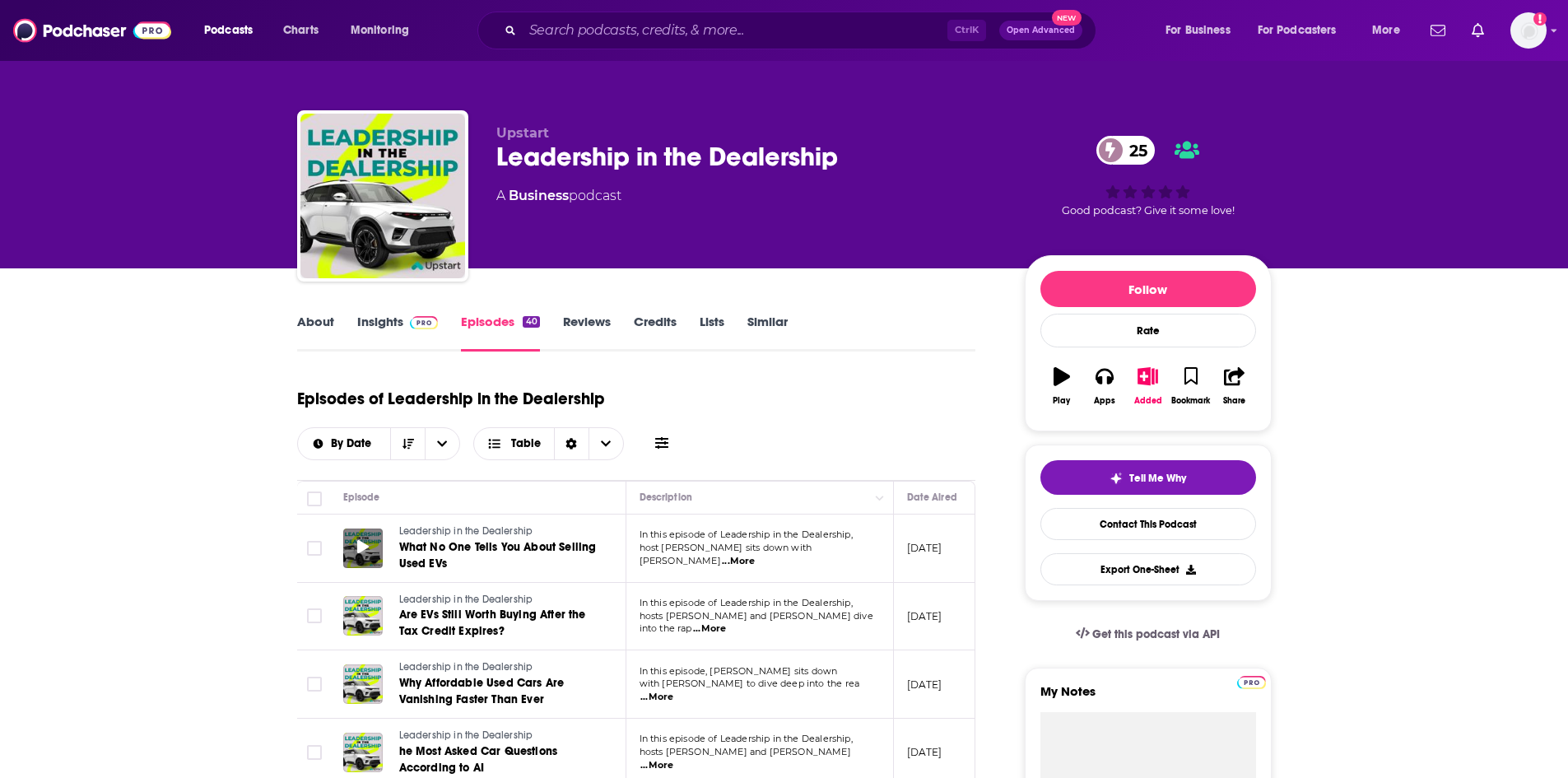
click at [358, 539] on span at bounding box center [363, 549] width 12 height 19
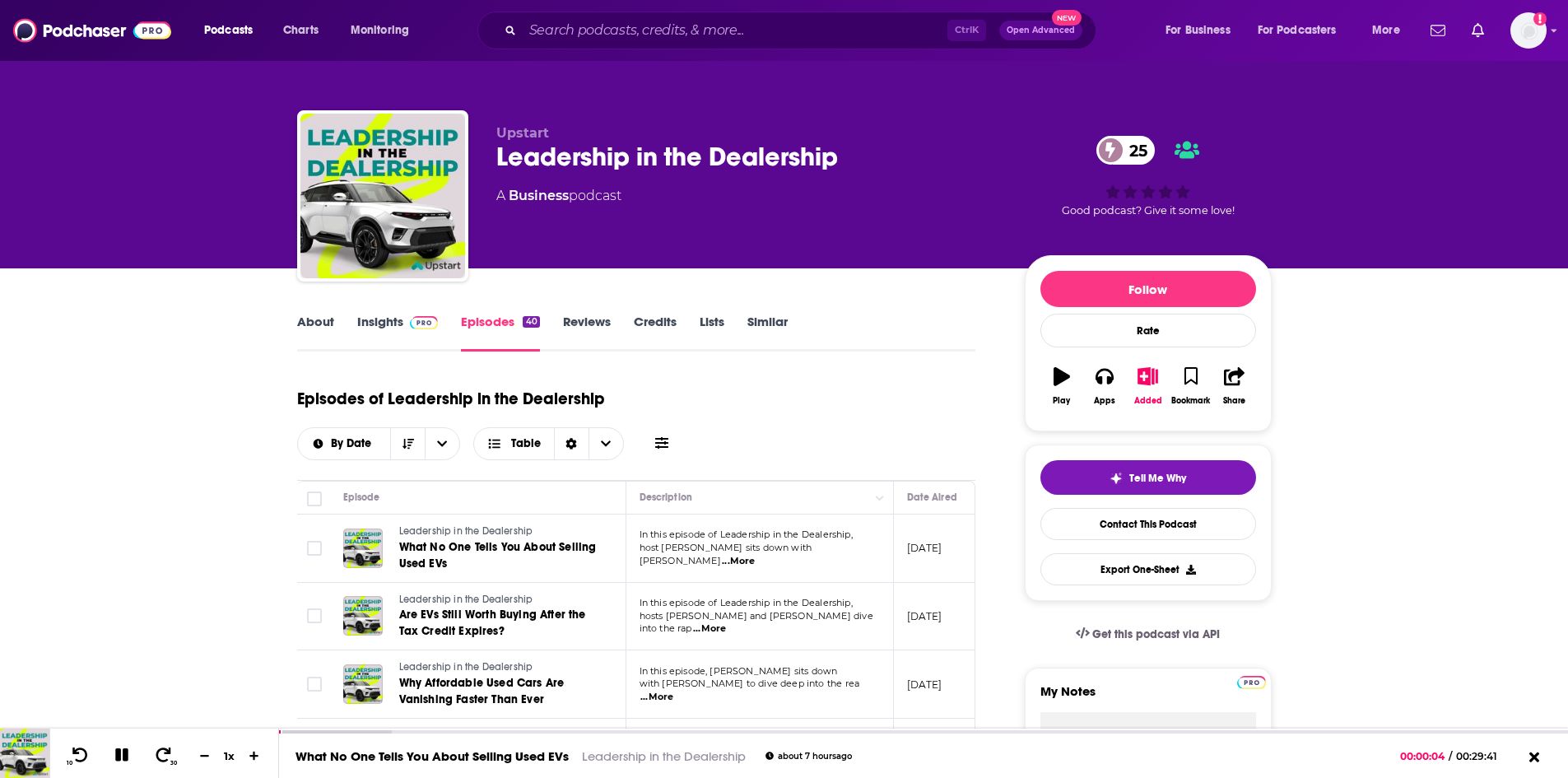
click at [755, 556] on span "...More" at bounding box center [738, 562] width 33 height 13
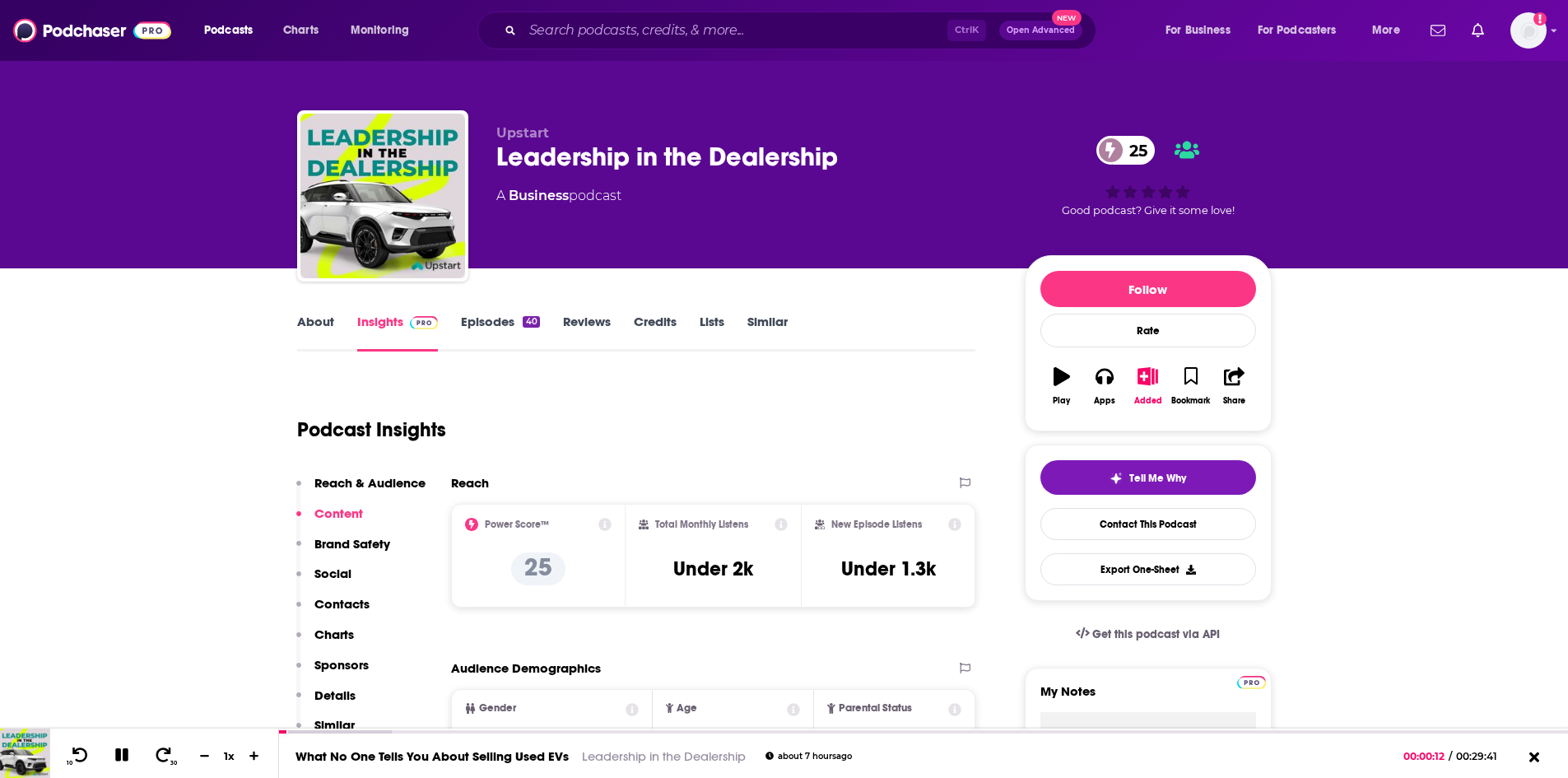
click at [377, 317] on link "Insights" at bounding box center [398, 332] width 82 height 38
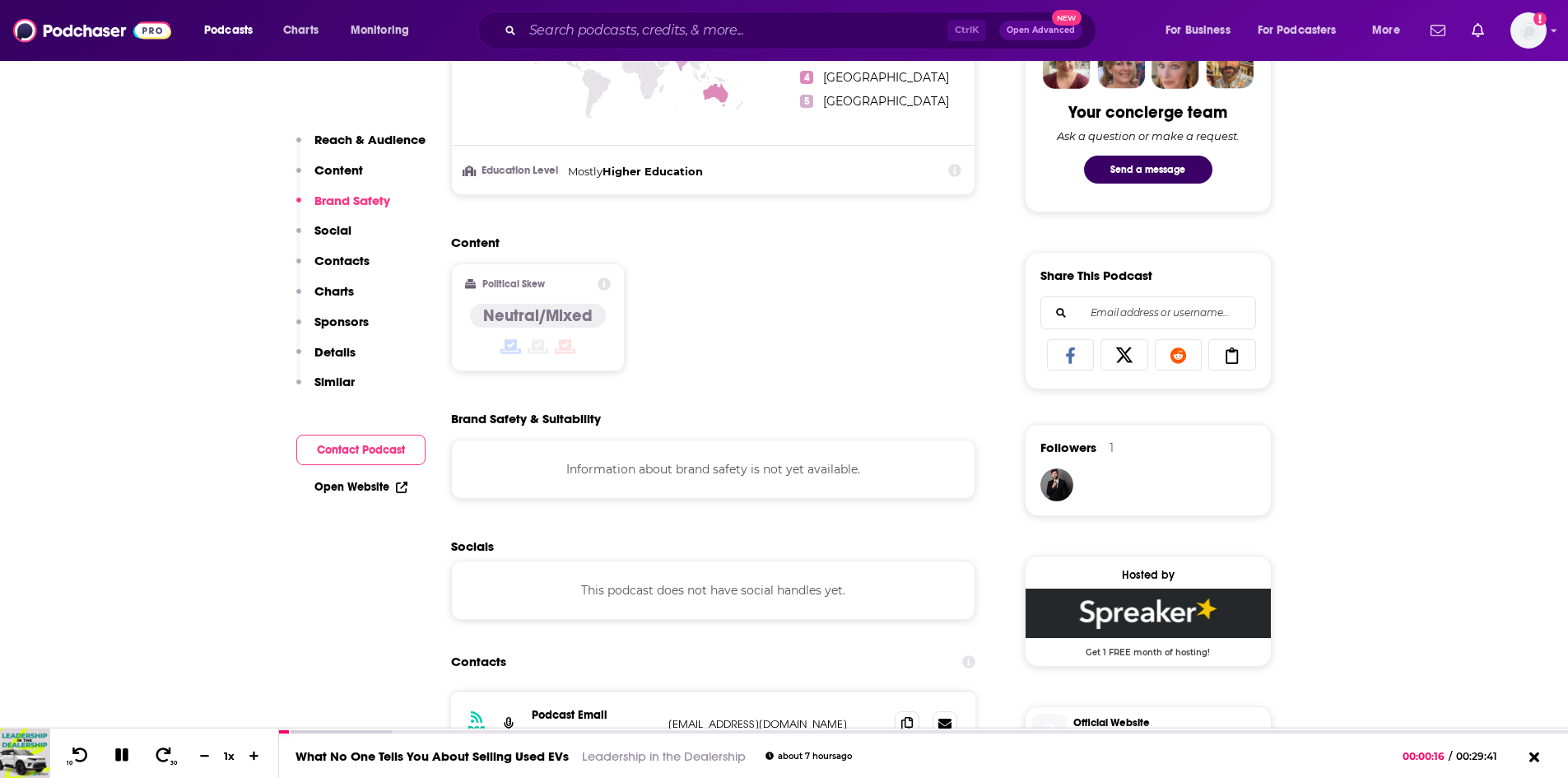
scroll to position [1071, 0]
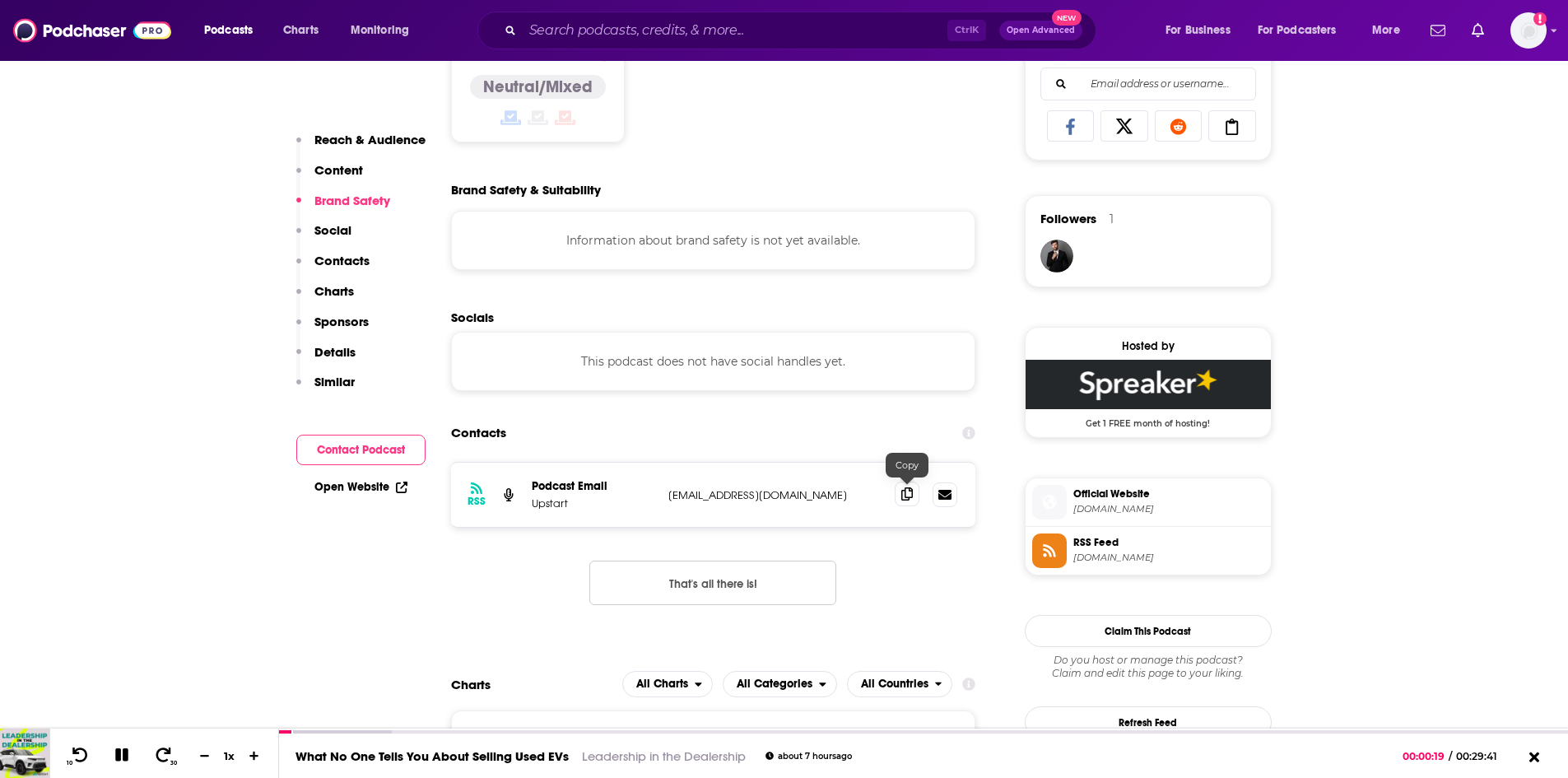
click at [909, 495] on icon at bounding box center [907, 495] width 12 height 13
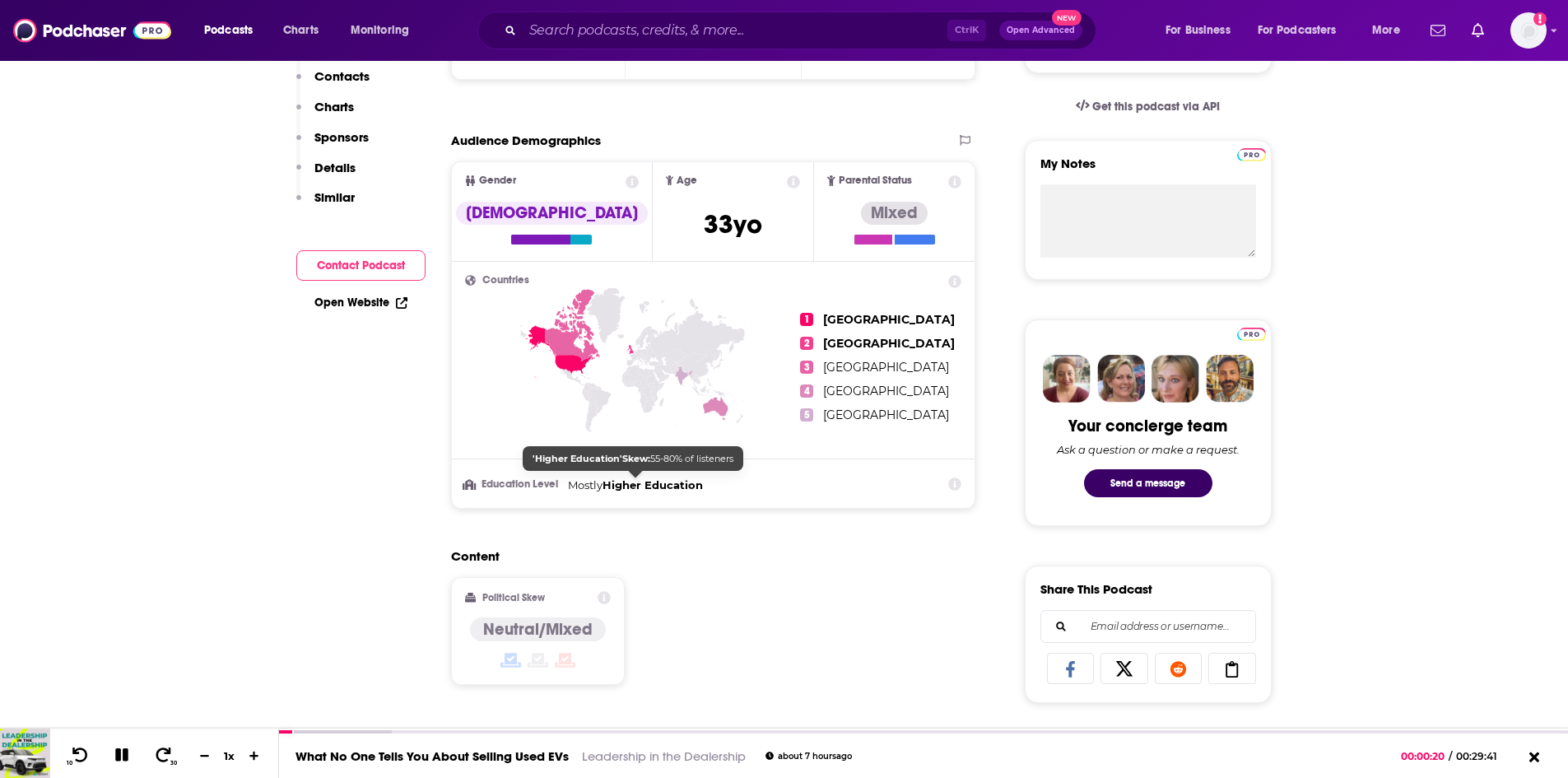
scroll to position [0, 0]
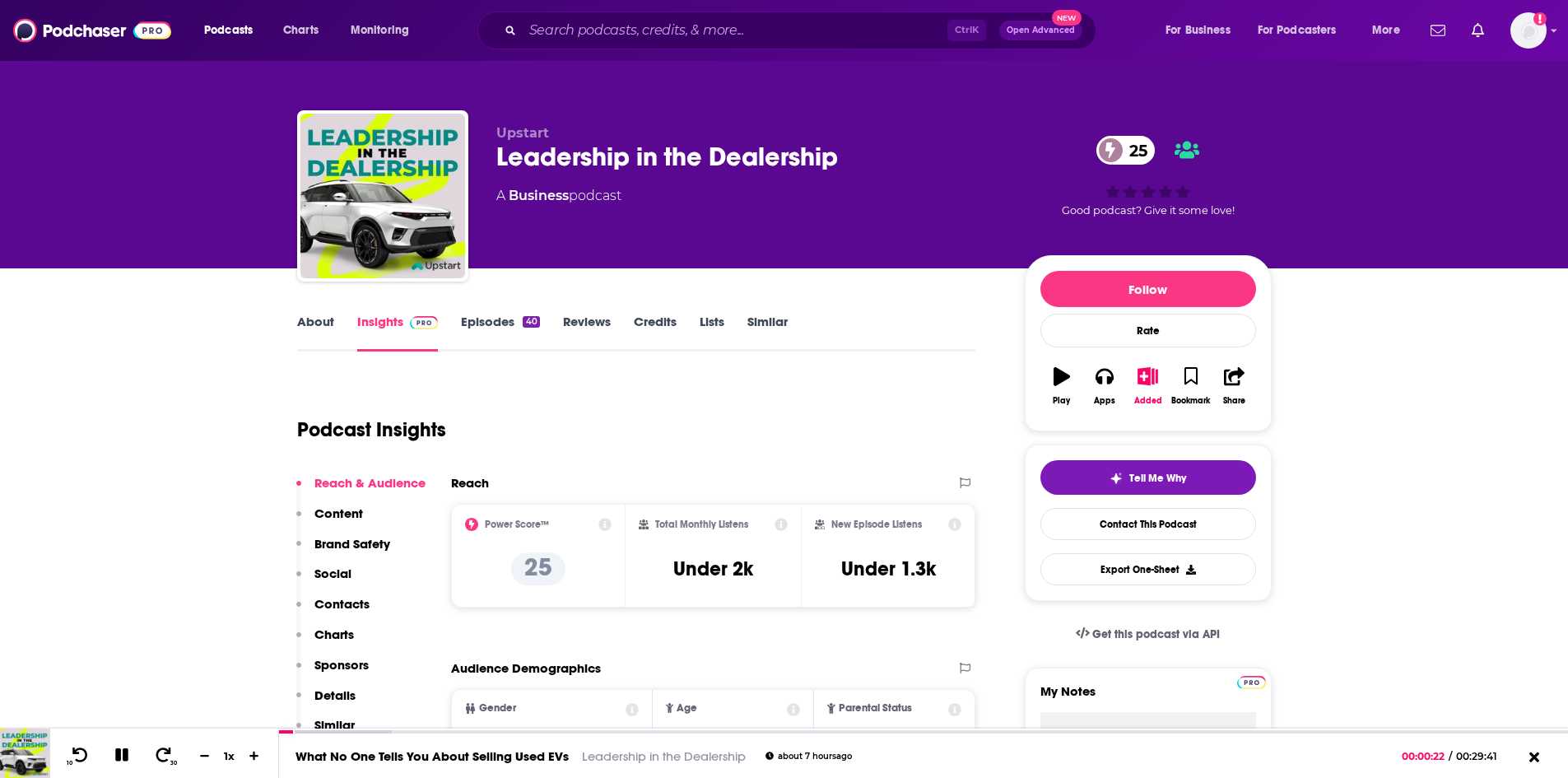
click at [374, 319] on link "Insights" at bounding box center [398, 332] width 82 height 38
click at [477, 319] on link "Episodes 40" at bounding box center [499, 332] width 78 height 38
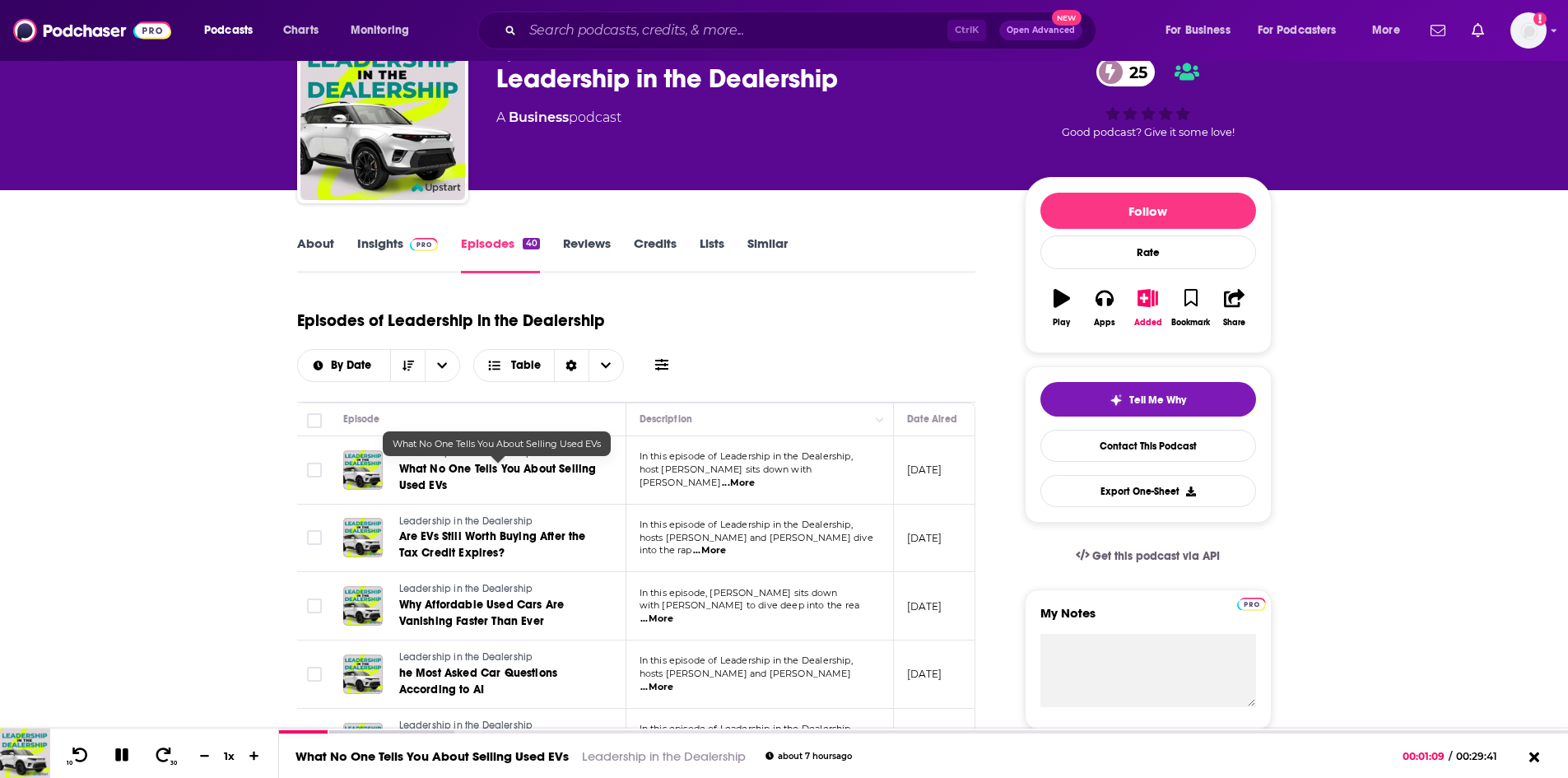
scroll to position [82, 0]
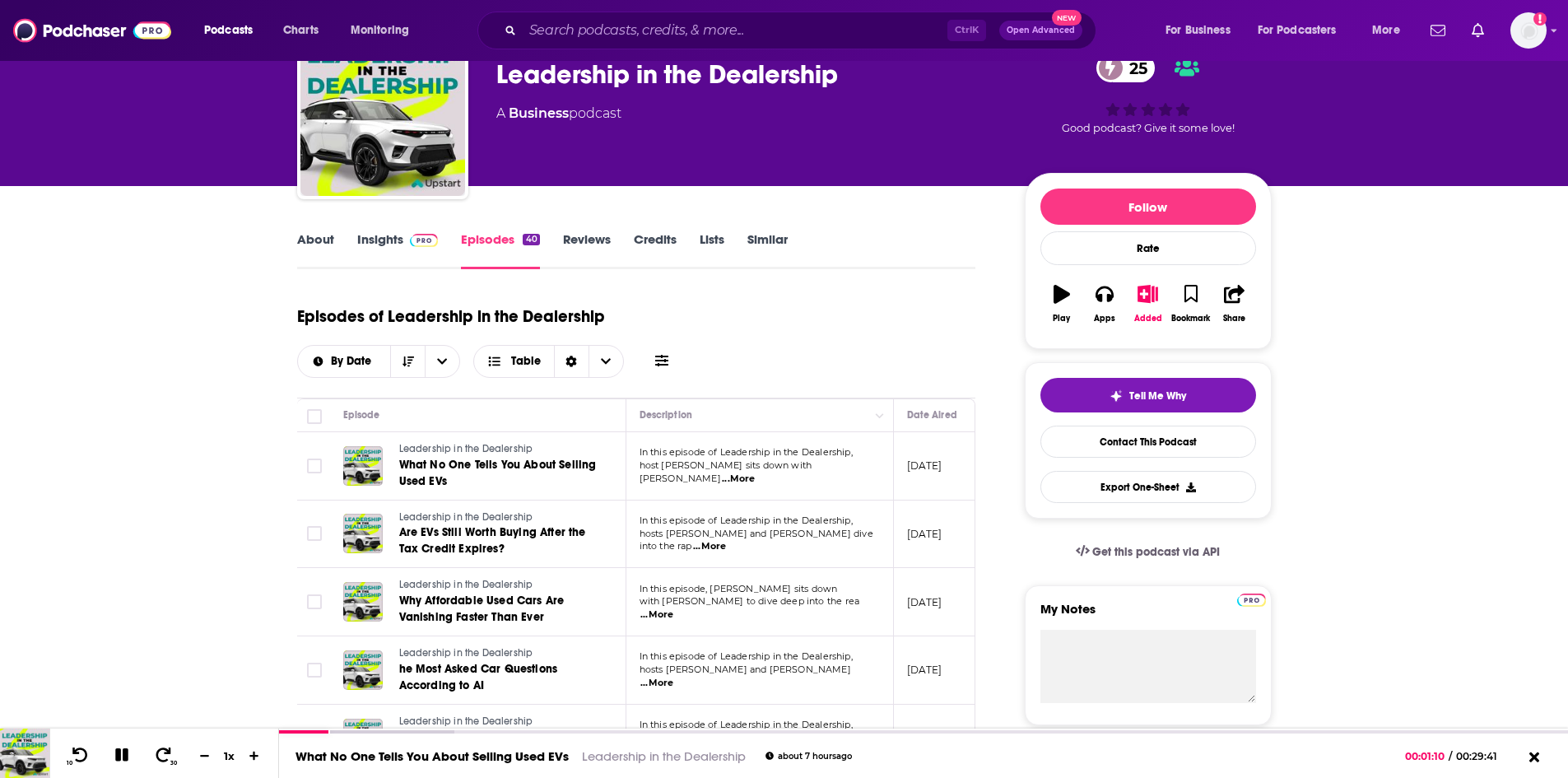
click at [384, 233] on link "Insights" at bounding box center [398, 250] width 82 height 38
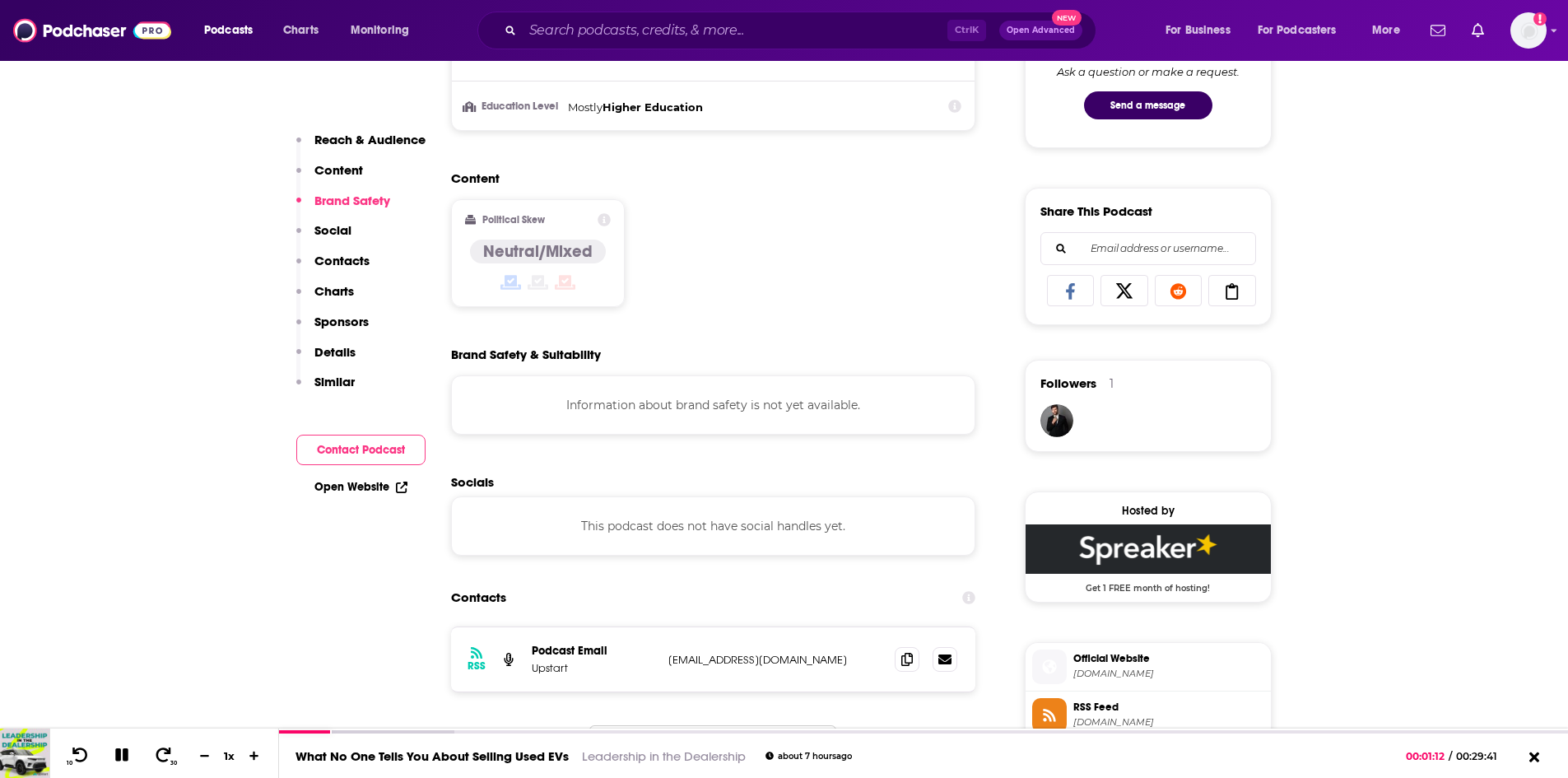
scroll to position [1153, 0]
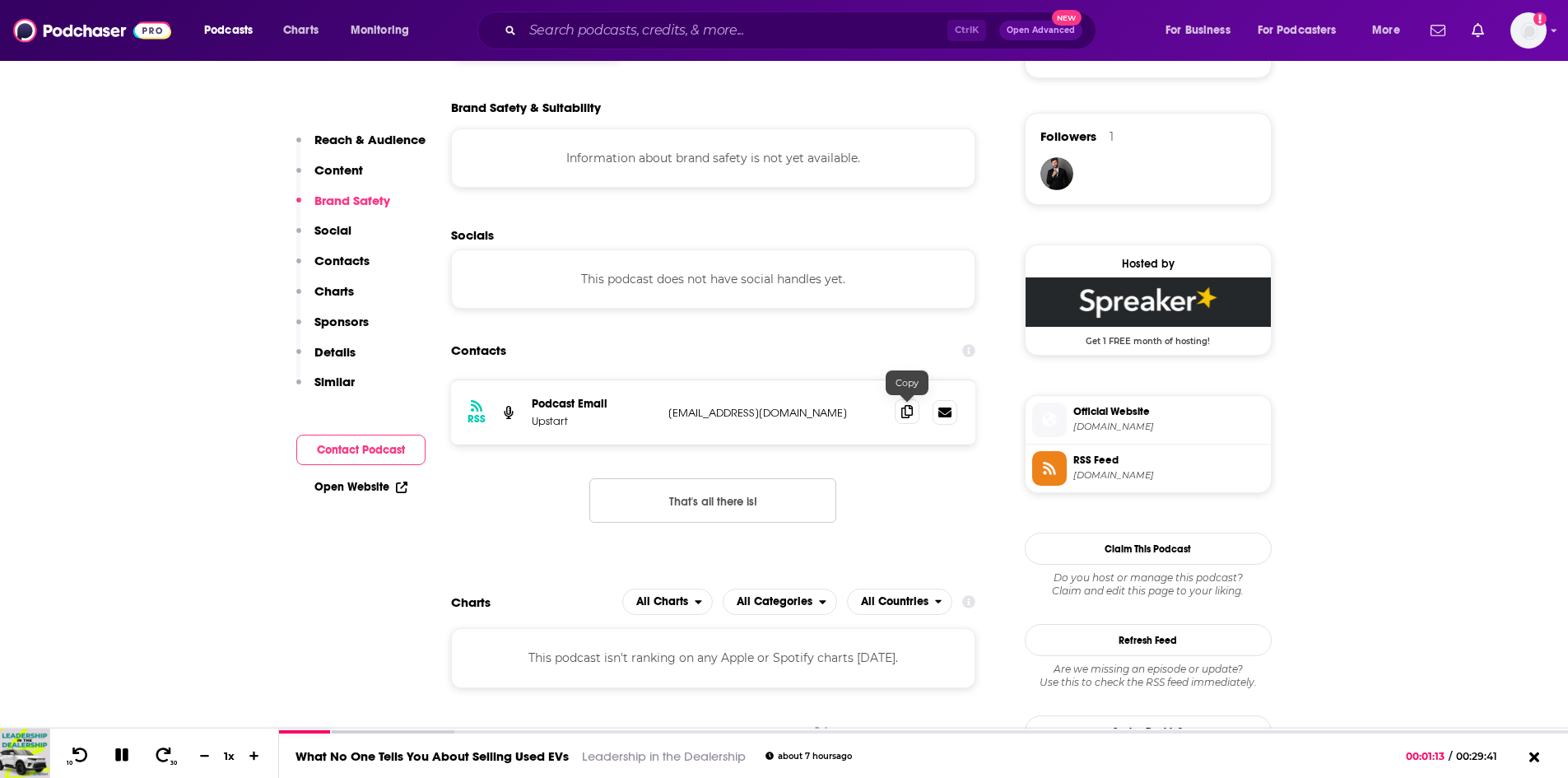
click at [907, 416] on icon at bounding box center [907, 412] width 12 height 13
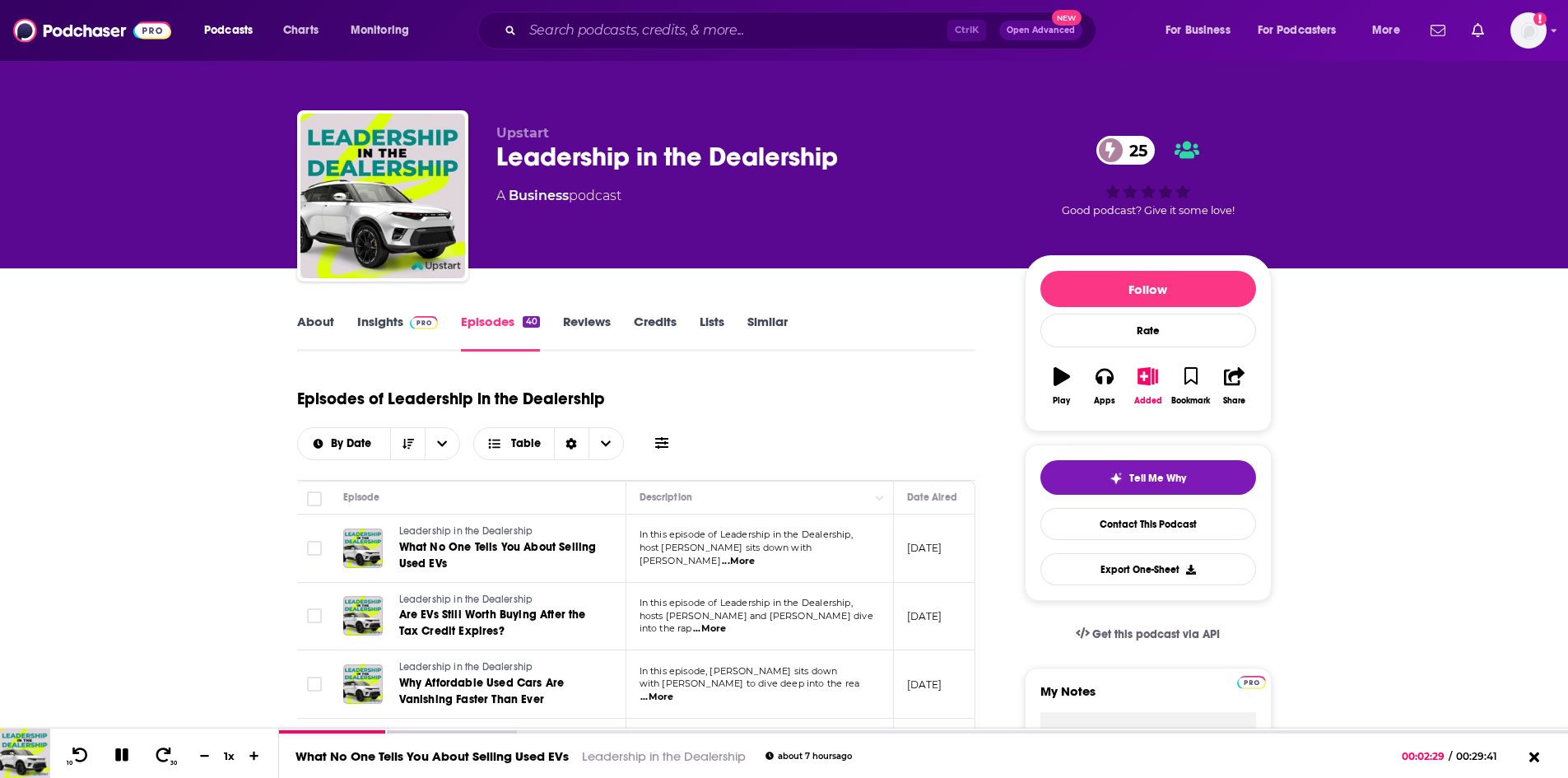
scroll to position [330, 0]
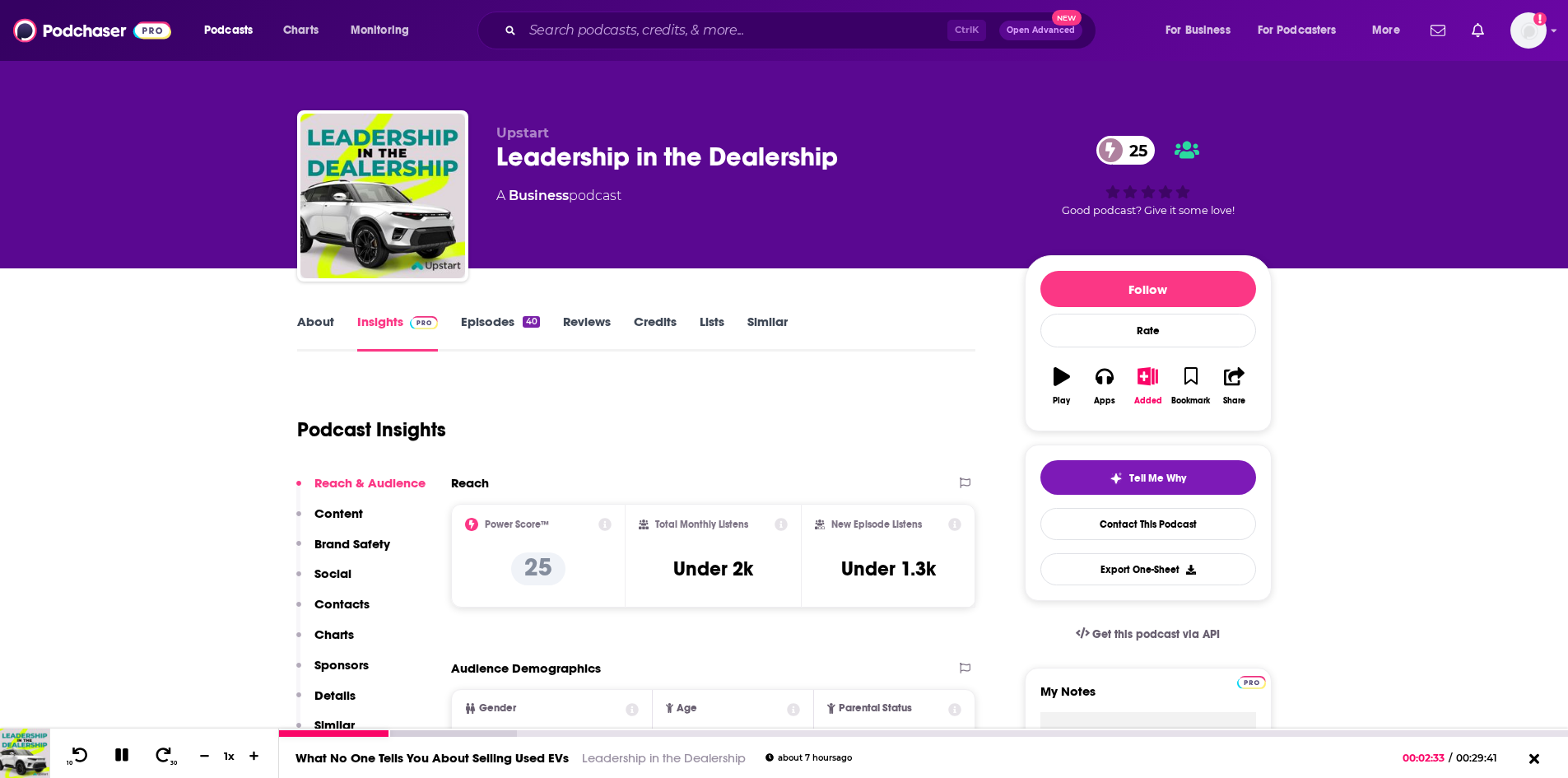
click at [125, 755] on icon at bounding box center [122, 756] width 13 height 13
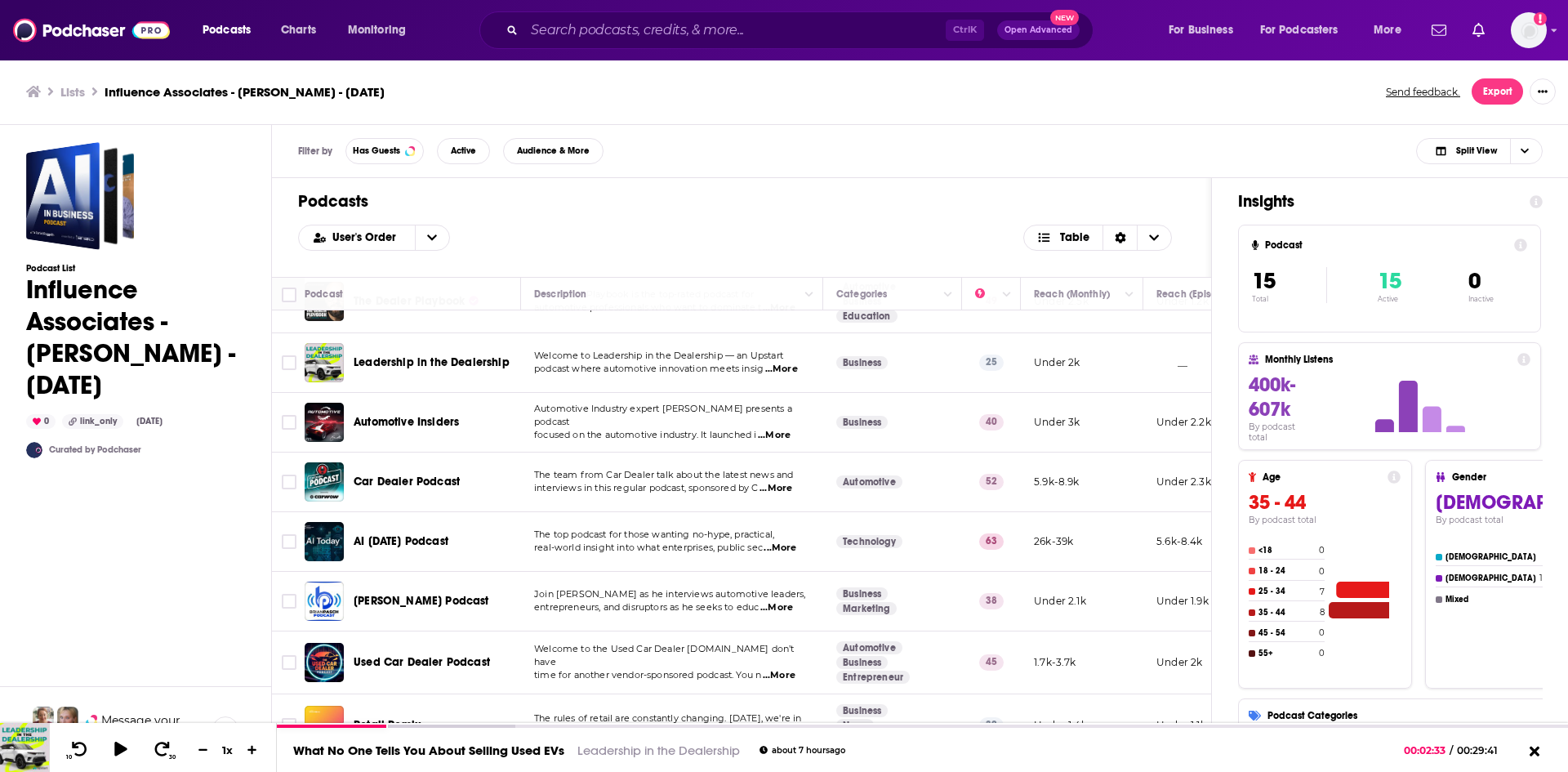
scroll to position [379, 0]
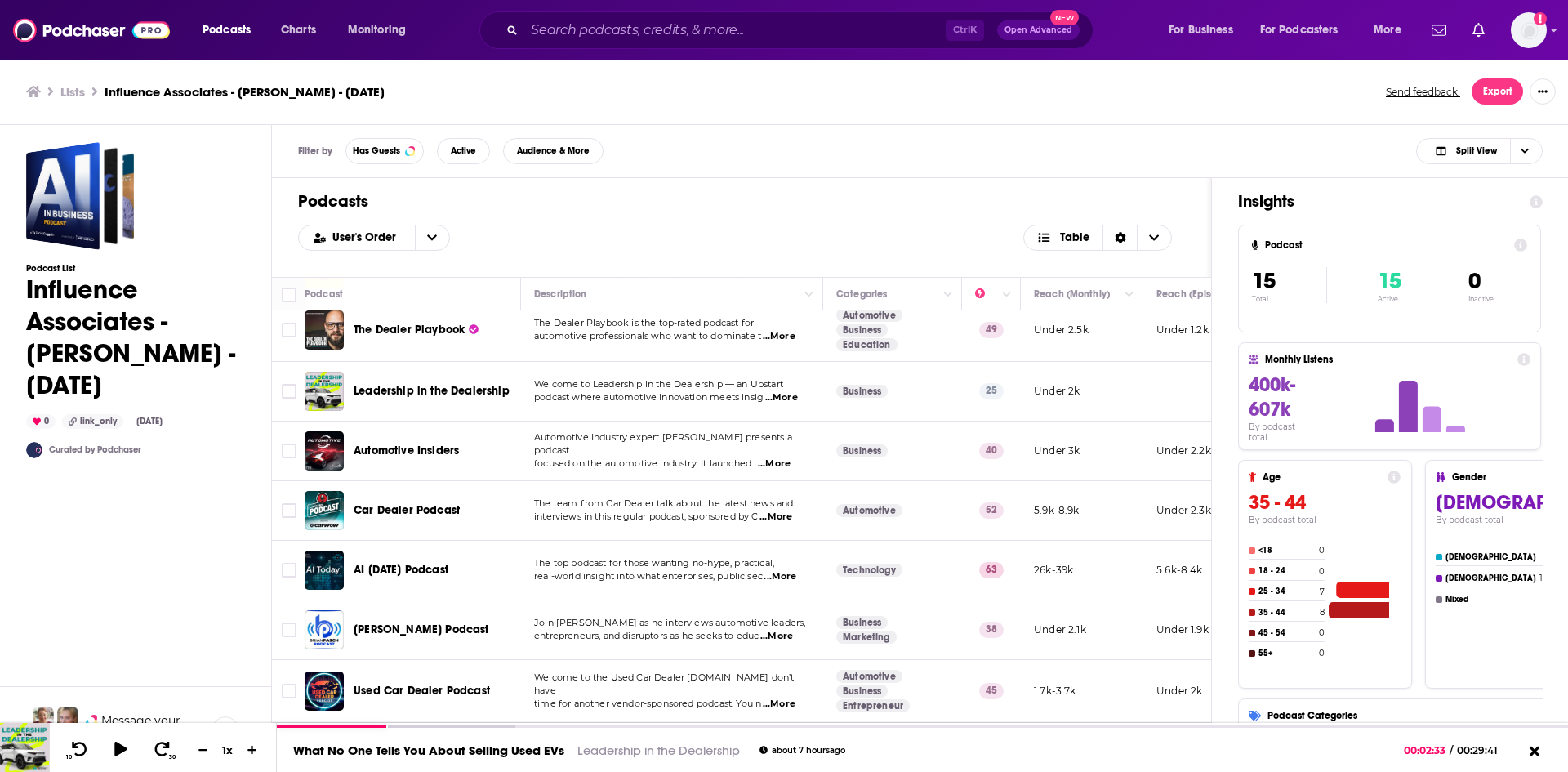
click at [782, 457] on span "...More" at bounding box center [774, 464] width 33 height 13
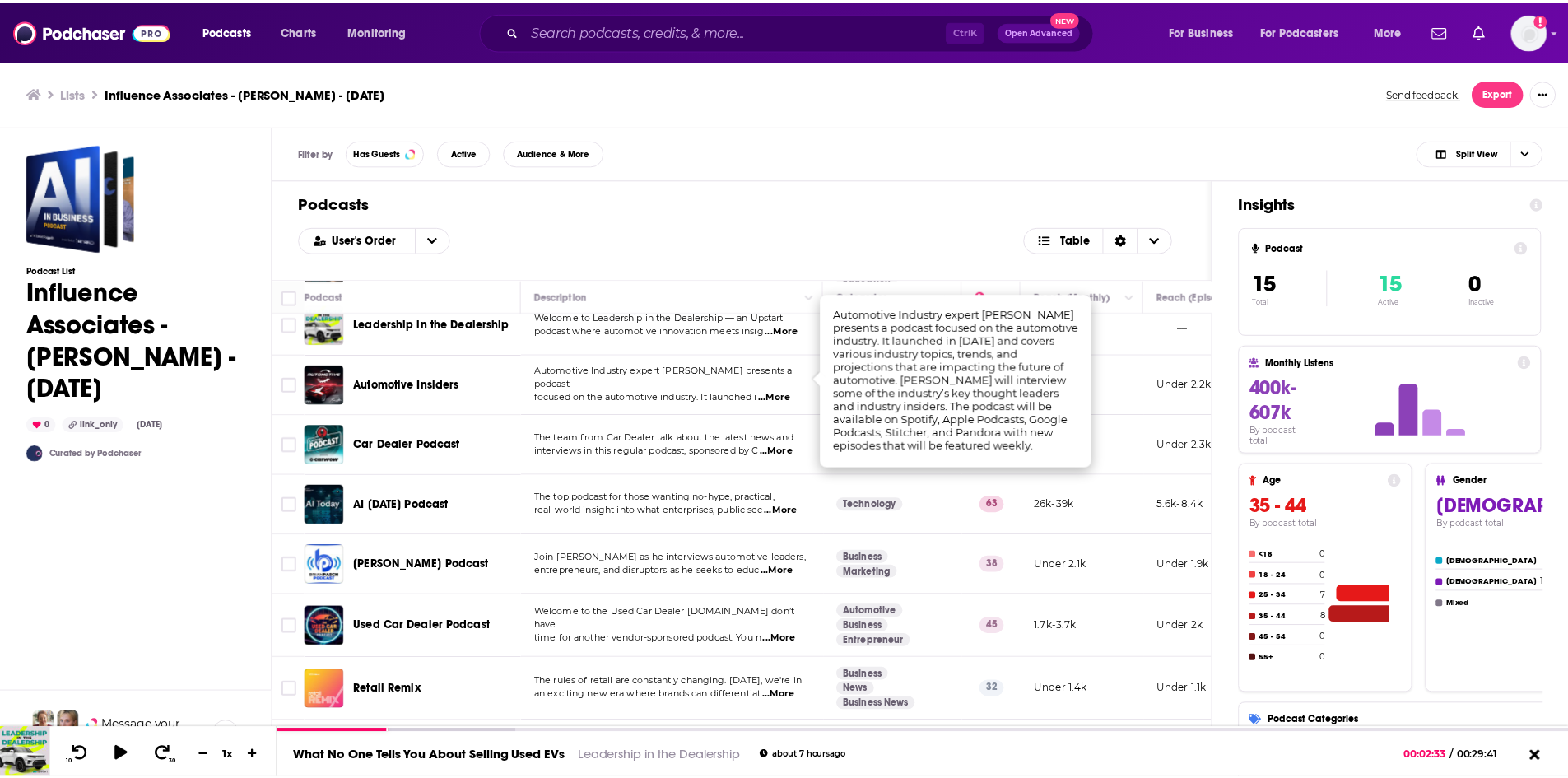
scroll to position [0, 0]
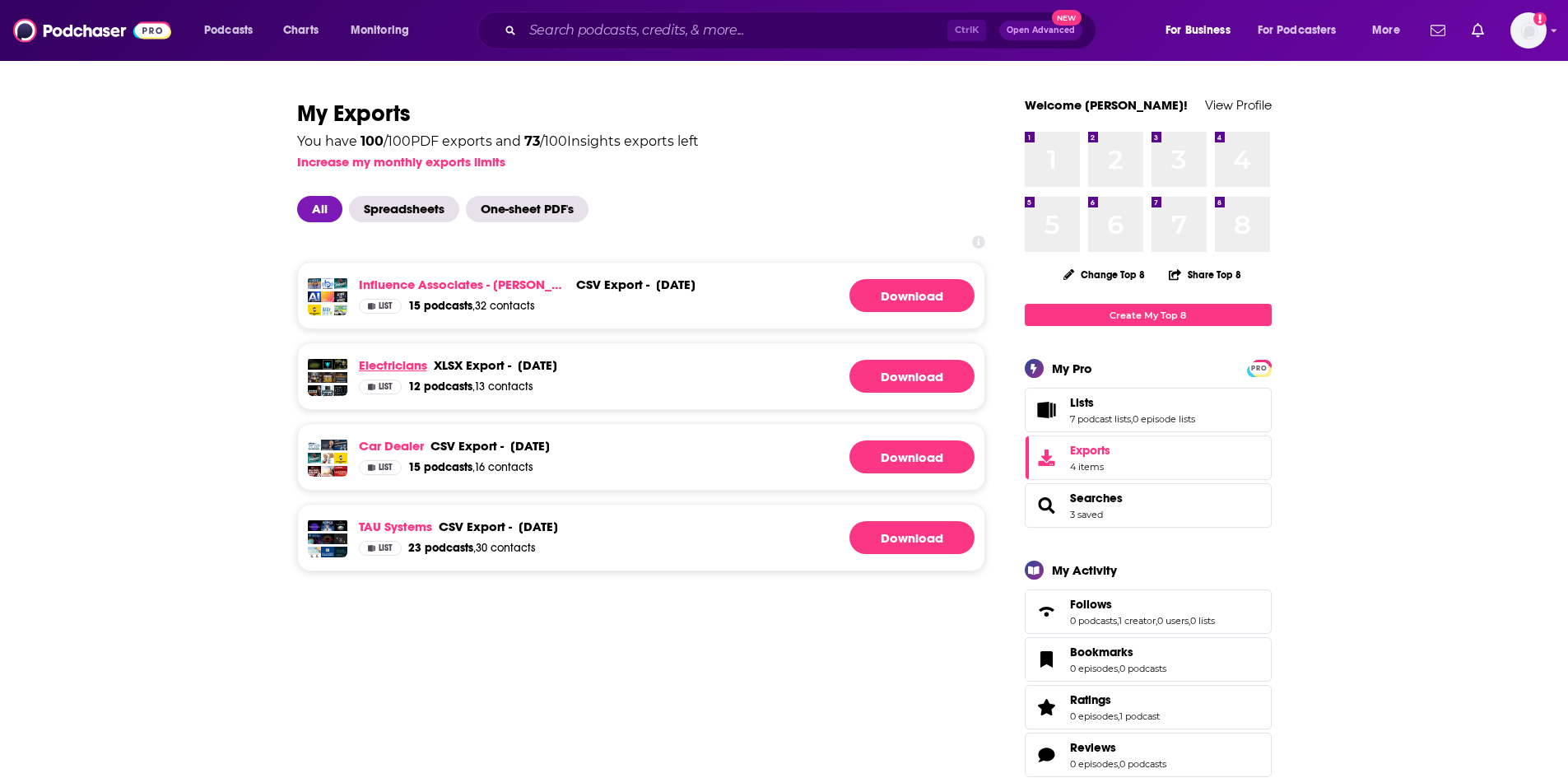
click at [386, 362] on link "Electricians" at bounding box center [392, 365] width 68 height 15
click at [888, 291] on link "Download" at bounding box center [913, 296] width 125 height 33
click at [488, 287] on link "Influence Associates - Jens-Peter Sjöberg - Sept 15, 2025" at bounding box center [464, 284] width 211 height 15
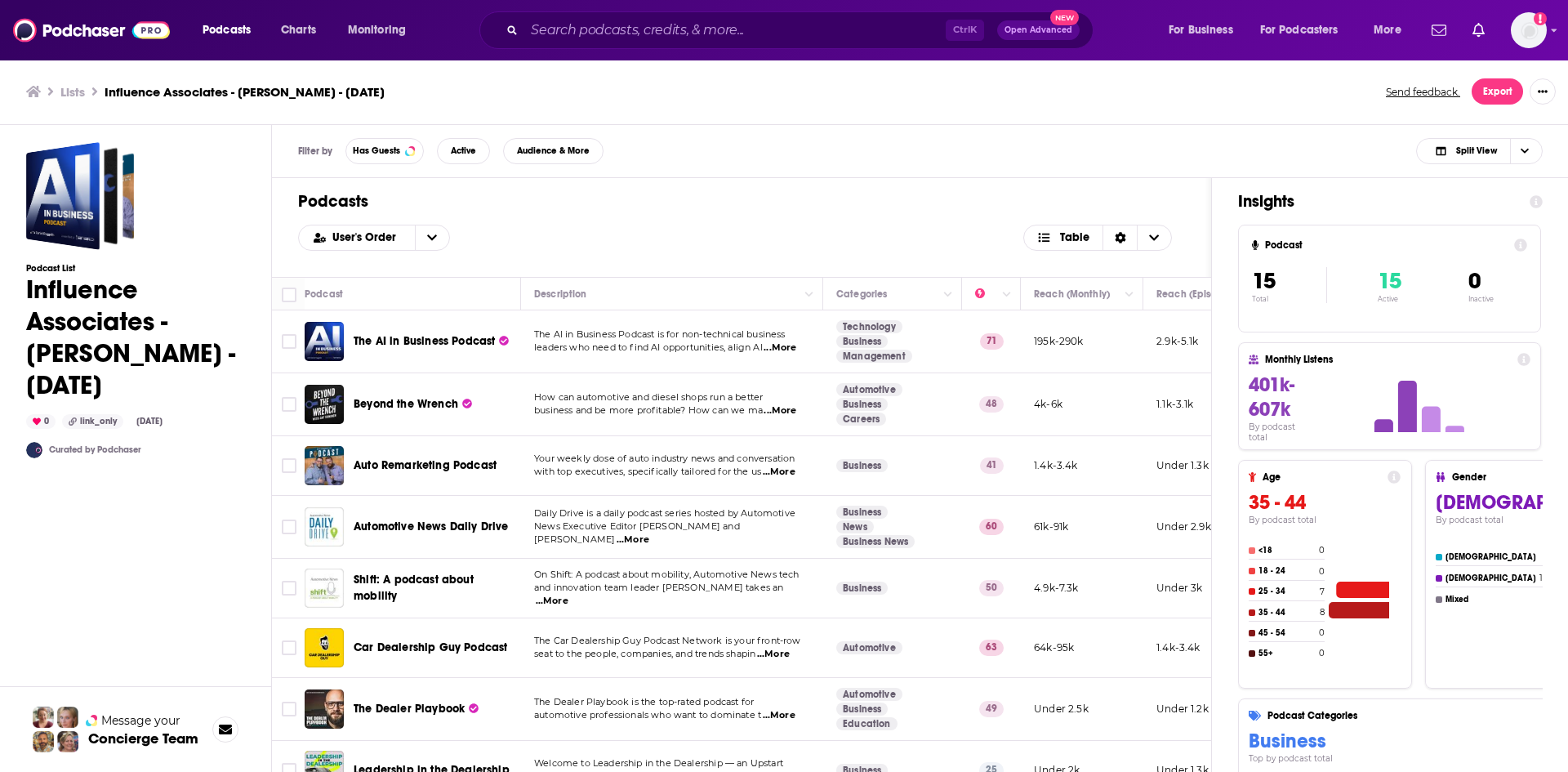
click at [782, 348] on span "...More" at bounding box center [780, 348] width 33 height 13
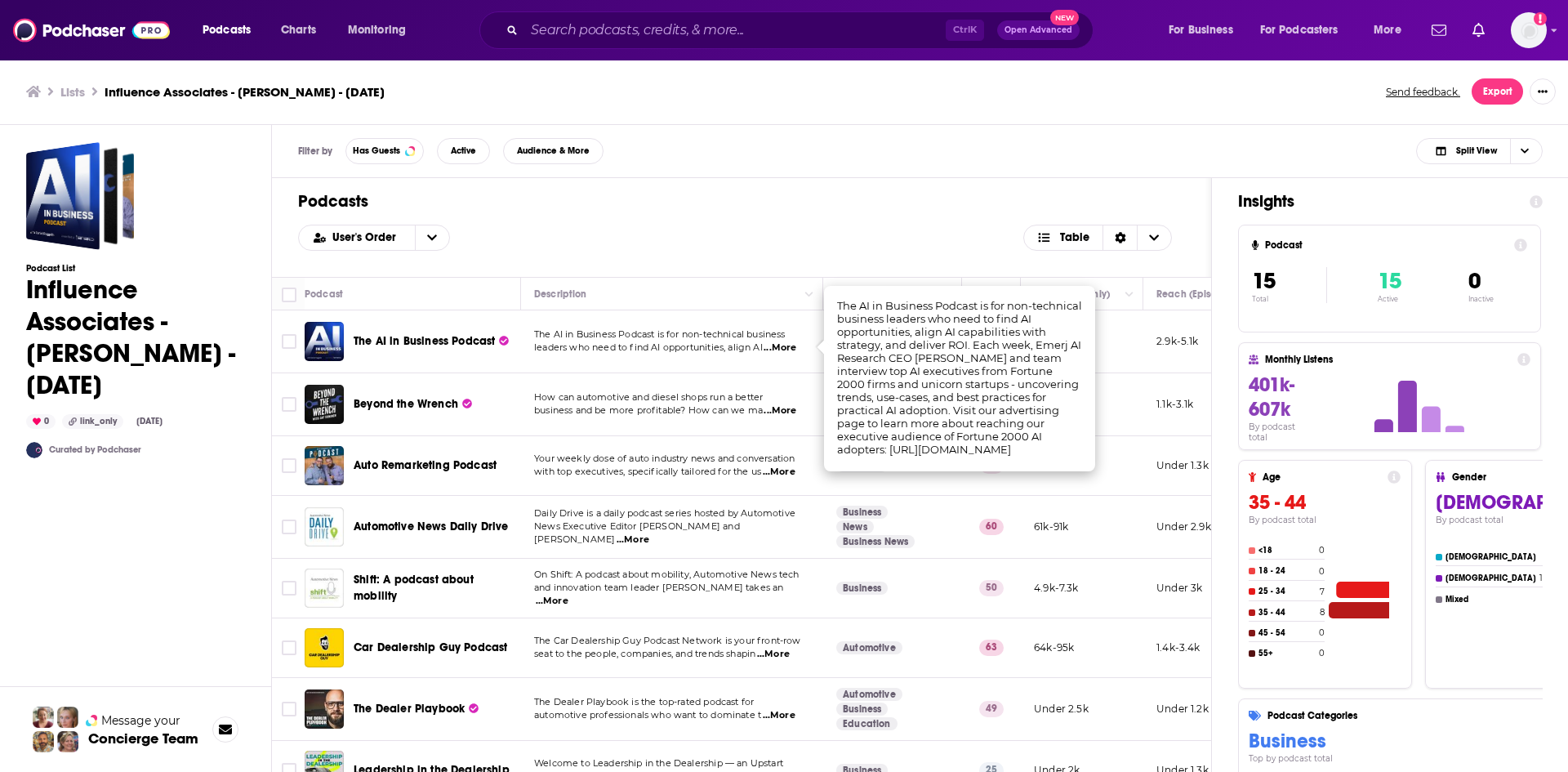
click at [782, 348] on span "...More" at bounding box center [780, 348] width 33 height 13
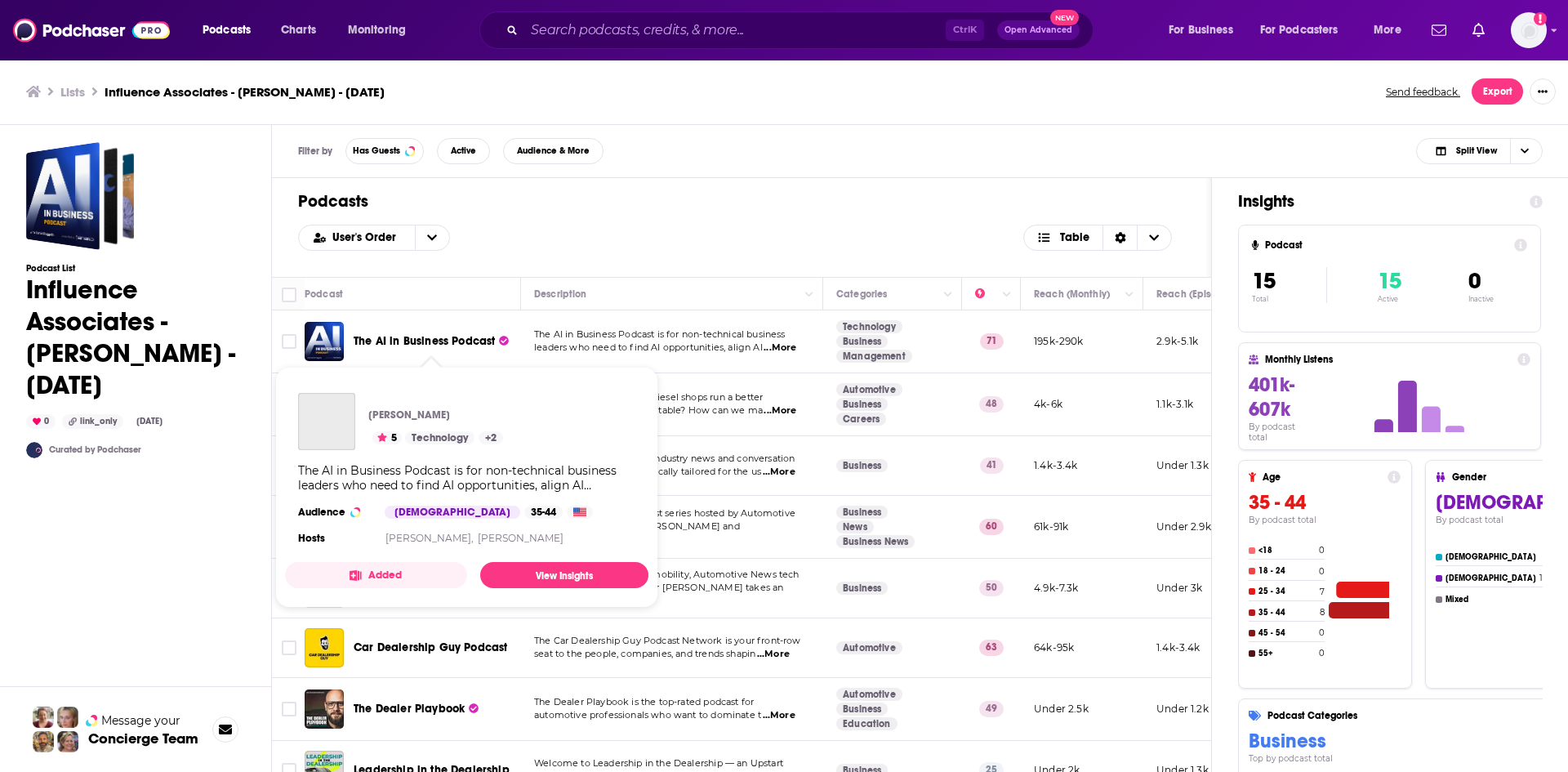
click at [425, 338] on span "The AI in Business Podcast" at bounding box center [425, 341] width 142 height 14
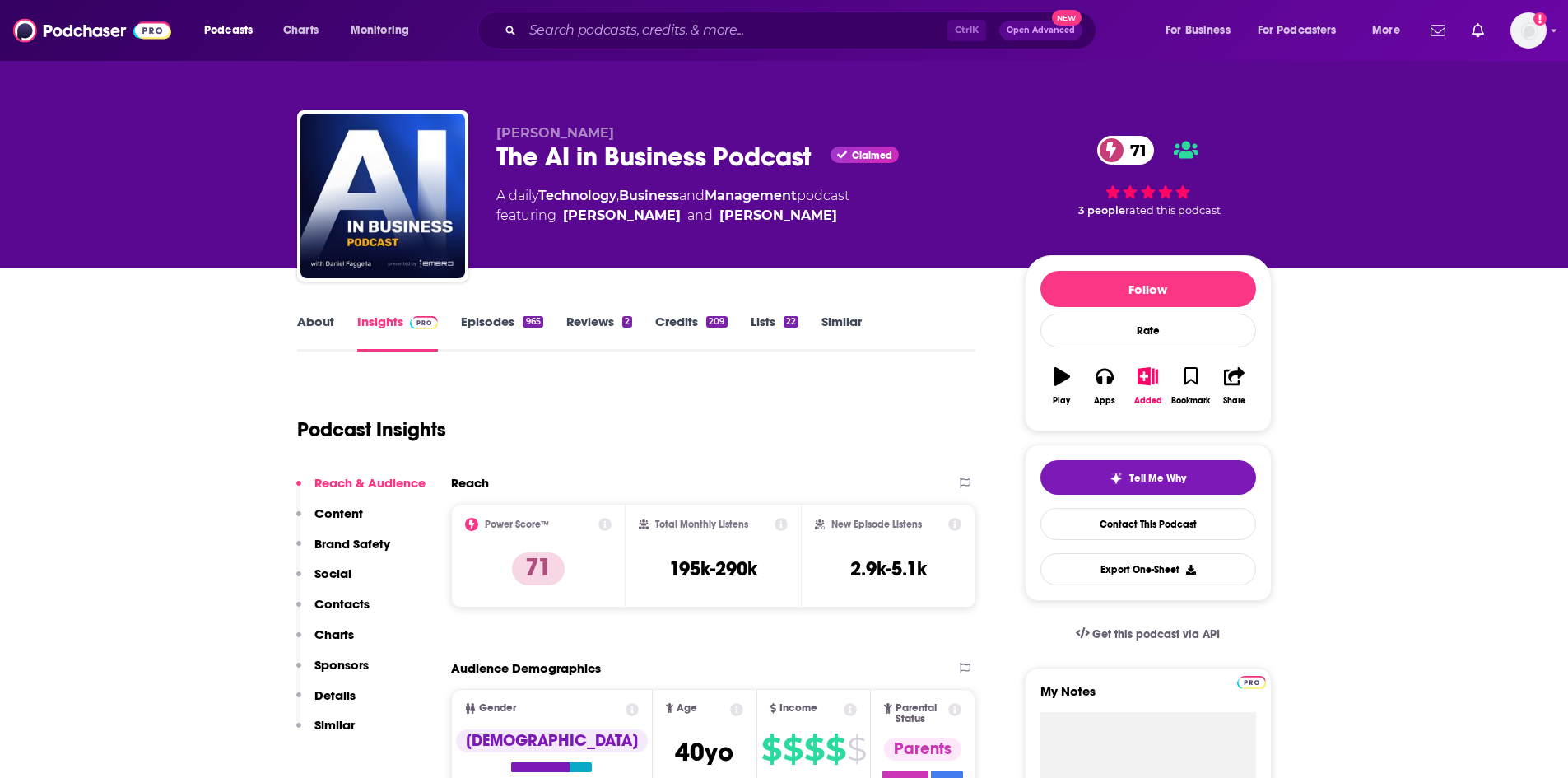
click at [492, 322] on link "Episodes 965" at bounding box center [501, 332] width 82 height 38
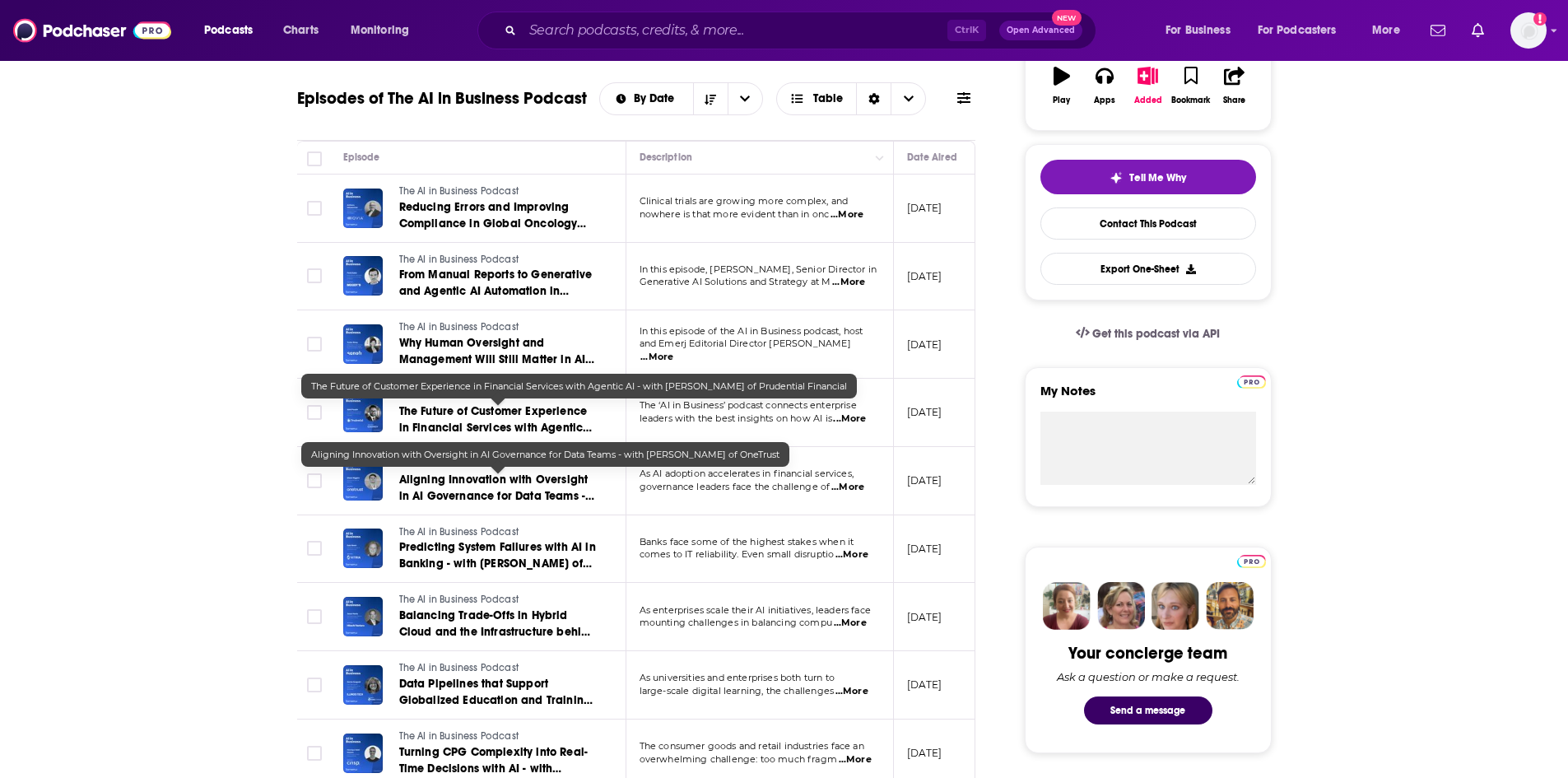
scroll to position [330, 0]
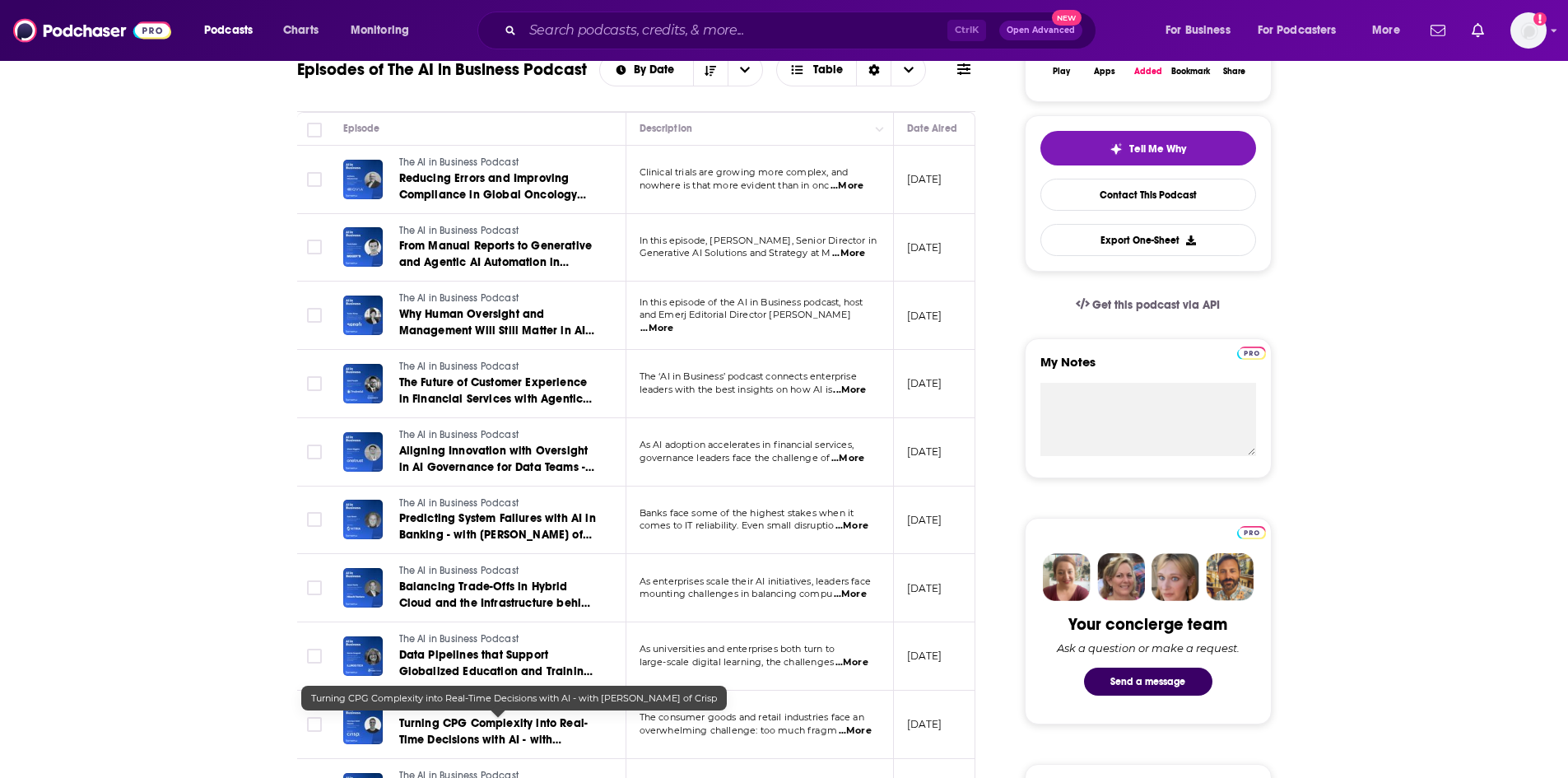
click at [480, 739] on span "Turning CPG Complexity into Real-Time Decisions with AI - with Henrique Wakil M…" at bounding box center [493, 739] width 189 height 47
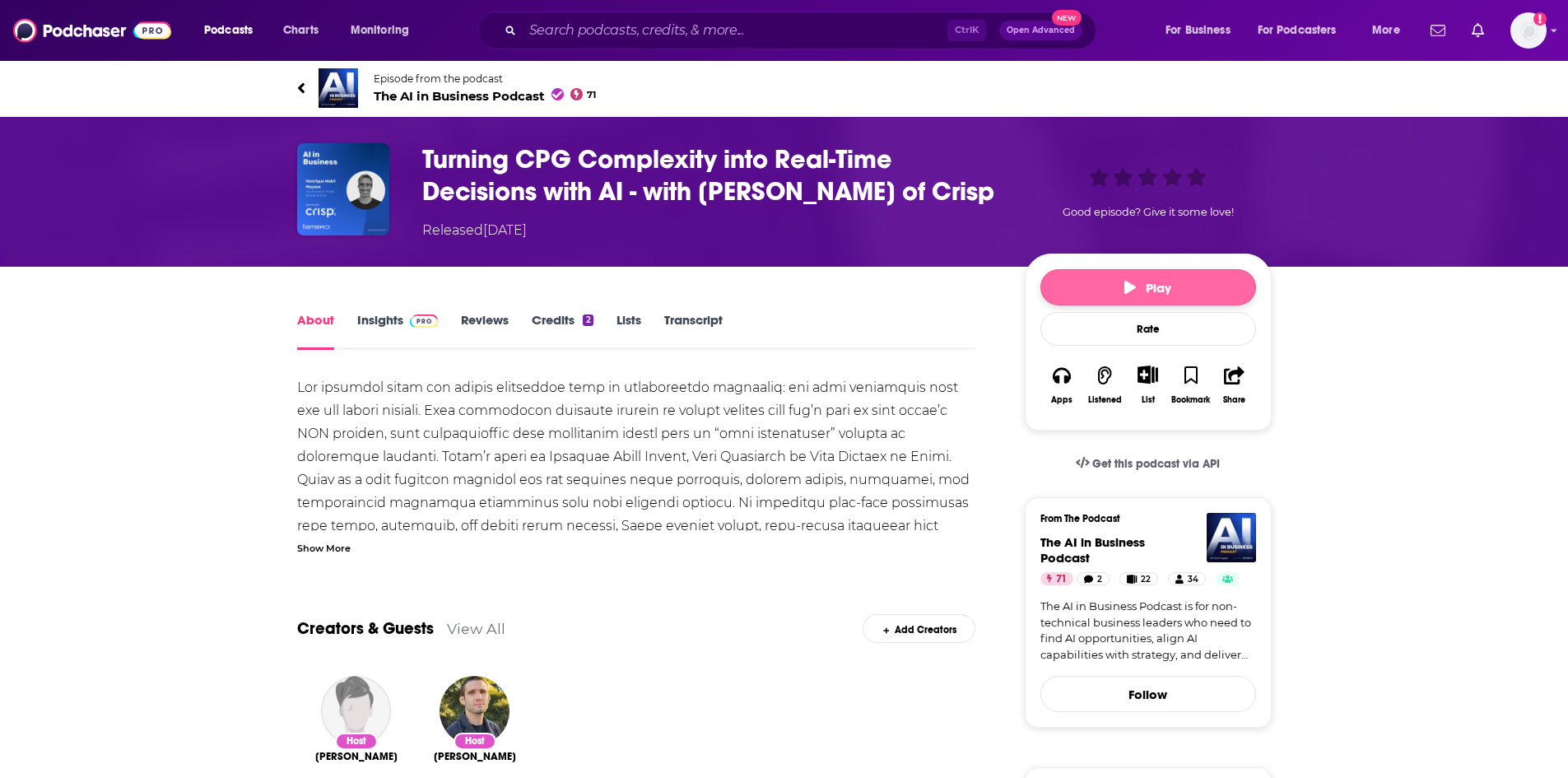
click at [1061, 306] on button "Play" at bounding box center [1149, 287] width 216 height 37
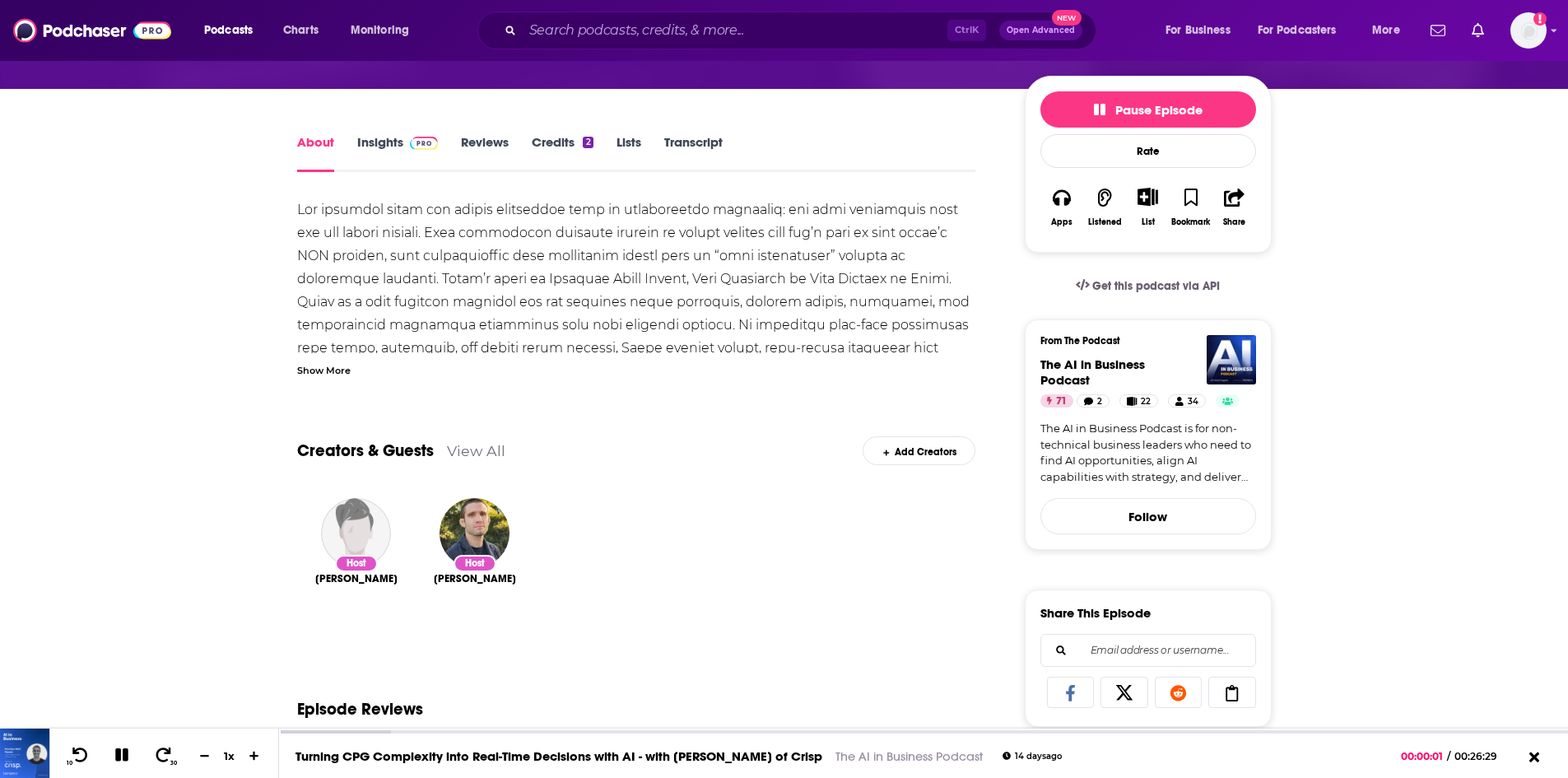
scroll to position [330, 0]
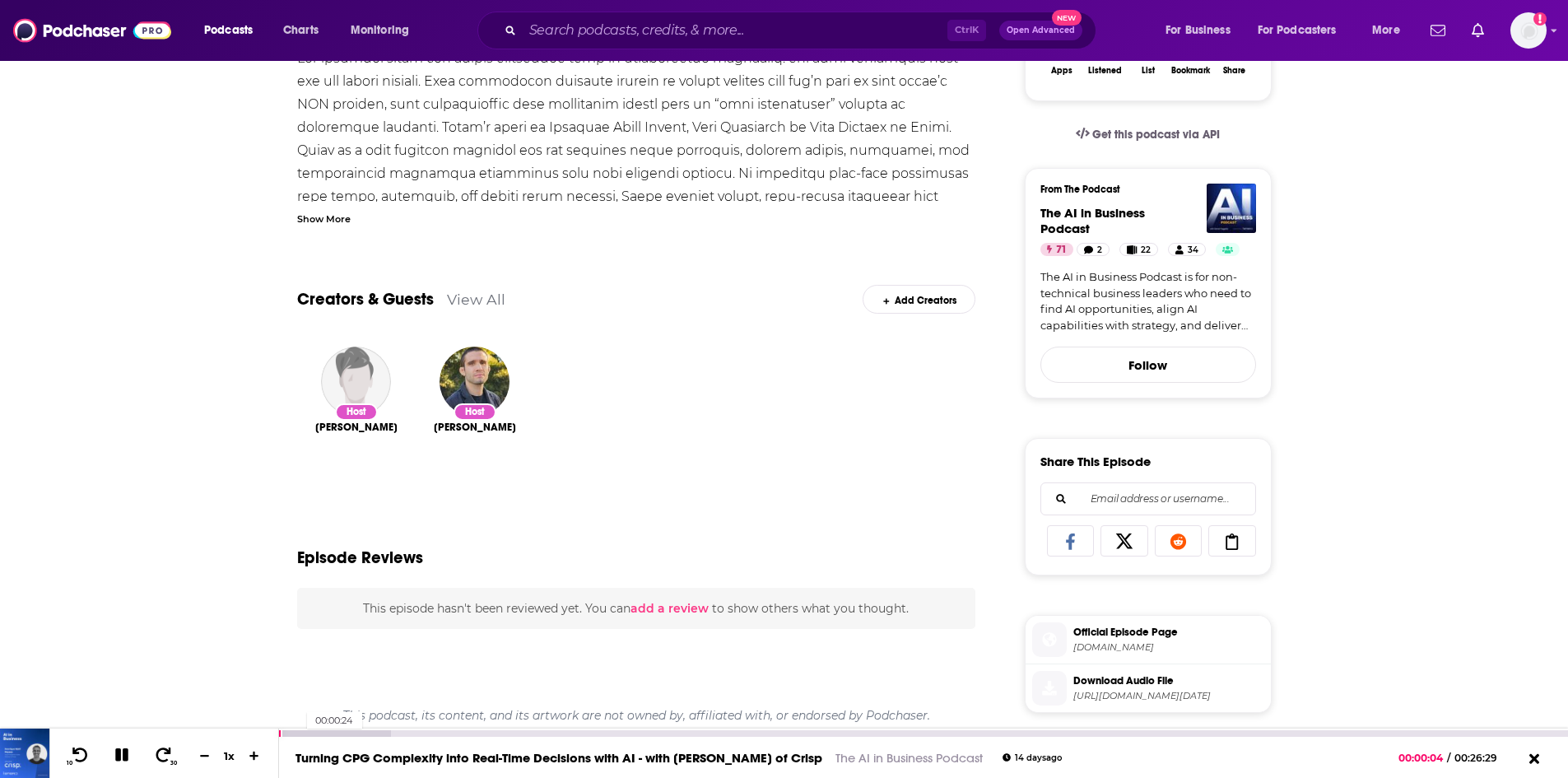
click at [298, 734] on div at bounding box center [335, 734] width 112 height 7
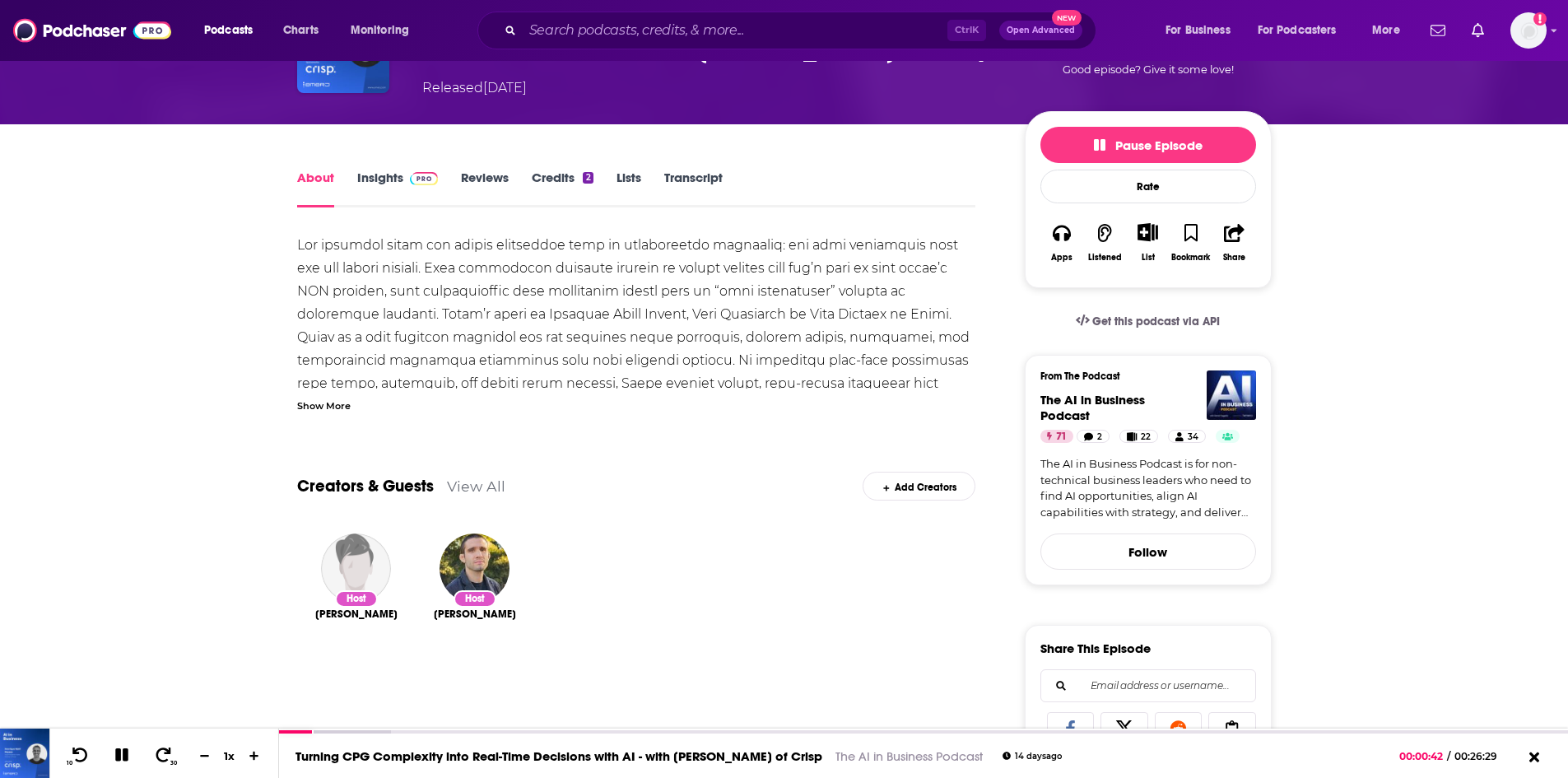
scroll to position [0, 0]
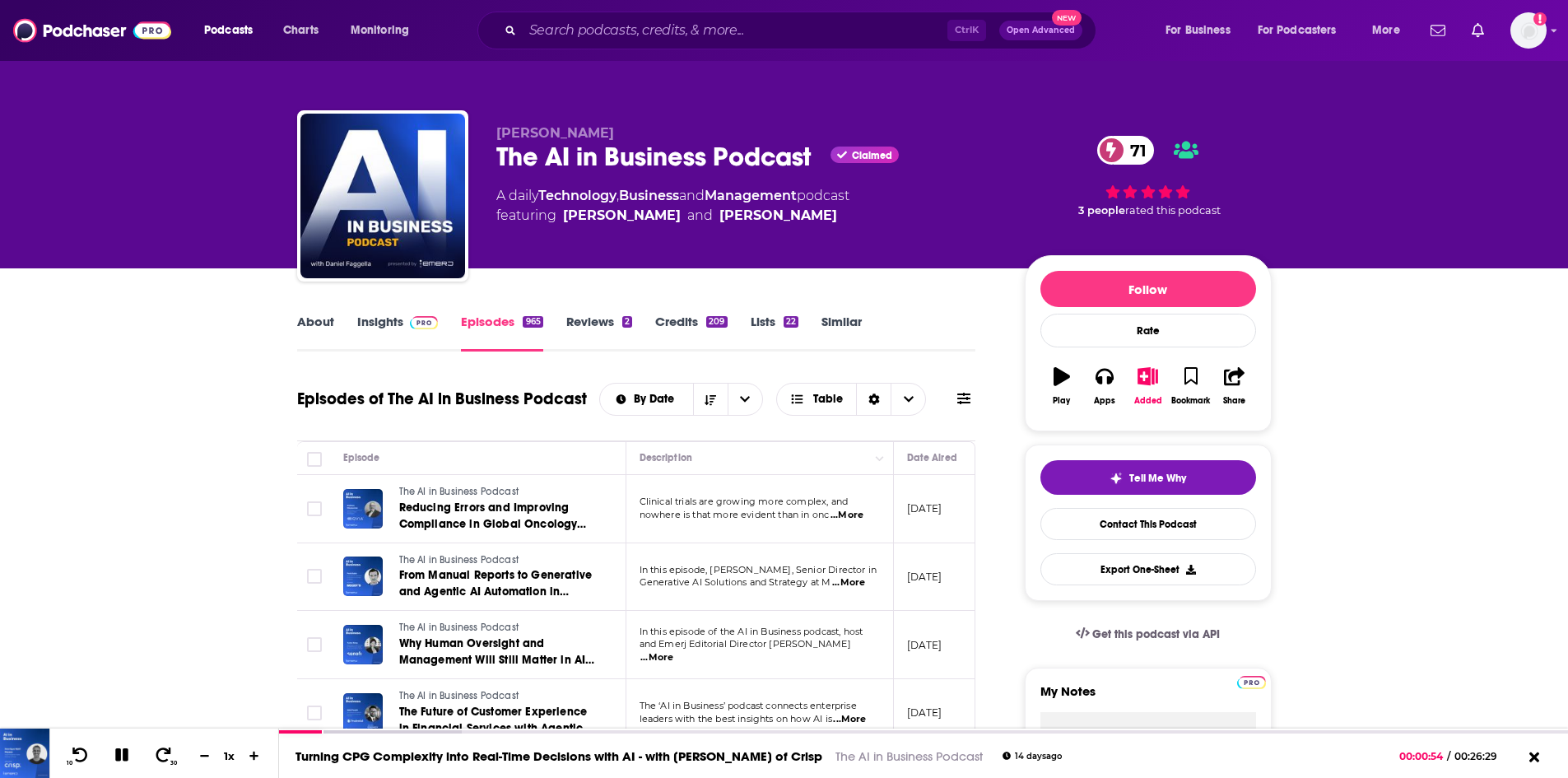
click at [380, 319] on link "Insights" at bounding box center [398, 332] width 82 height 38
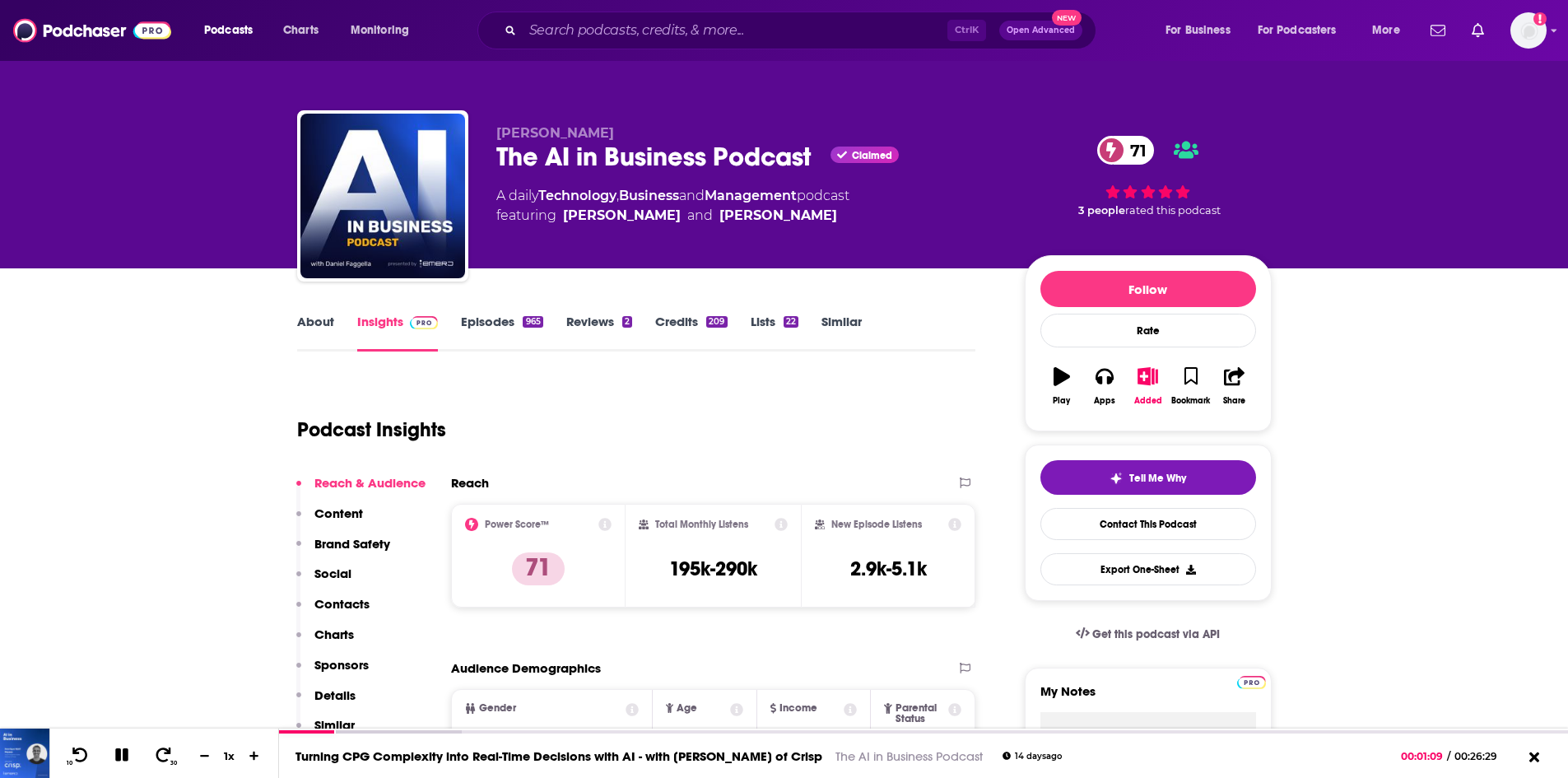
drag, startPoint x: 559, startPoint y: 212, endPoint x: 824, endPoint y: 221, distance: 265.2
click at [824, 221] on span "featuring Dan Faggella and Matthew DeMello" at bounding box center [673, 216] width 353 height 20
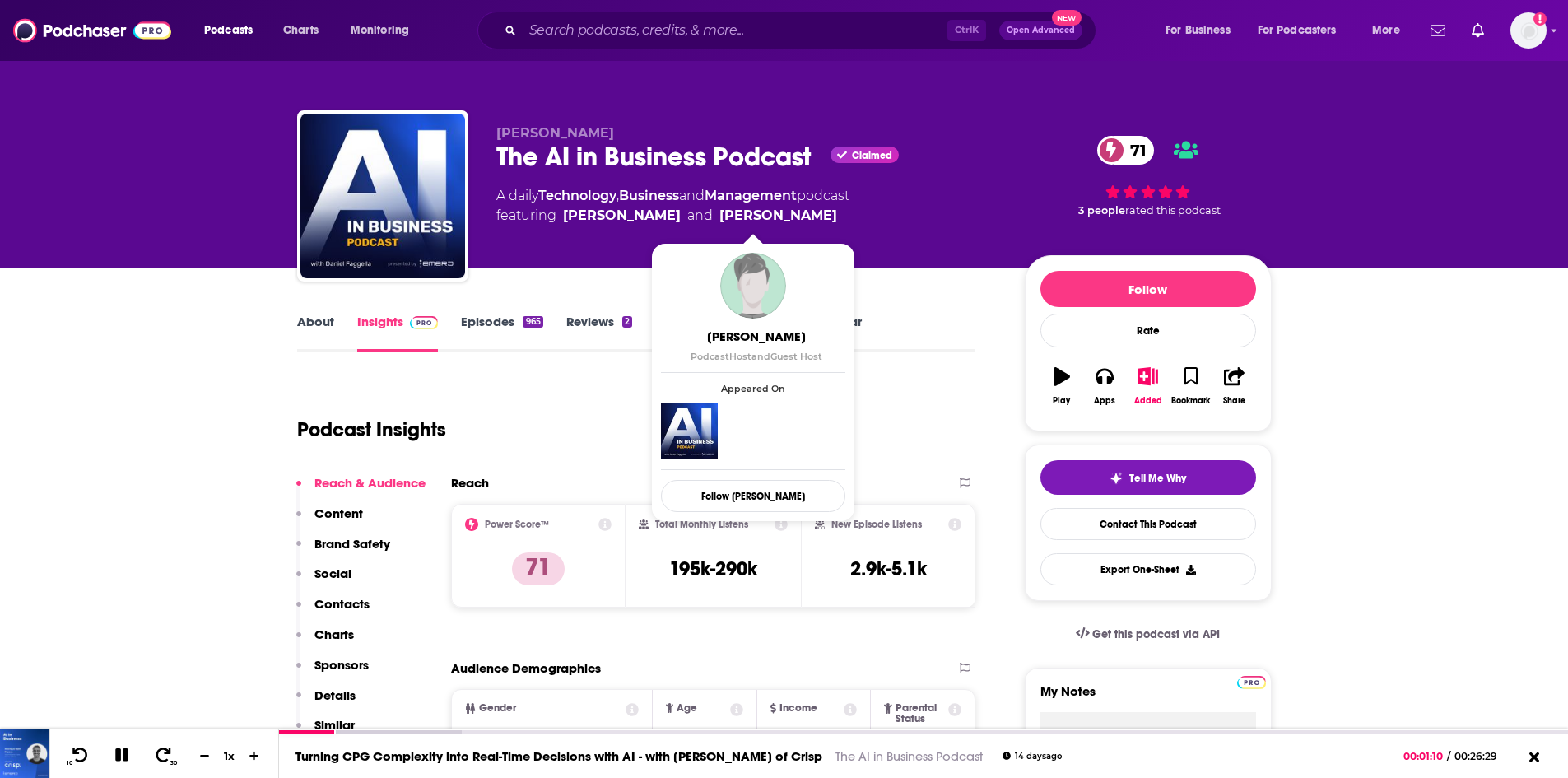
copy span "Dan Faggella and Matthew DeMello"
